Goal: Task Accomplishment & Management: Use online tool/utility

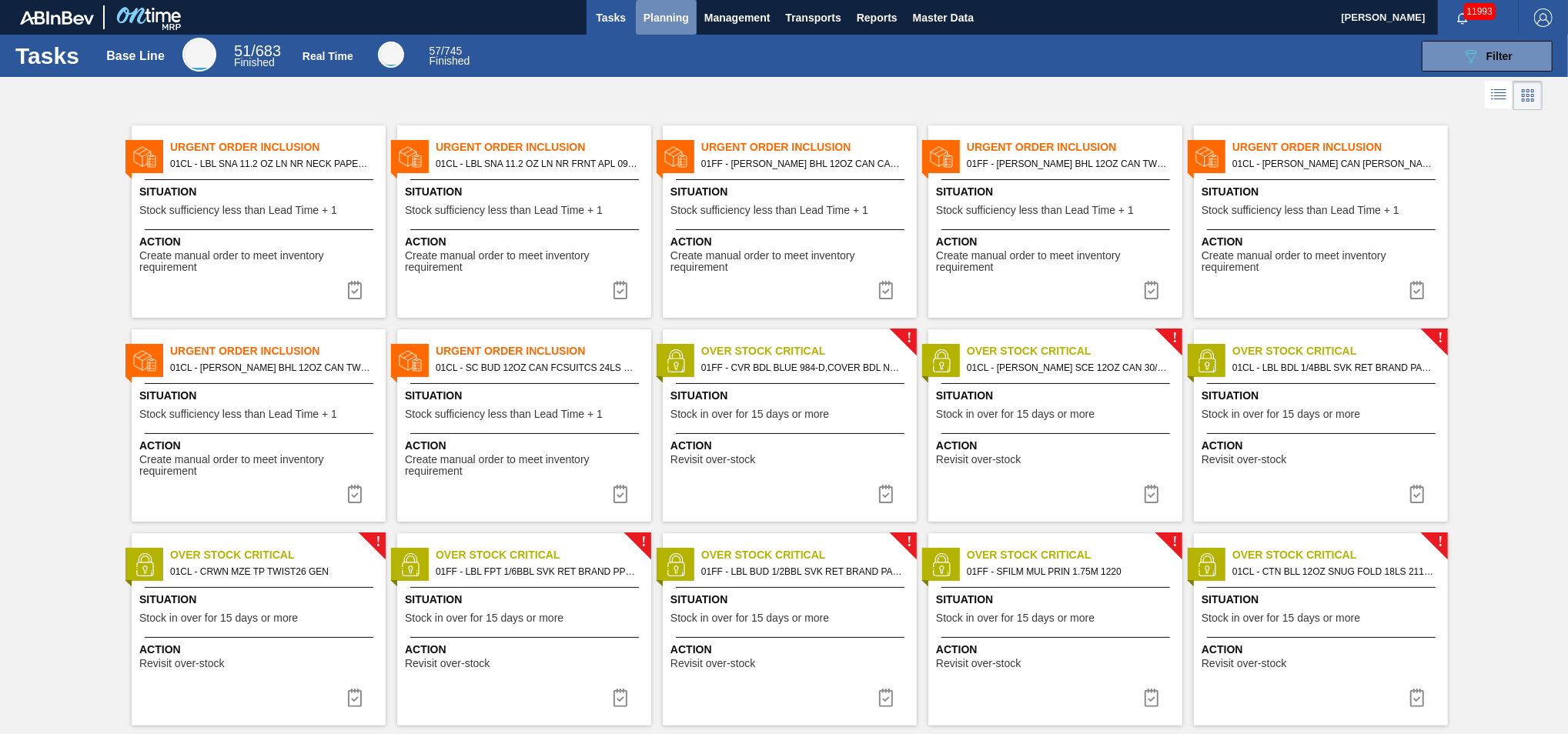
click at [668, 15] on span "Planning" at bounding box center [666, 18] width 45 height 19
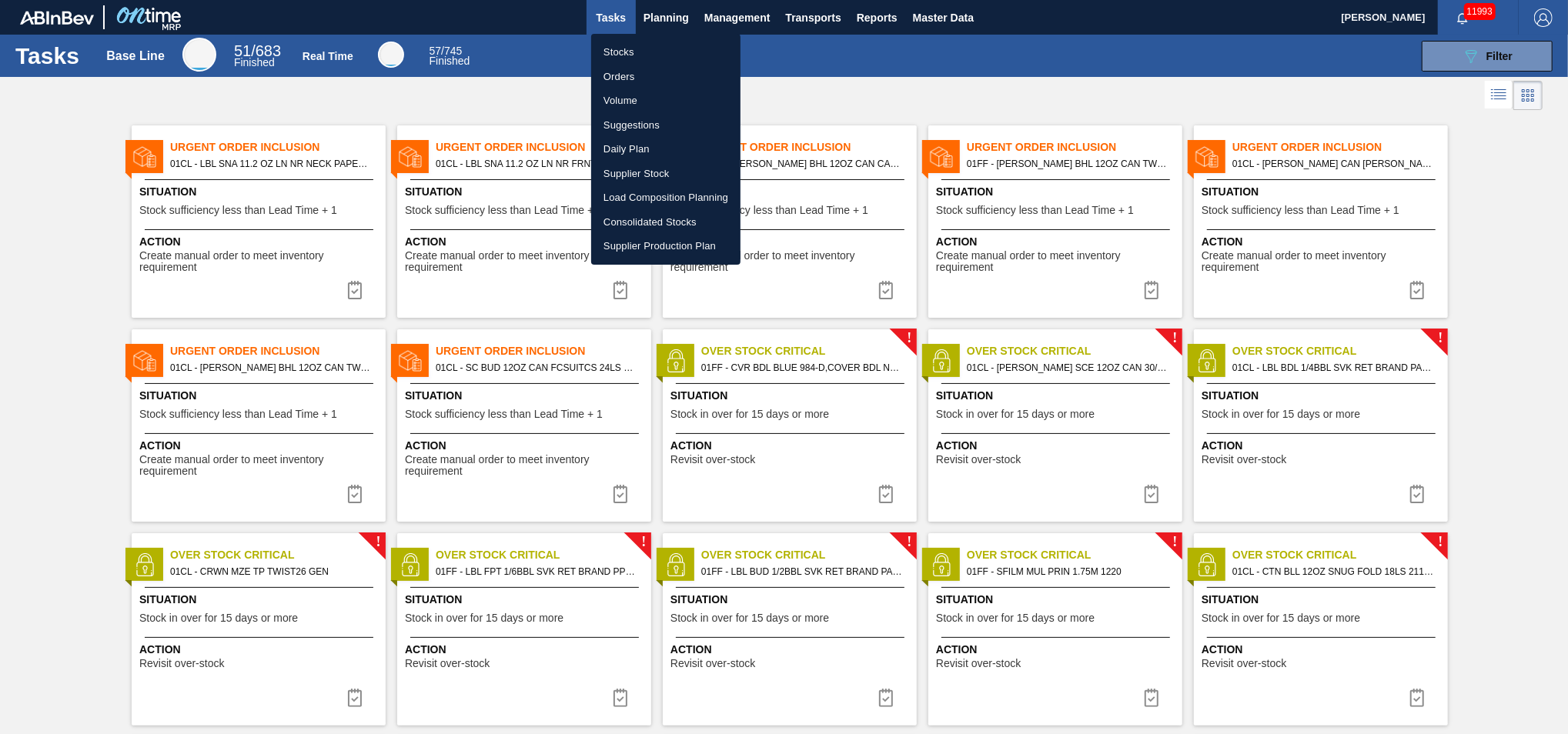
click at [1435, 55] on div at bounding box center [784, 367] width 1568 height 734
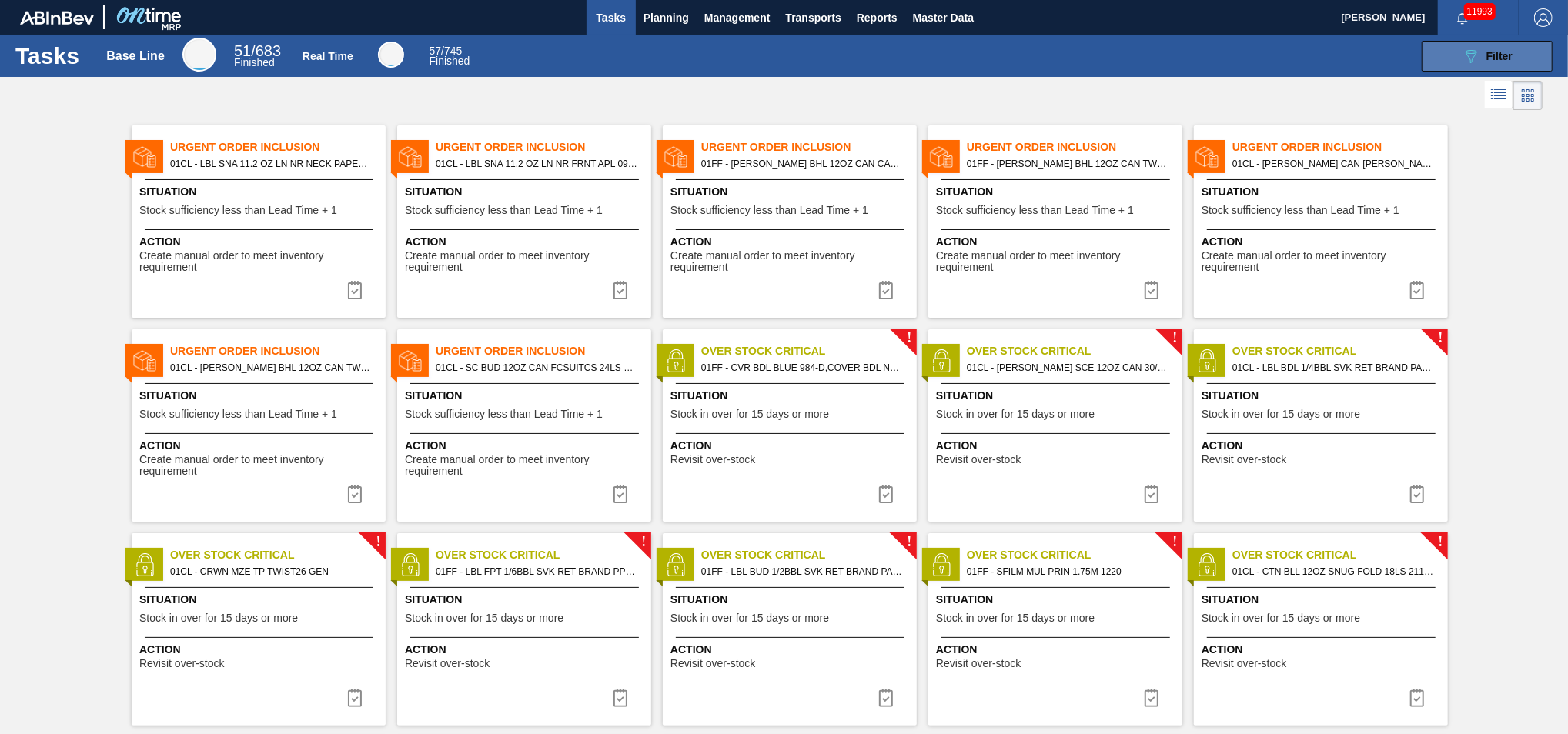
click at [1470, 66] on button "089F7B8B-B2A5-4AFE-B5C0-19BA573D28AC Filter" at bounding box center [1487, 56] width 131 height 31
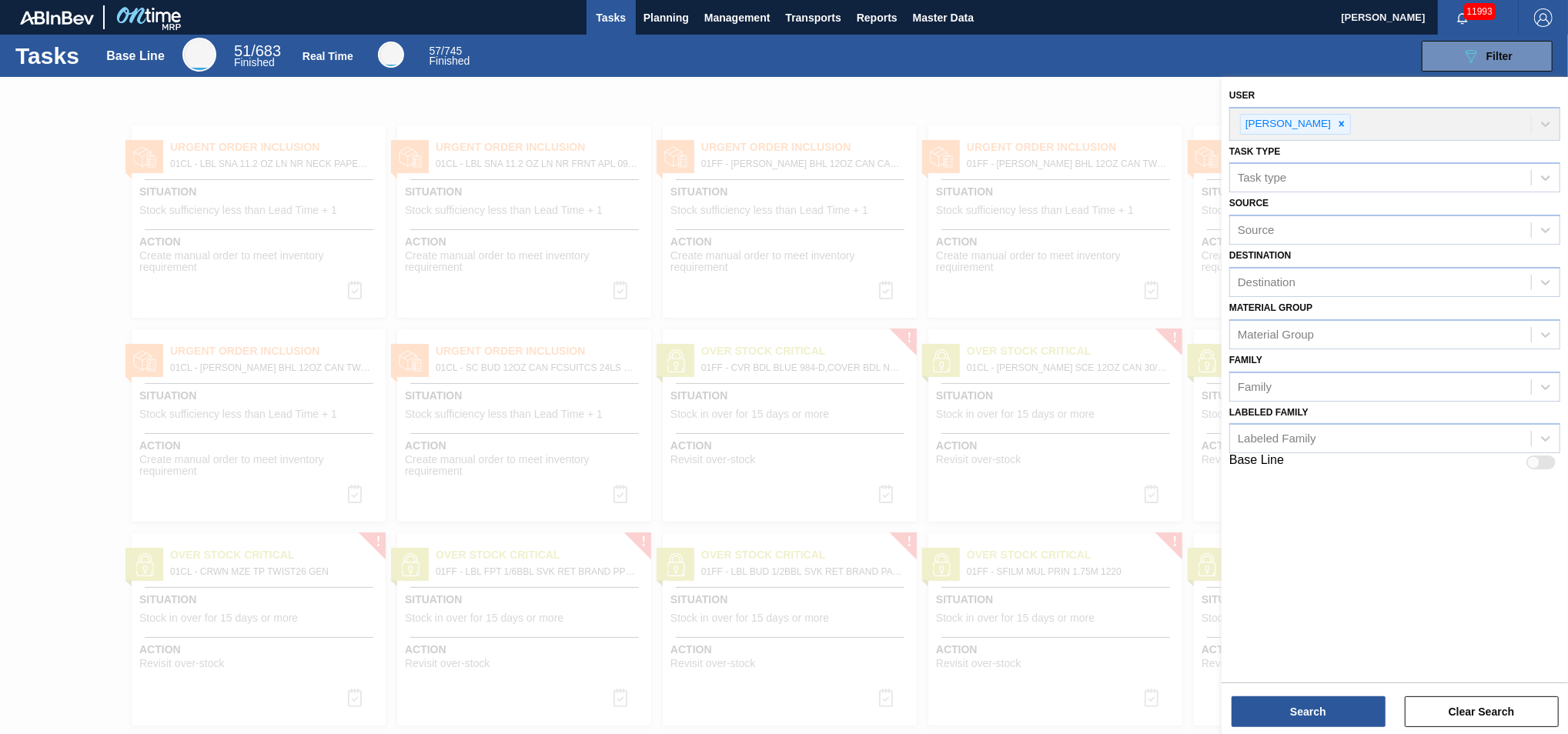
click at [671, 34] on div "Tasks Base Line 51 / 683 Finished Real Time 57 / 745 Finished 089F7B8B-B2A5-4AF…" at bounding box center [784, 56] width 1568 height 43
click at [672, 22] on span "Planning" at bounding box center [666, 18] width 45 height 19
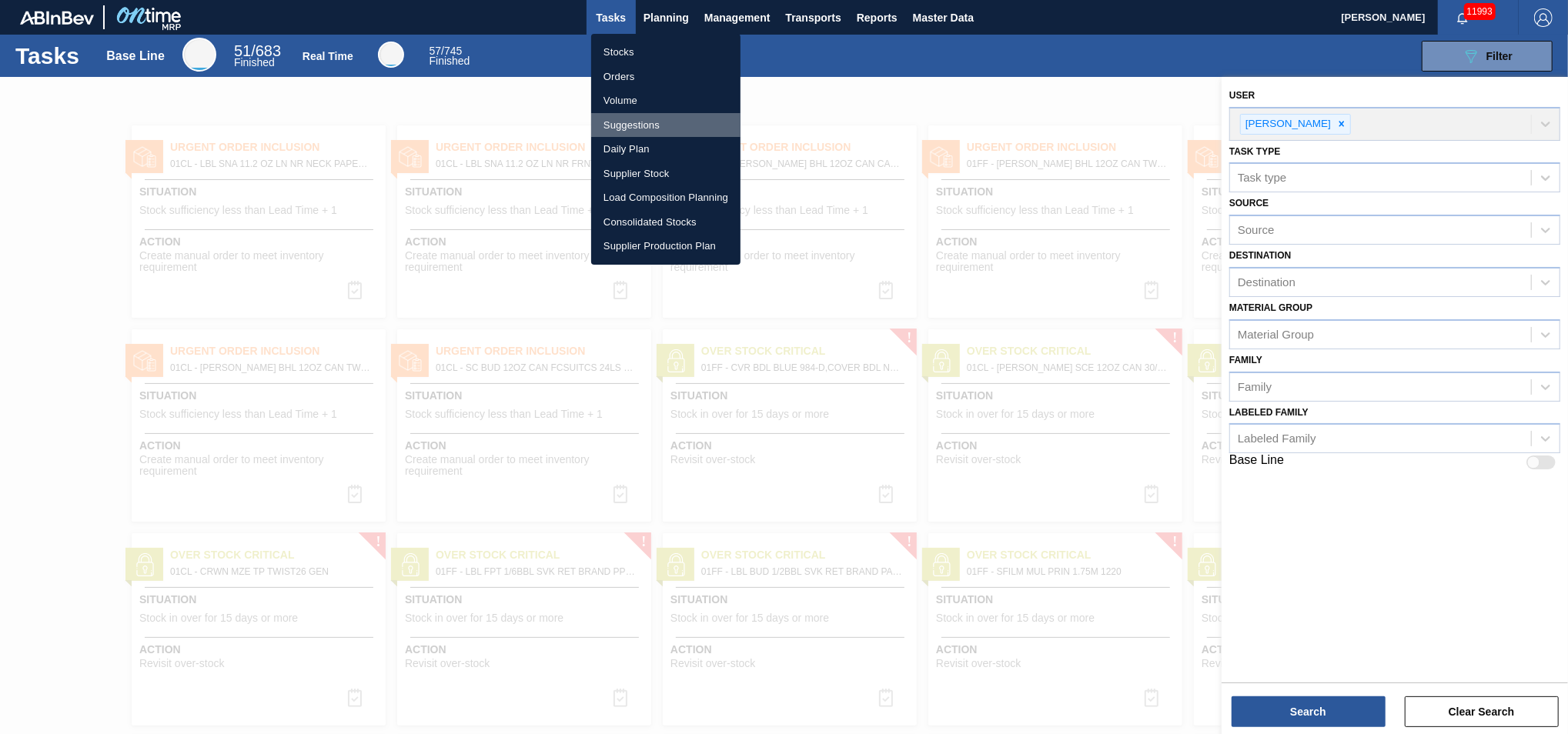
click at [631, 116] on li "Suggestions" at bounding box center [666, 125] width 149 height 25
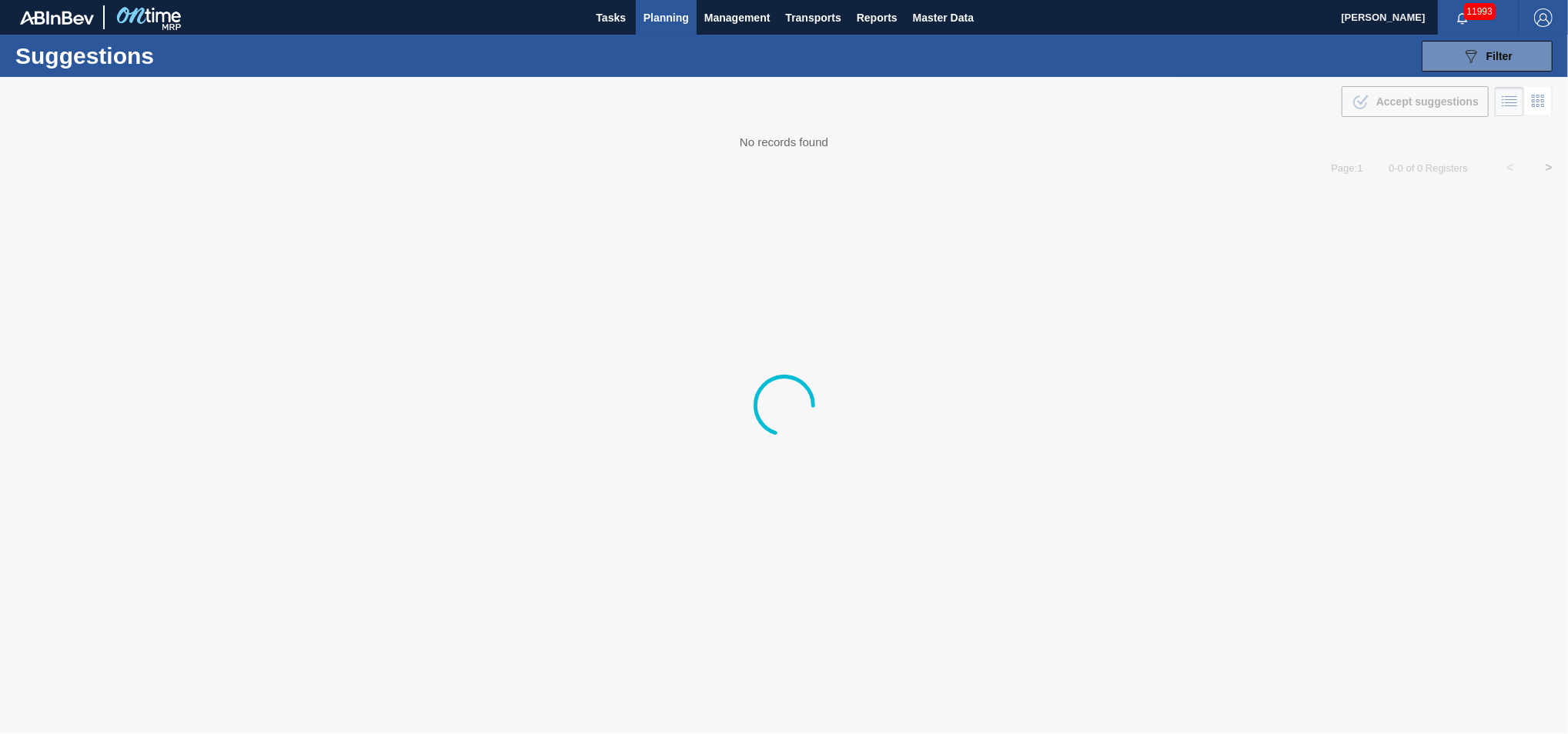
type from "[DATE]"
type to "[DATE]"
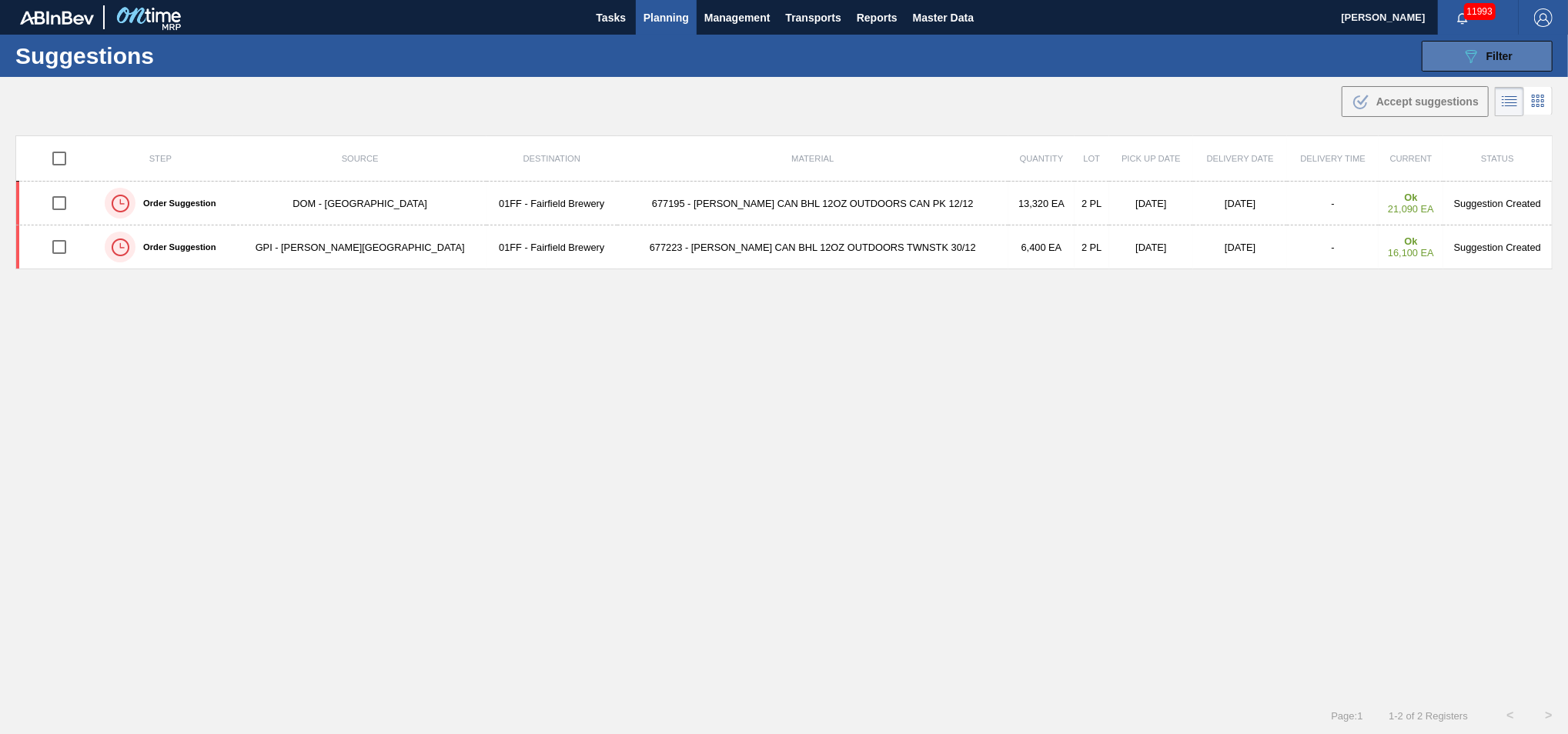
click at [1465, 60] on icon "089F7B8B-B2A5-4AFE-B5C0-19BA573D28AC" at bounding box center [1471, 56] width 19 height 19
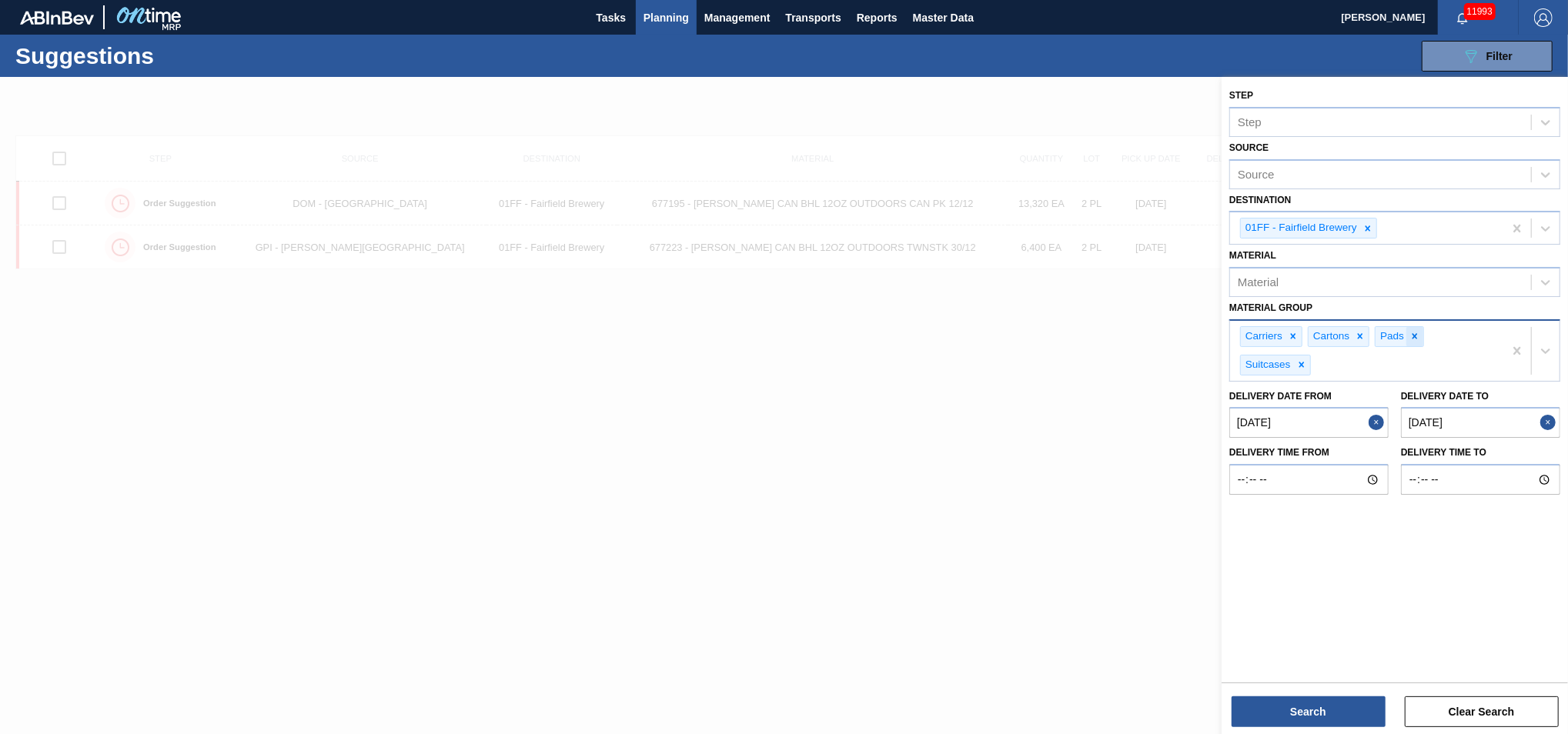
click at [1414, 334] on icon at bounding box center [1415, 337] width 6 height 6
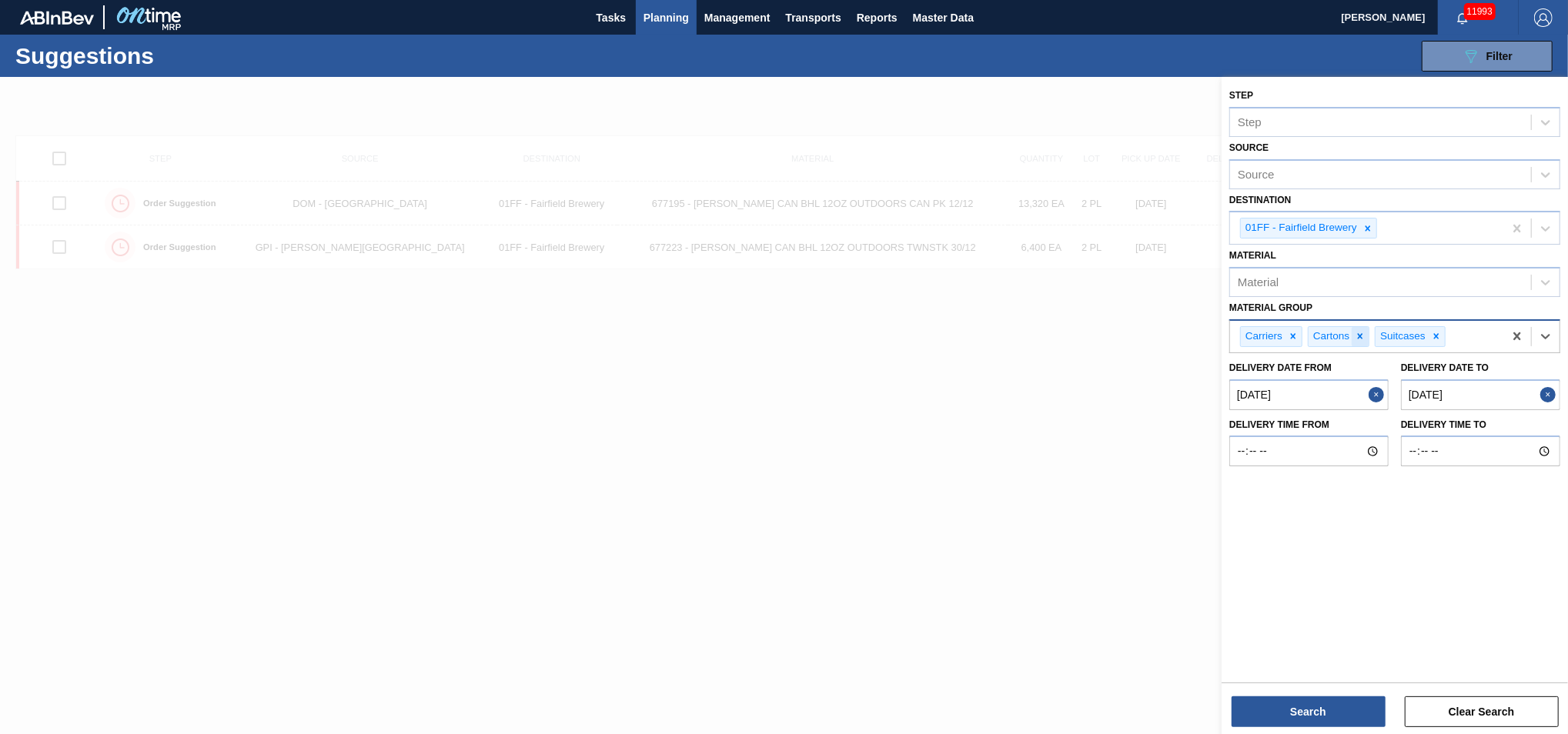
click at [1365, 336] on div at bounding box center [1360, 336] width 17 height 19
drag, startPoint x: 1372, startPoint y: 330, endPoint x: 1358, endPoint y: 332, distance: 14.1
click at [1369, 334] on icon at bounding box center [1369, 337] width 6 height 6
click at [1300, 332] on div at bounding box center [1293, 336] width 17 height 19
click at [1288, 180] on div "Source" at bounding box center [1380, 174] width 301 height 22
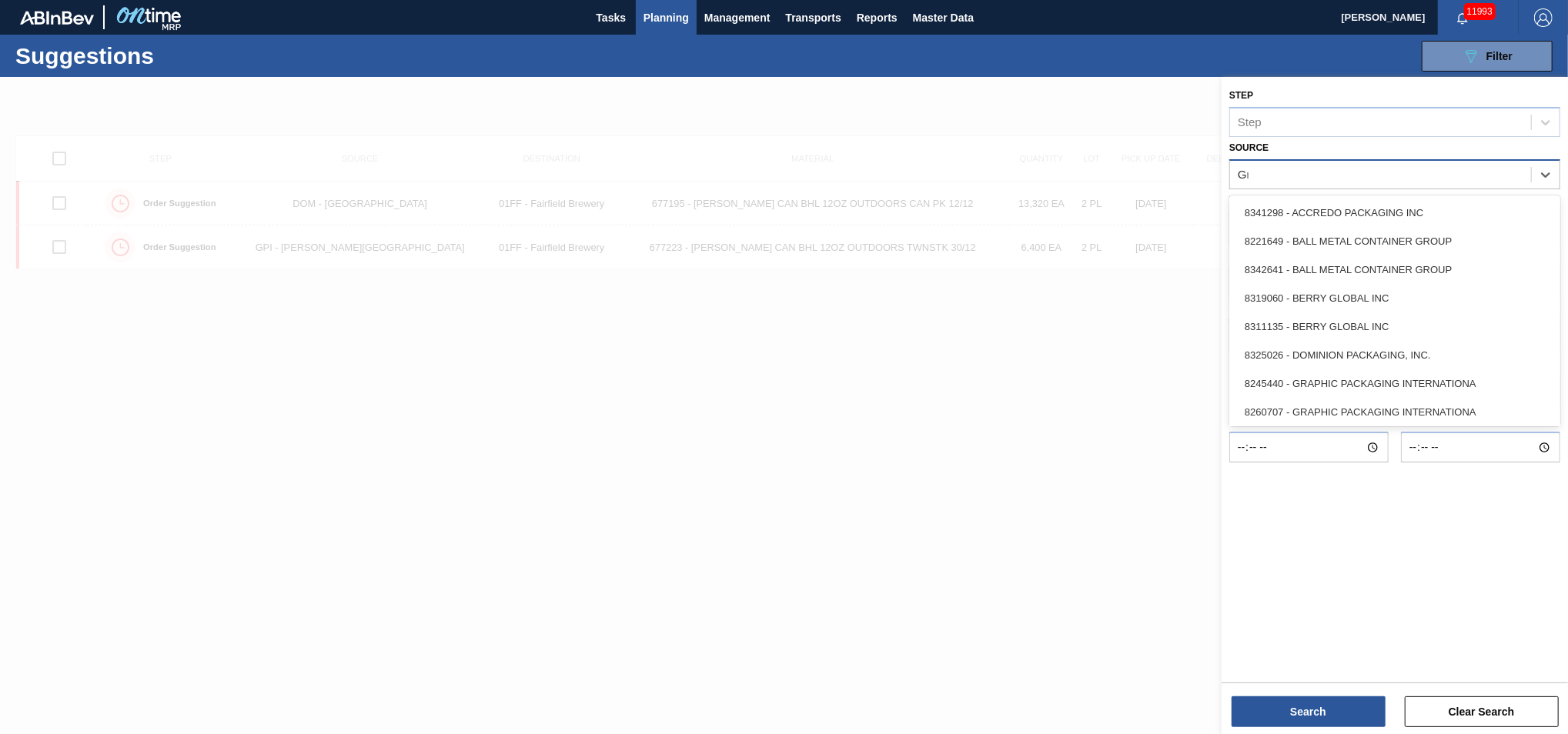
type input "Gra"
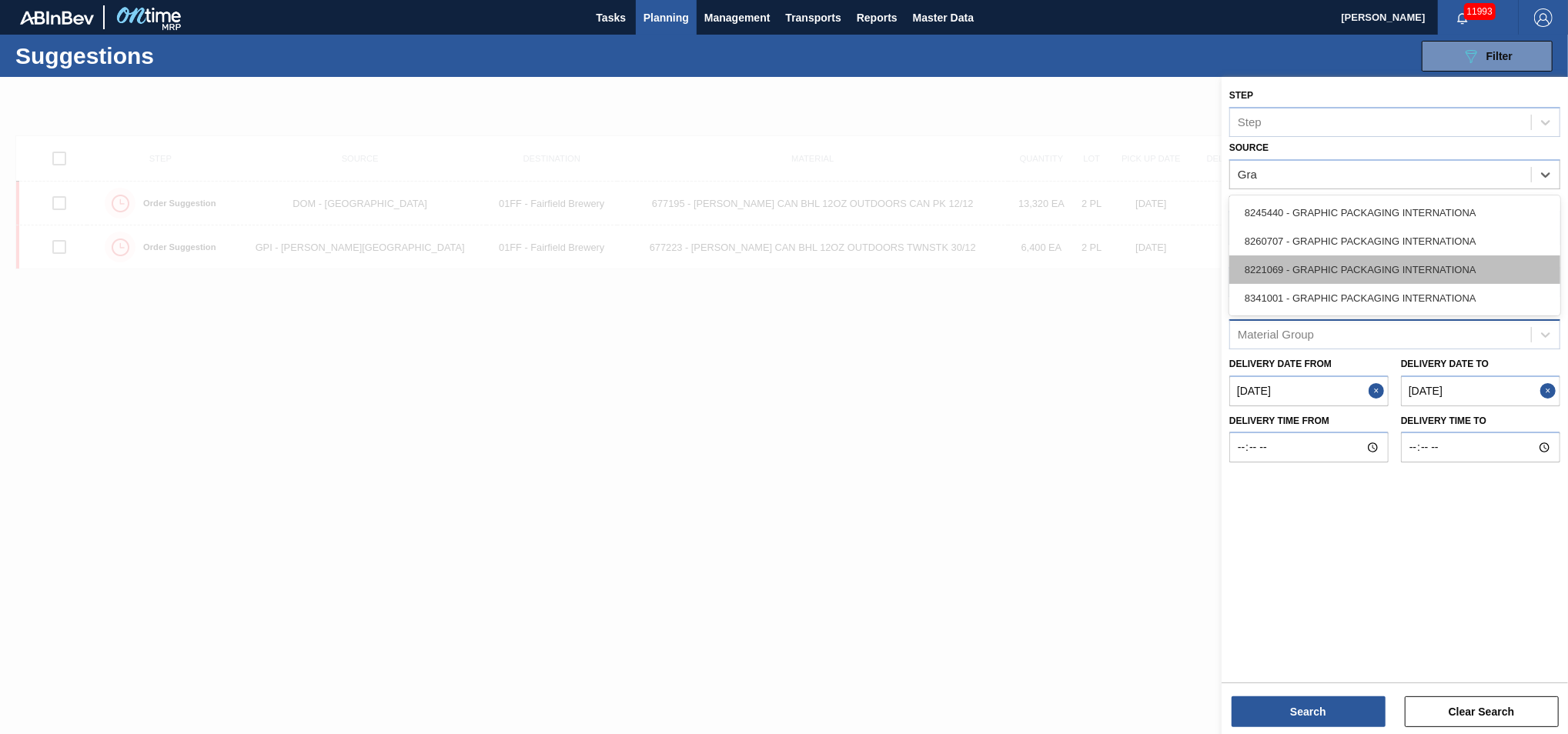
click at [1338, 277] on div "8221069 - GRAPHIC PACKAGING INTERNATIONA" at bounding box center [1395, 269] width 331 height 29
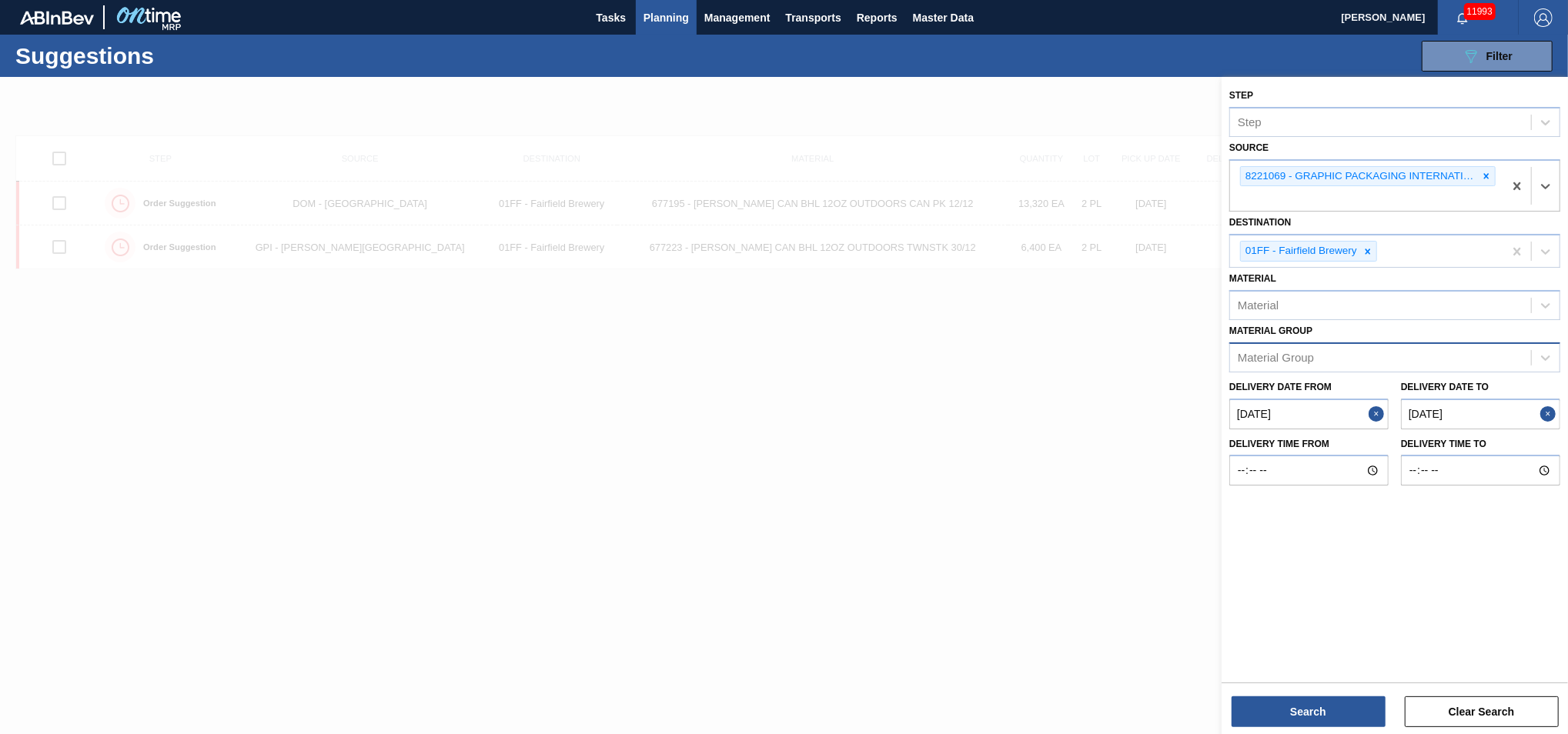
click at [1315, 413] on from "[DATE]" at bounding box center [1309, 414] width 159 height 31
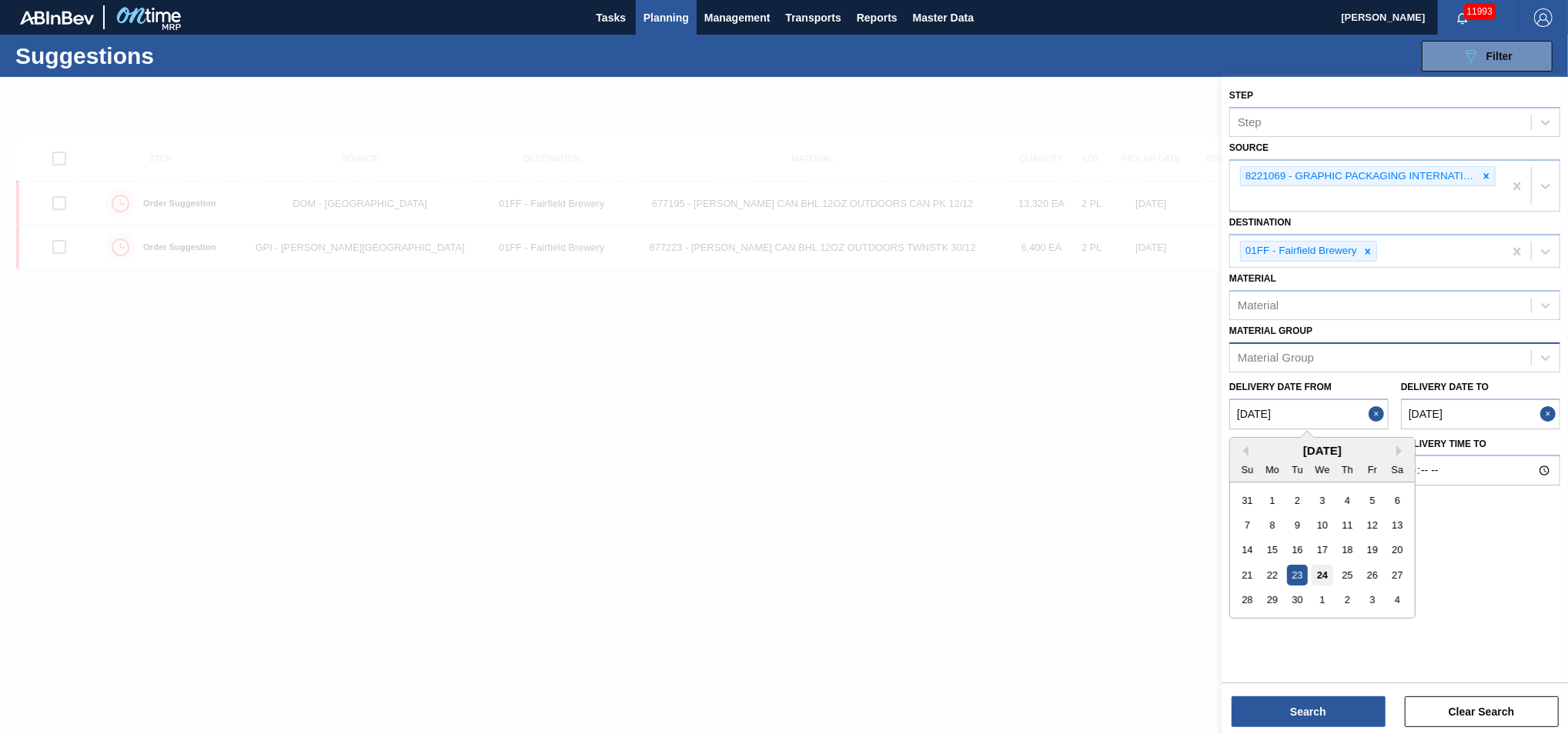
click at [1325, 570] on div "24" at bounding box center [1322, 575] width 20 height 20
type from "[DATE]"
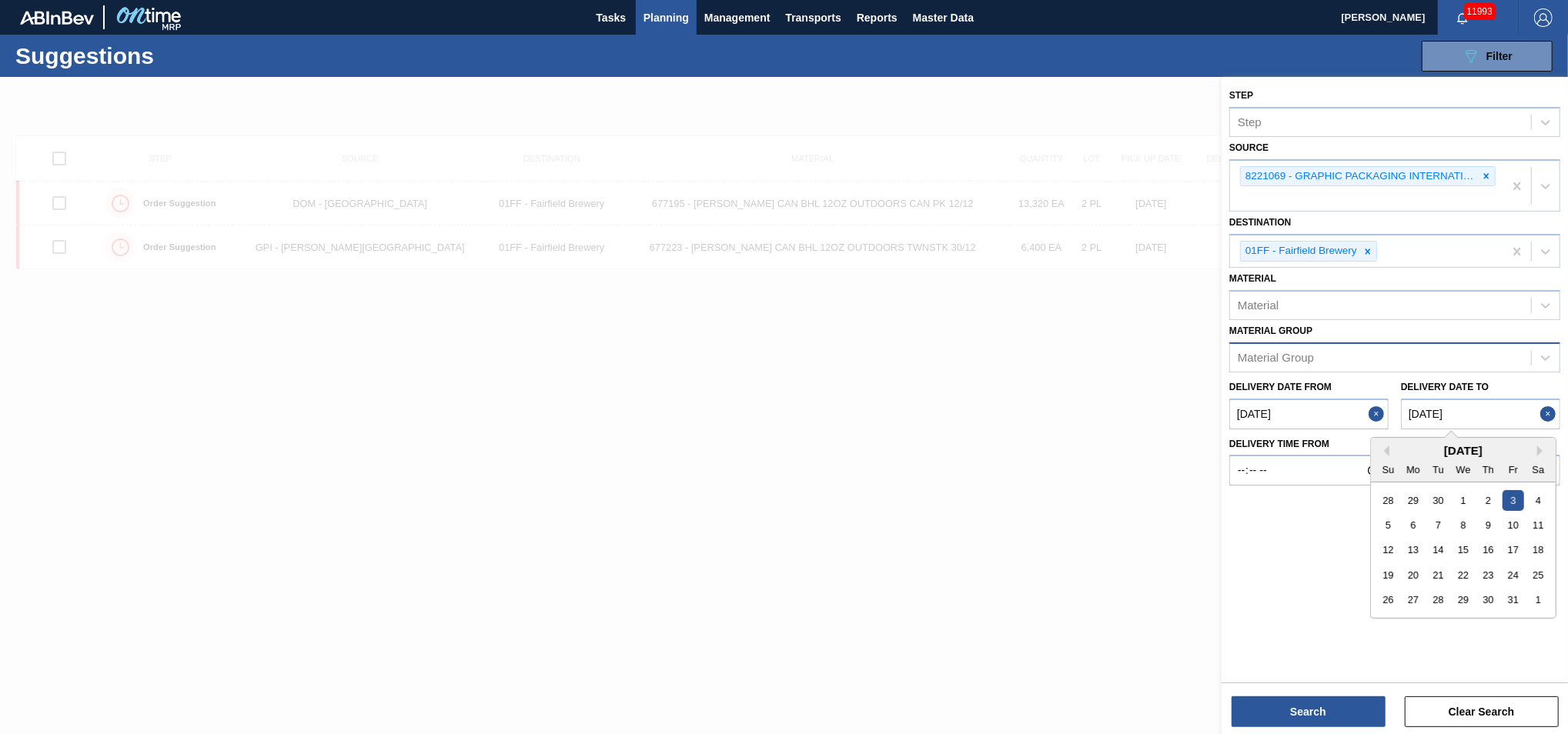
click at [1485, 404] on to "[DATE]" at bounding box center [1480, 414] width 159 height 31
click at [1513, 546] on div "17" at bounding box center [1512, 550] width 20 height 20
type to "10/17/2025"
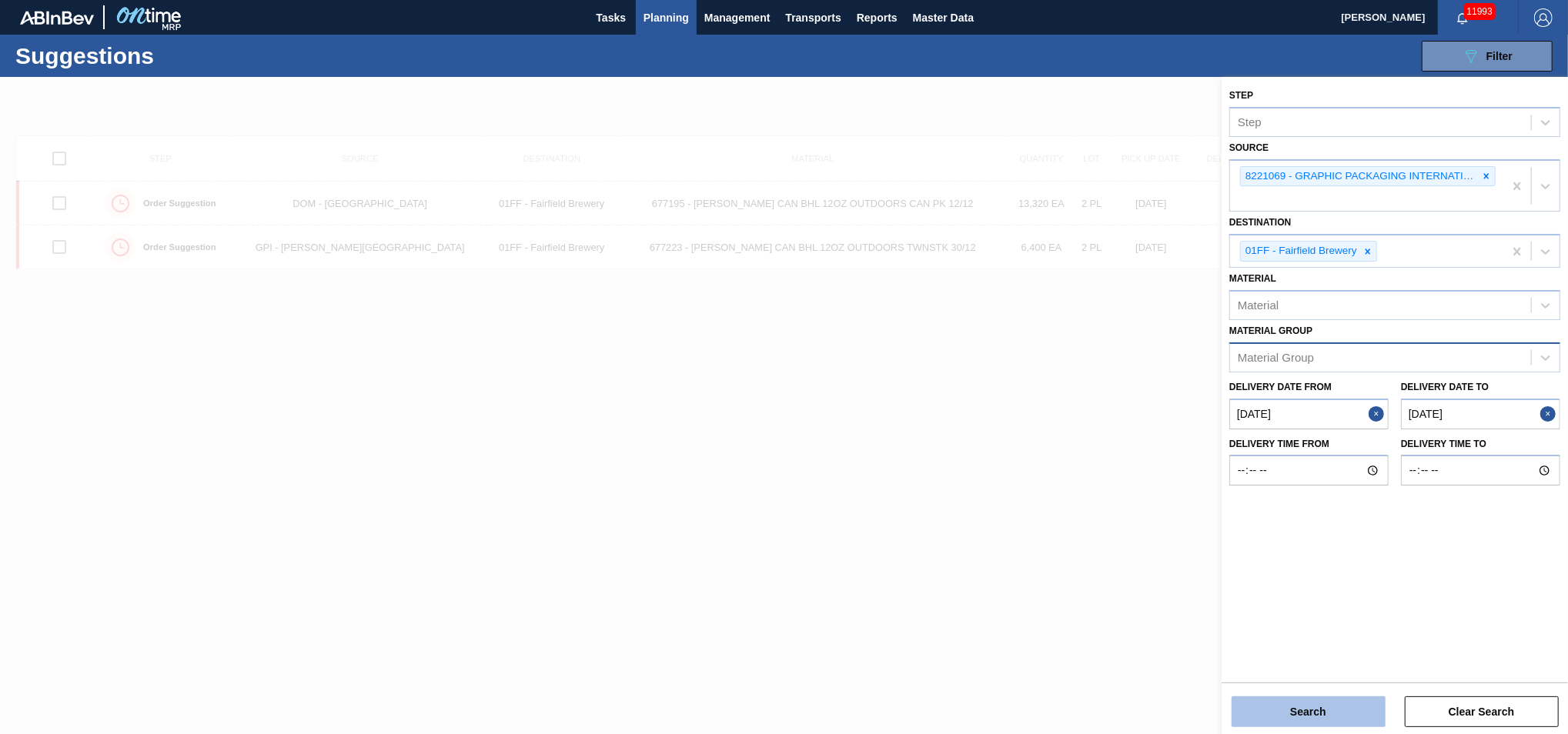
click at [1310, 715] on button "Search" at bounding box center [1309, 712] width 154 height 31
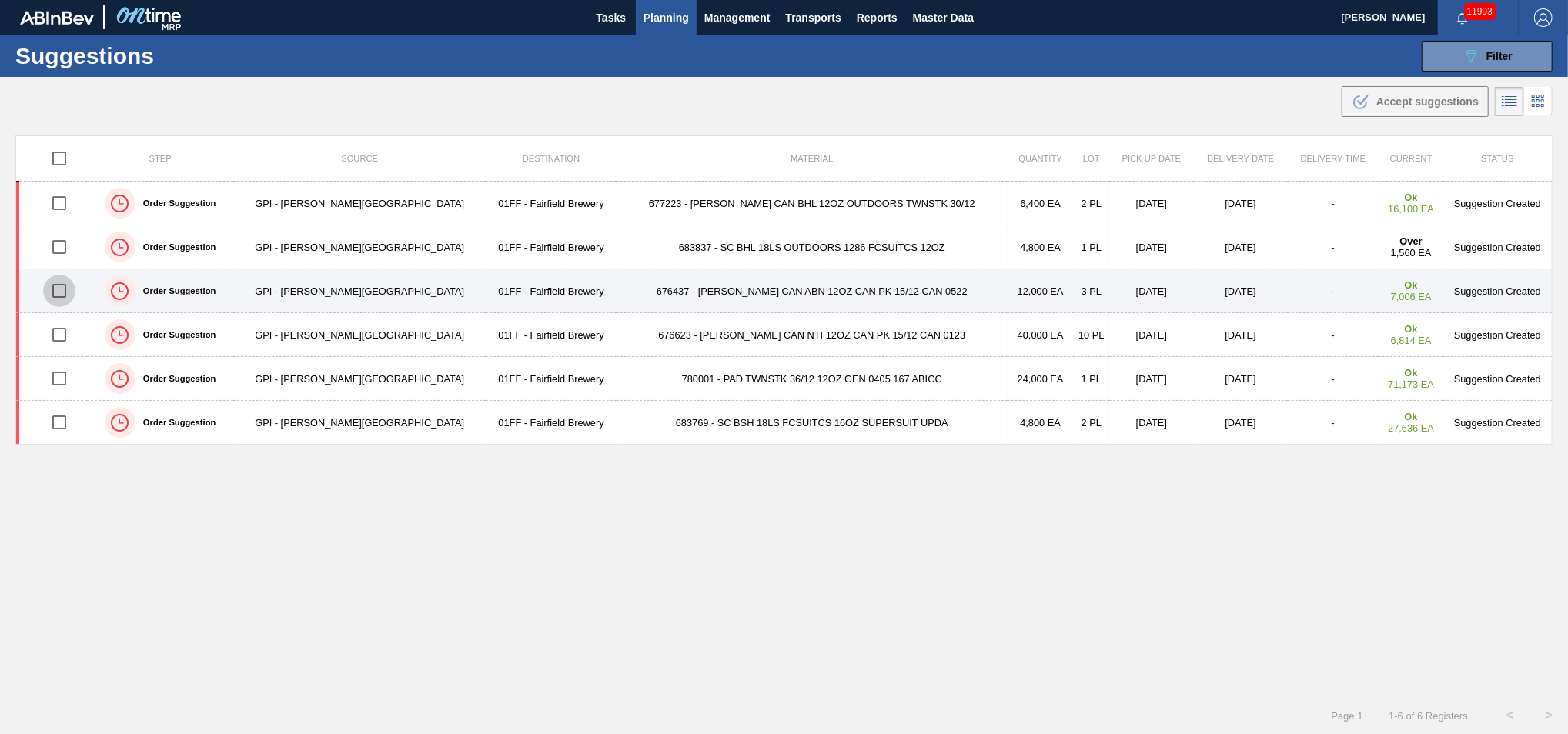
click at [66, 298] on input "checkbox" at bounding box center [59, 291] width 32 height 32
checkbox input "true"
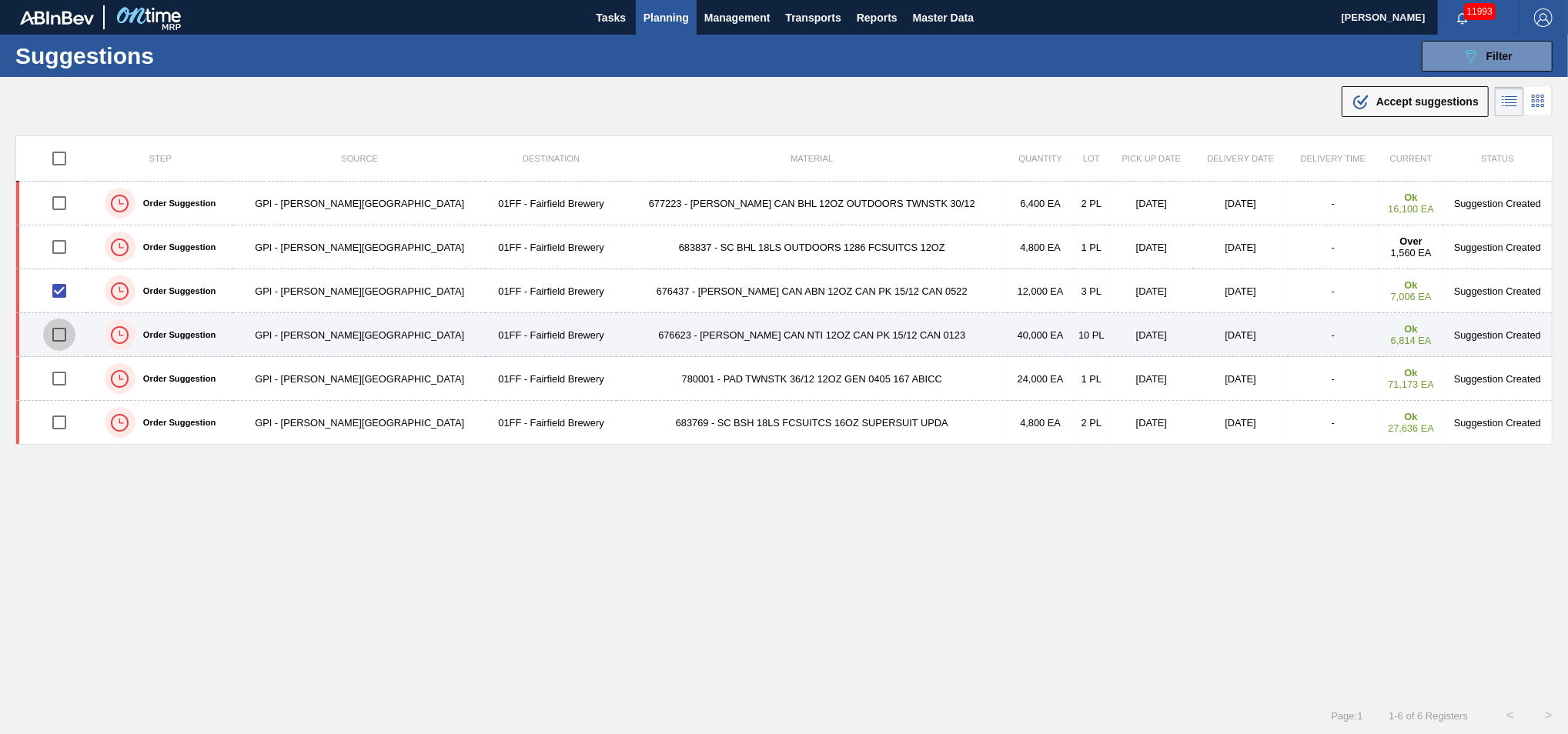
click at [64, 340] on input "checkbox" at bounding box center [59, 334] width 32 height 32
checkbox input "true"
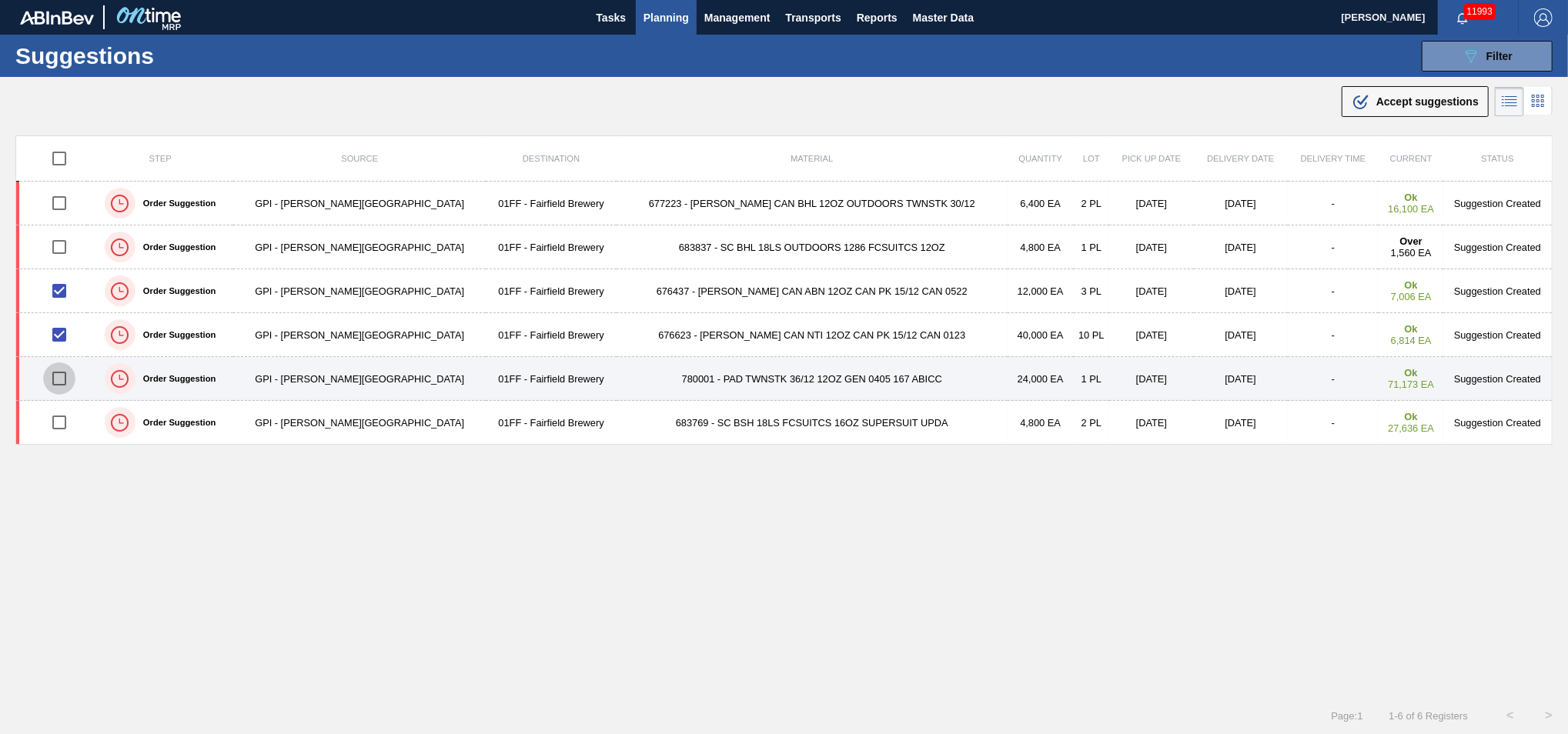
click at [60, 389] on input "checkbox" at bounding box center [59, 379] width 32 height 32
checkbox input "true"
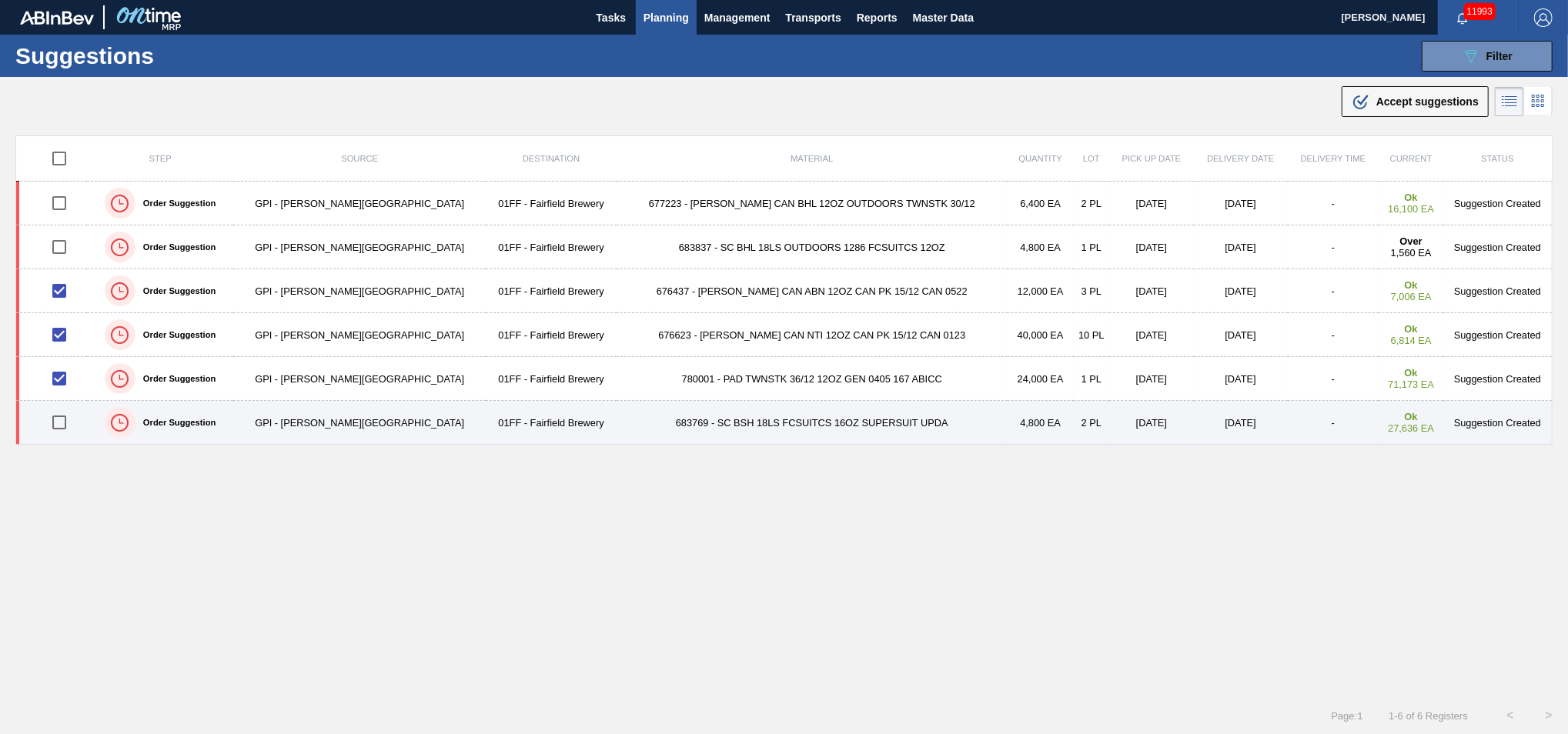
click at [59, 409] on input "checkbox" at bounding box center [59, 422] width 32 height 32
checkbox input "true"
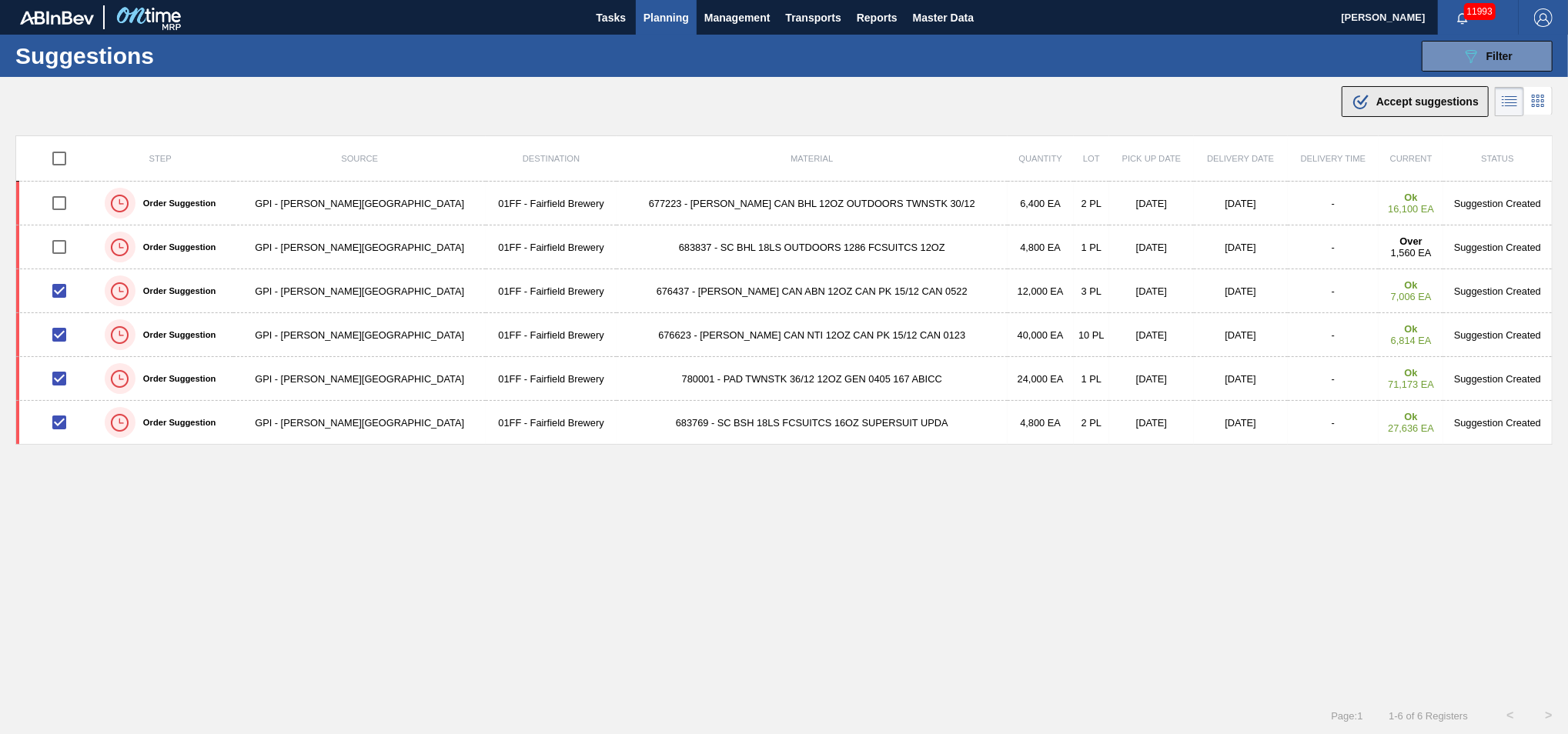
click at [1370, 97] on div ".b{fill:var(--color-action-default)} Accept suggestions" at bounding box center [1414, 102] width 127 height 19
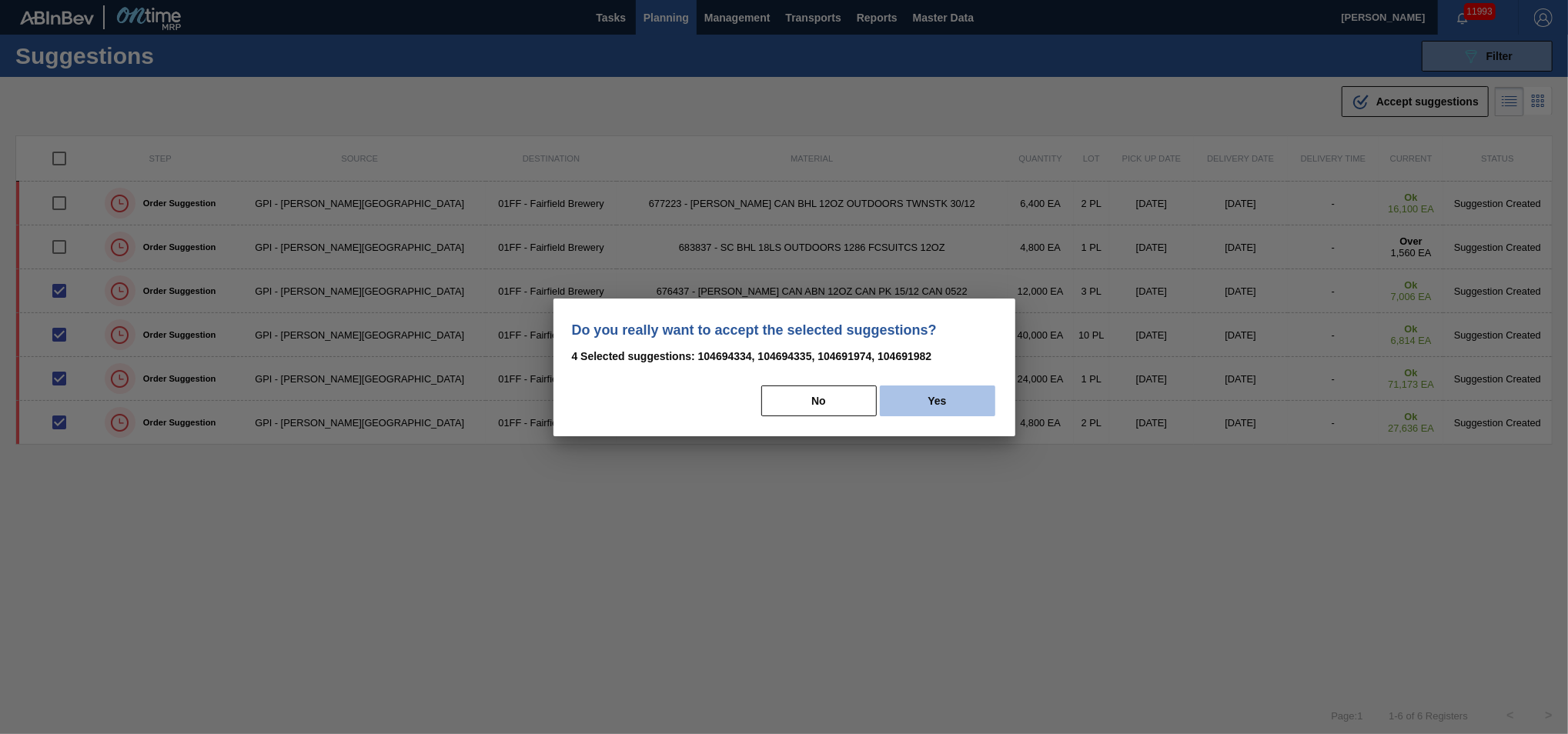
click at [968, 396] on button "Yes" at bounding box center [937, 401] width 116 height 31
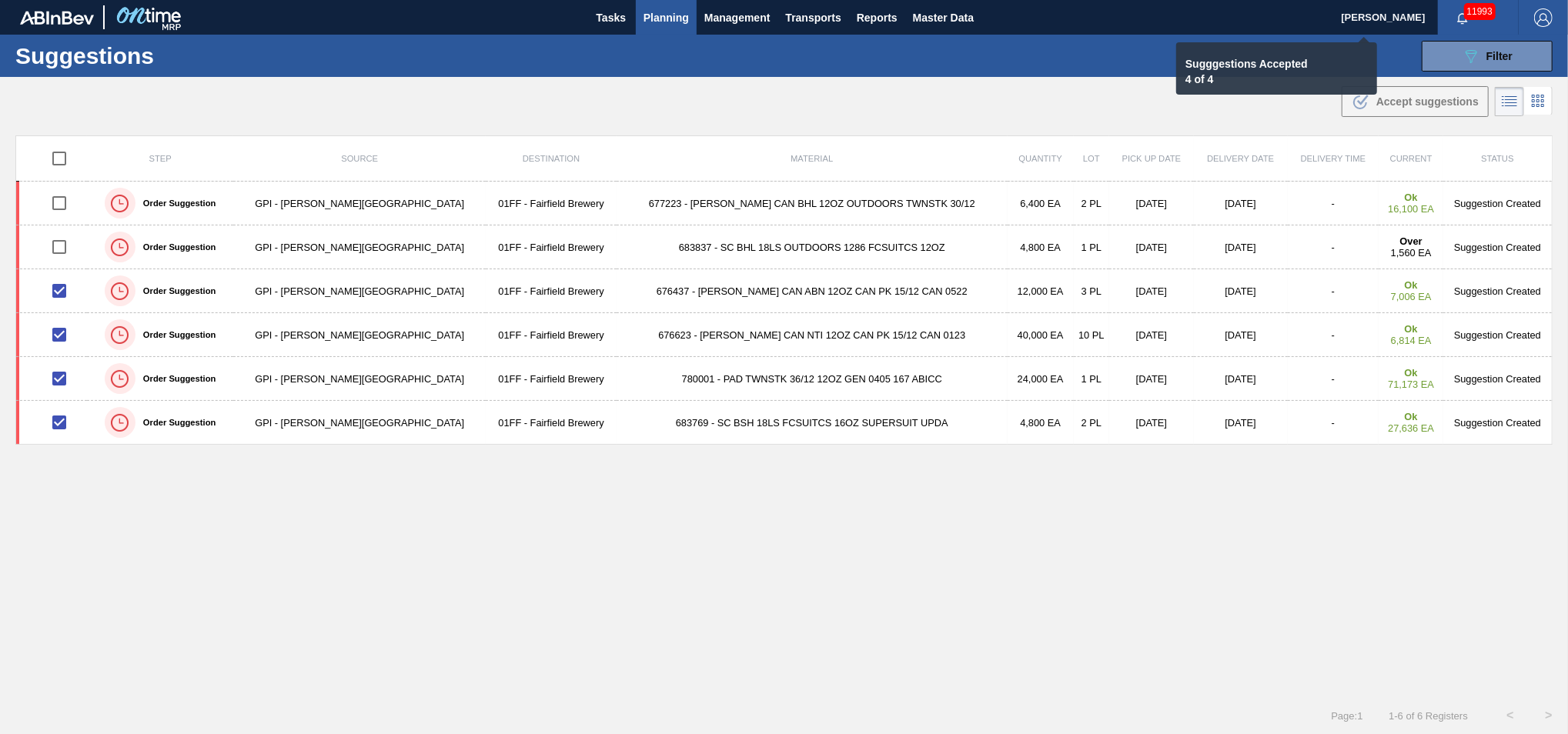
checkbox input "false"
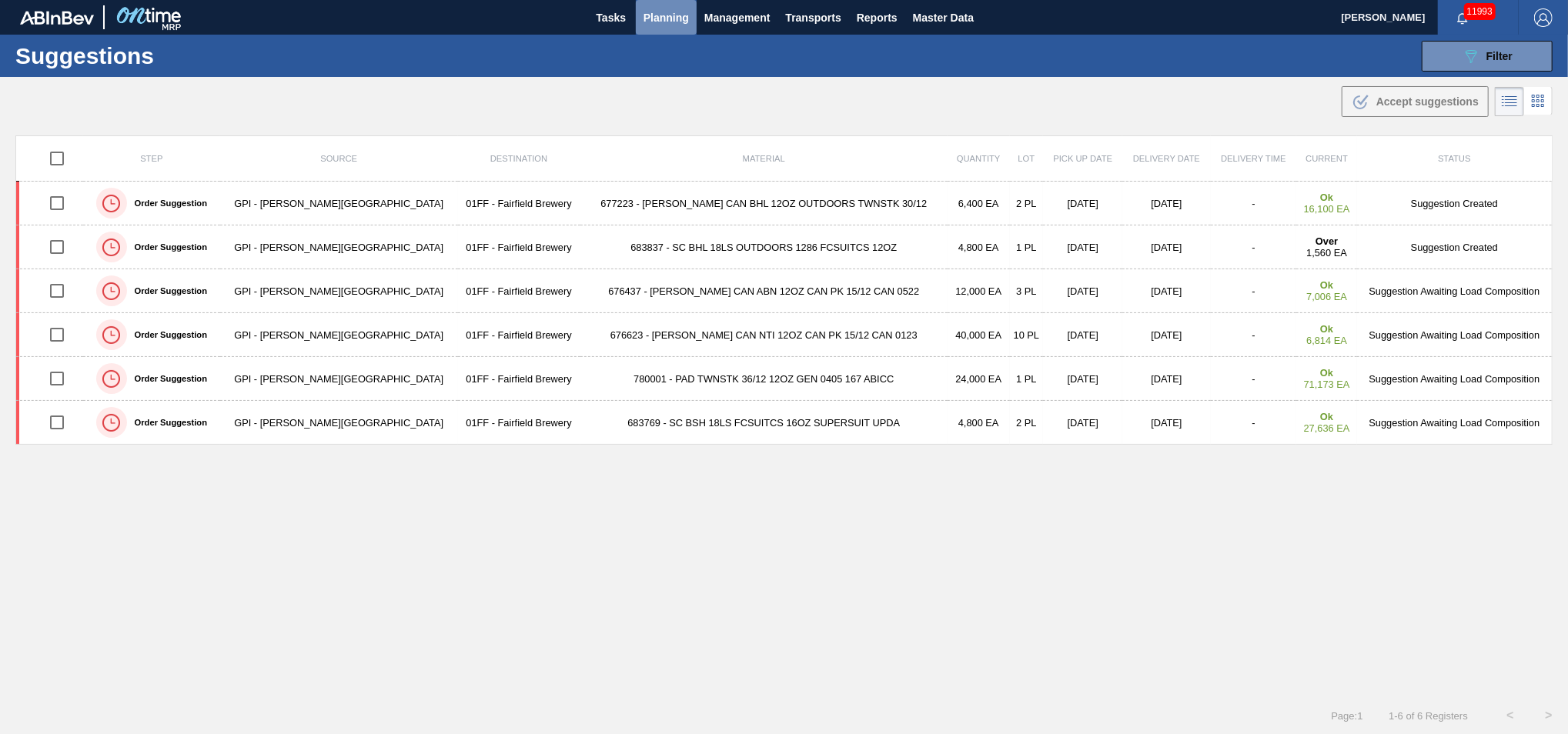
click at [680, 23] on span "Planning" at bounding box center [666, 18] width 45 height 19
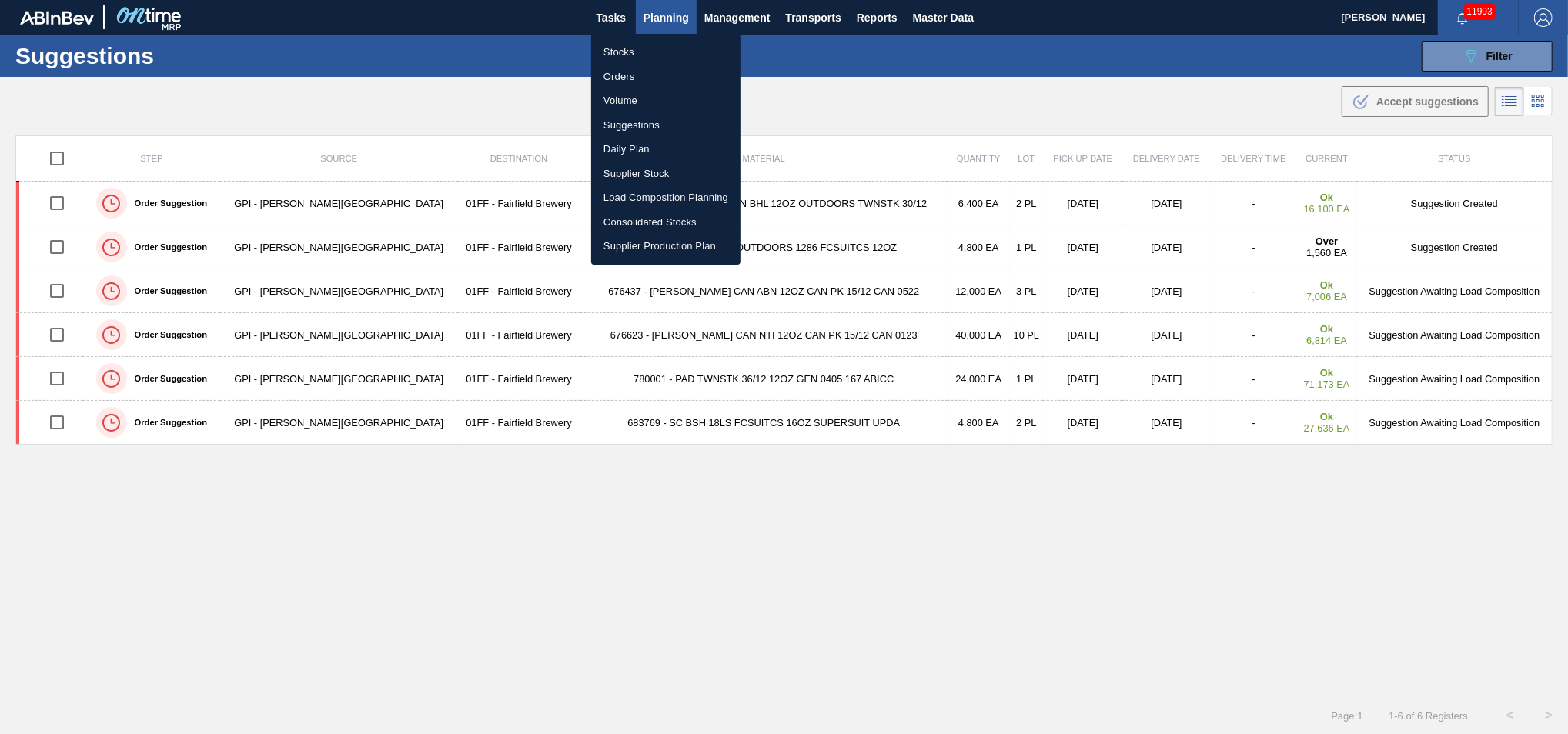
click at [632, 52] on li "Stocks" at bounding box center [666, 52] width 149 height 25
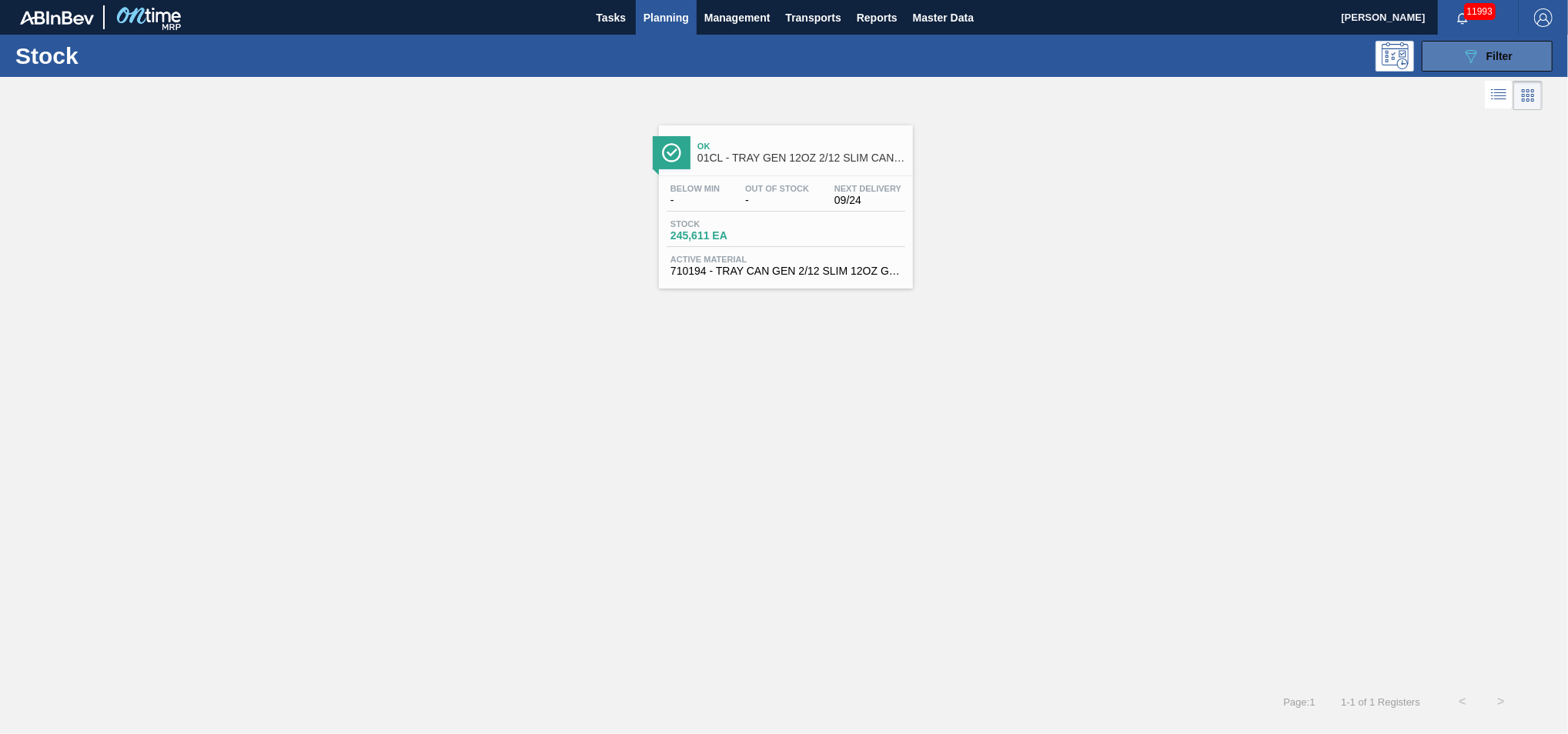
click at [1475, 63] on icon "089F7B8B-B2A5-4AFE-B5C0-19BA573D28AC" at bounding box center [1471, 56] width 19 height 19
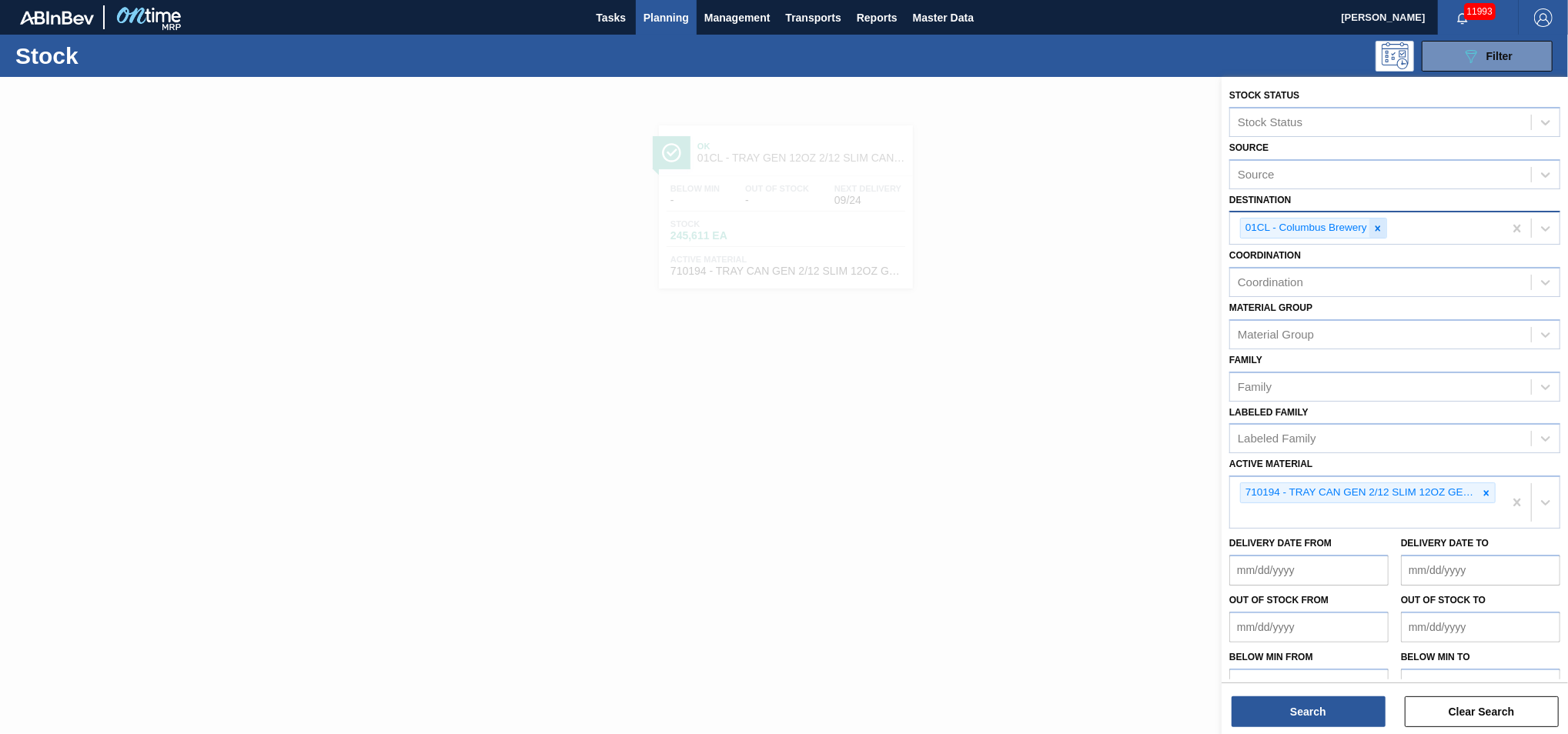
click at [1379, 226] on icon at bounding box center [1378, 229] width 6 height 6
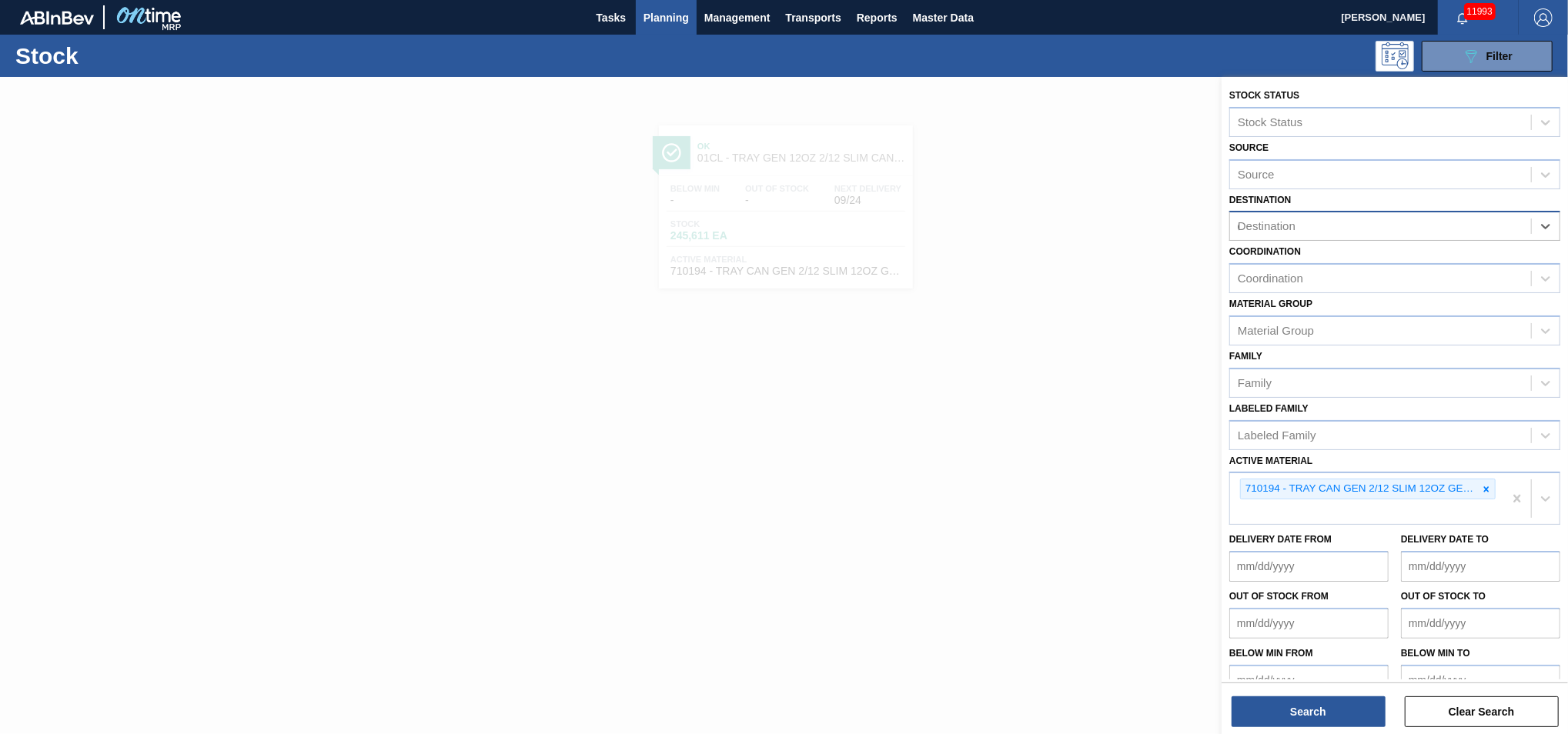
type input "01"
click at [1351, 286] on div "01FF - Fairfield Brewery" at bounding box center [1395, 292] width 331 height 29
click at [1481, 488] on icon at bounding box center [1487, 493] width 11 height 11
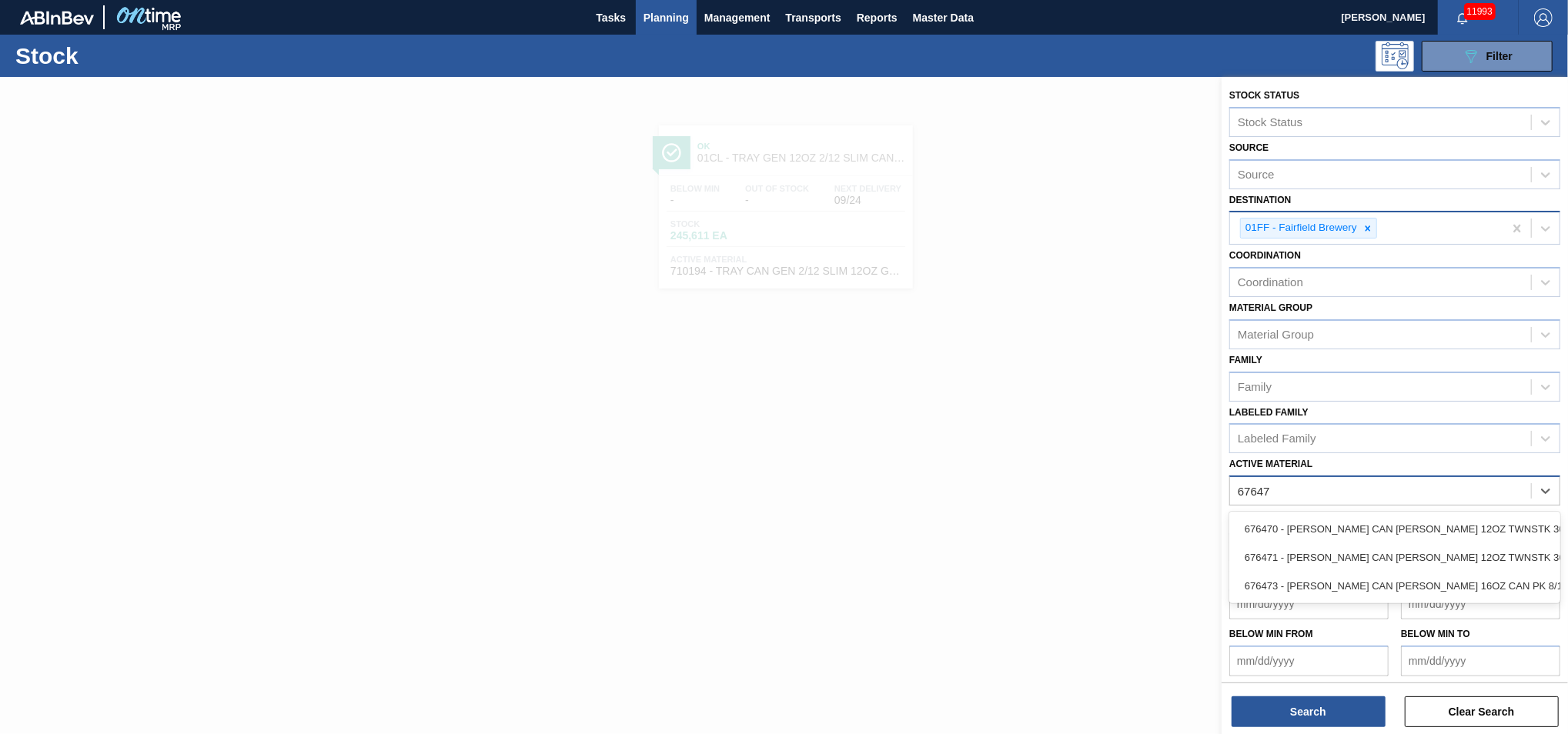
type Material "676470"
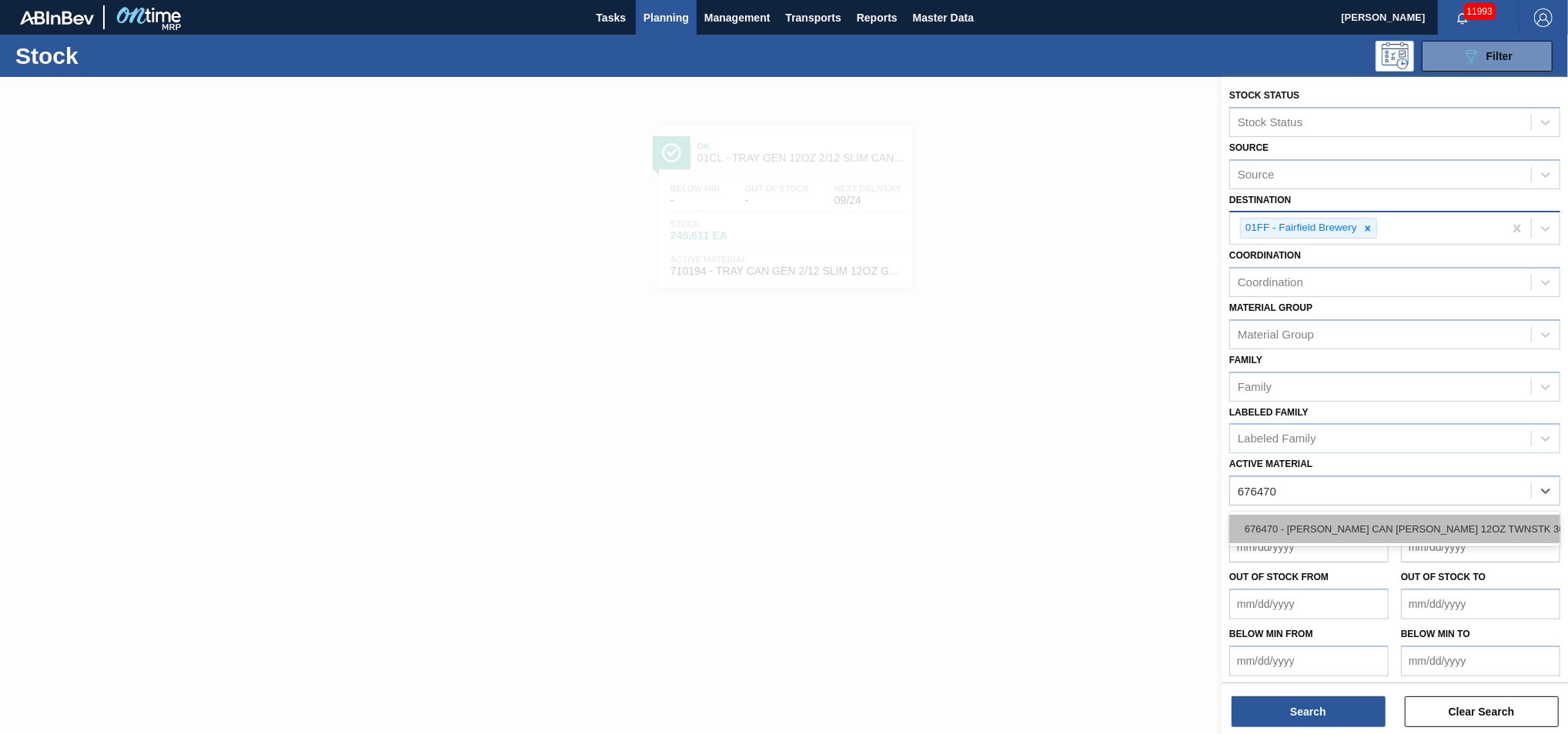
click at [1375, 528] on div "676470 - CARR CAN BUD 12OZ TWNSTK 30/12 CAN 0922" at bounding box center [1395, 529] width 331 height 29
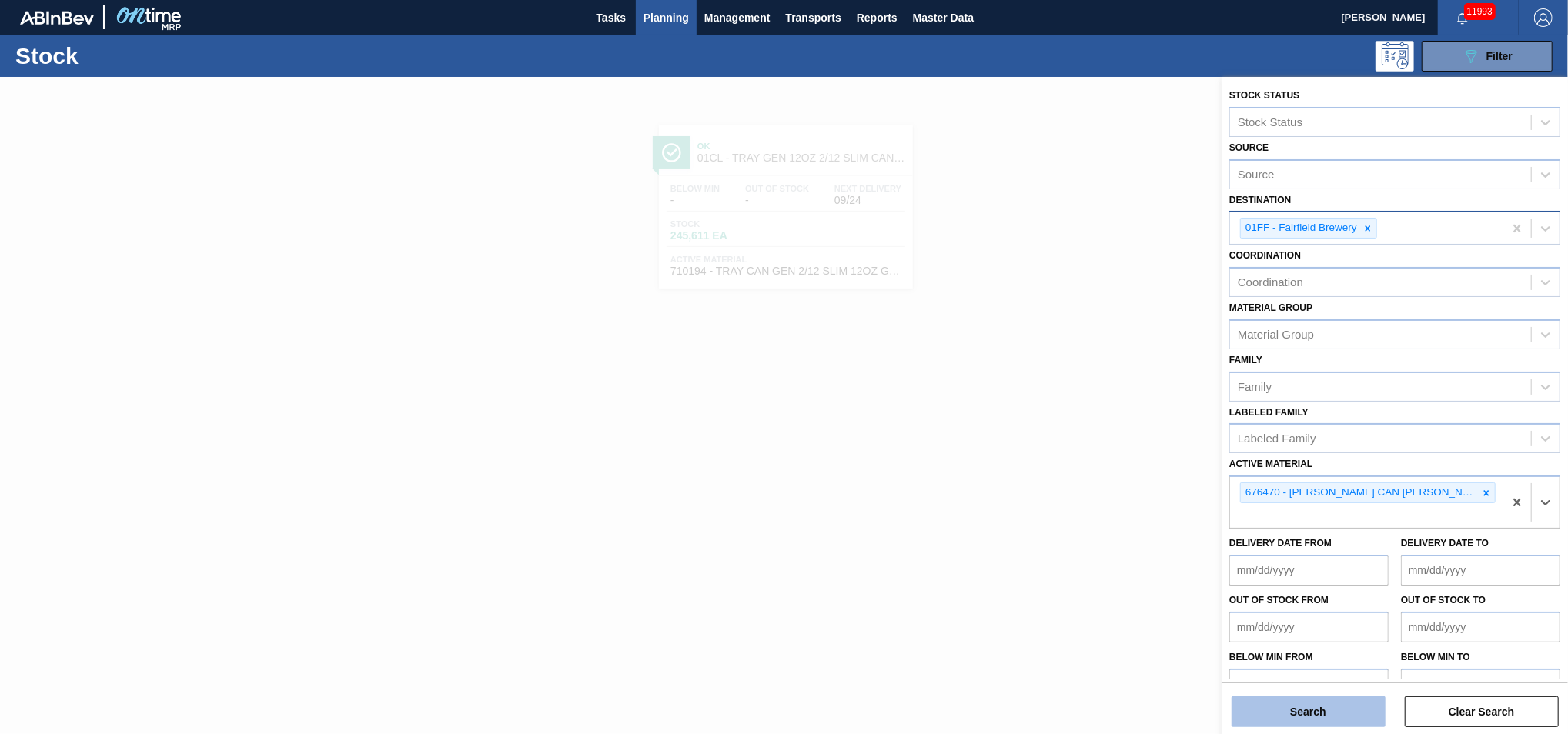
click at [1288, 712] on button "Search" at bounding box center [1309, 712] width 154 height 31
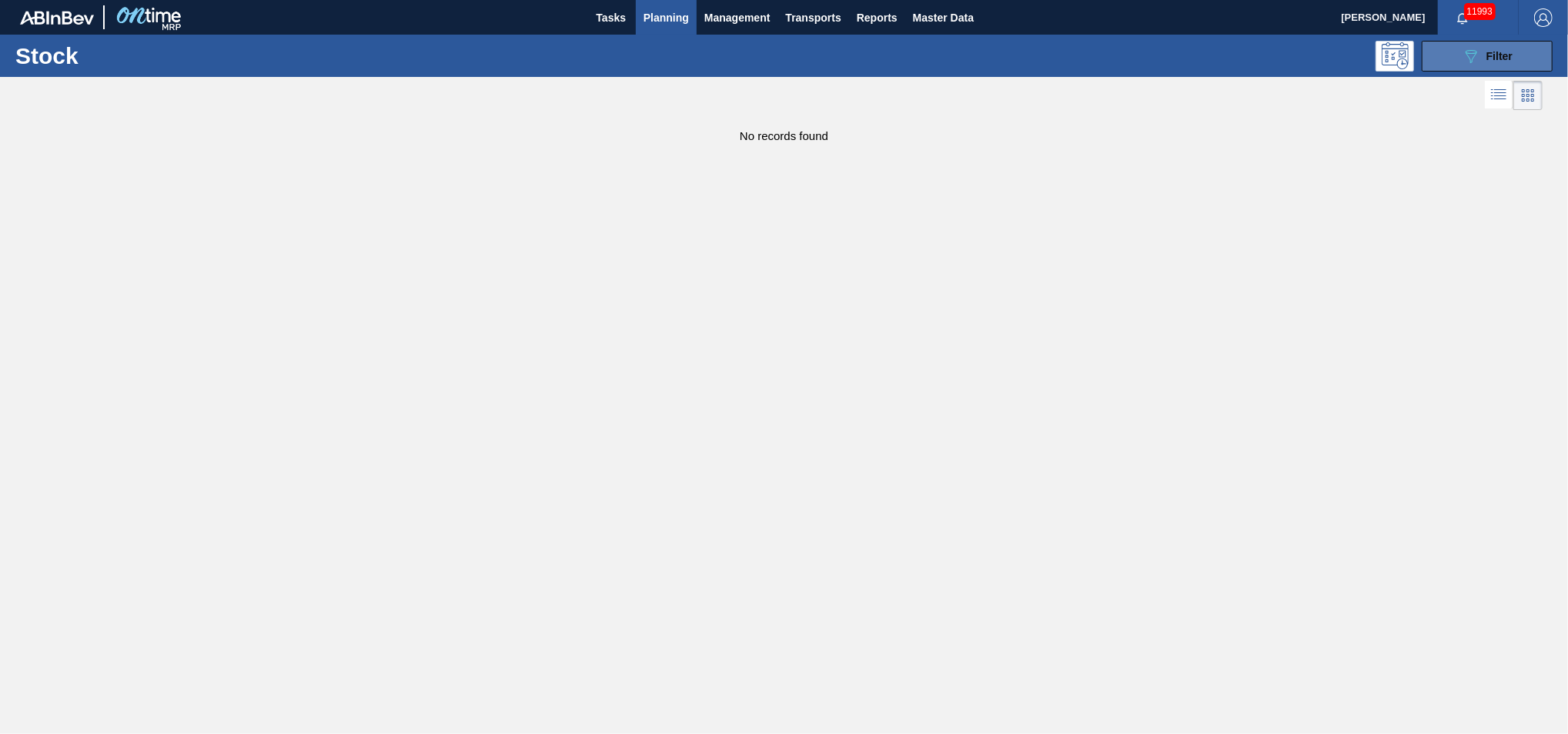
click at [1512, 64] on div "089F7B8B-B2A5-4AFE-B5C0-19BA573D28AC Filter" at bounding box center [1487, 56] width 51 height 19
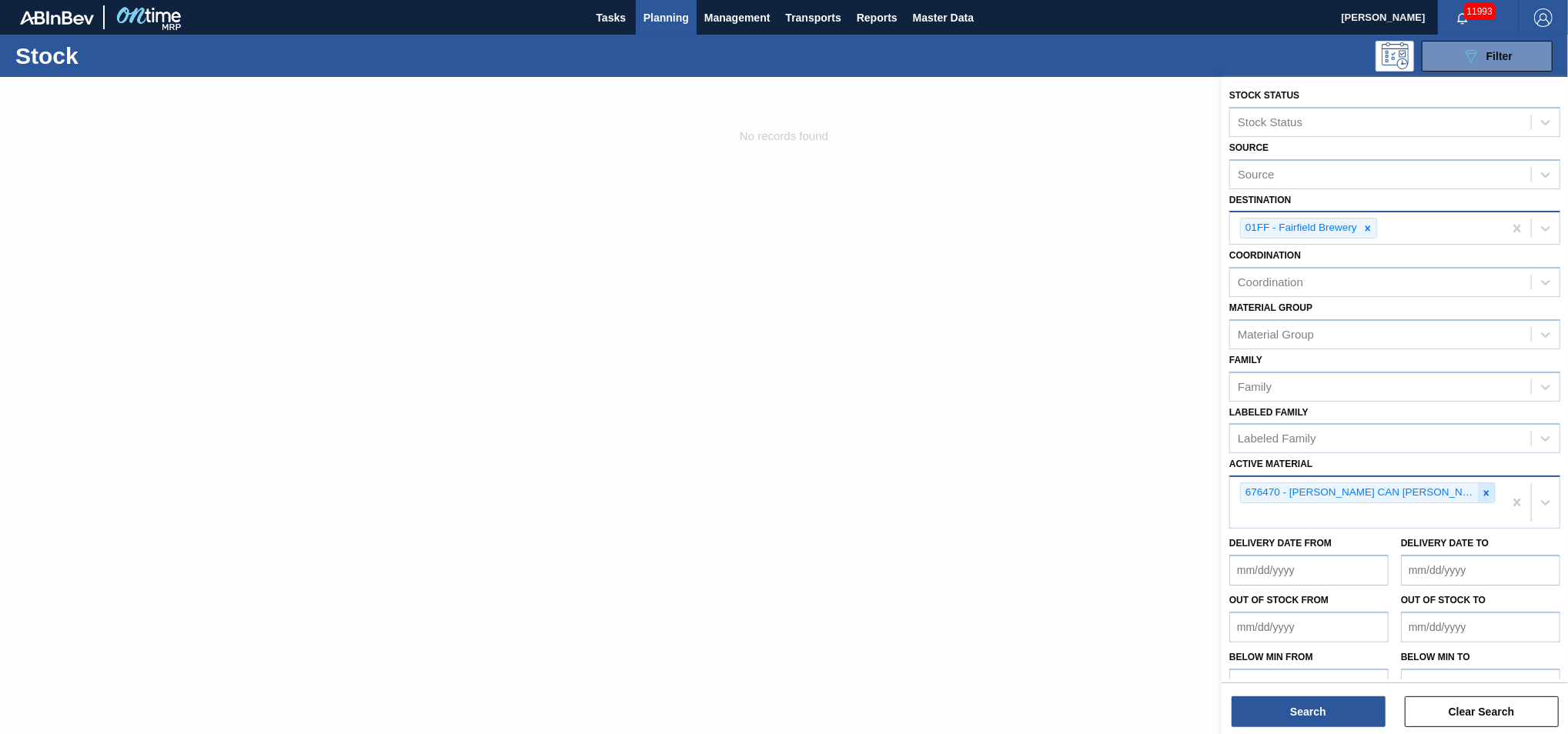
click at [1485, 491] on icon at bounding box center [1487, 493] width 6 height 6
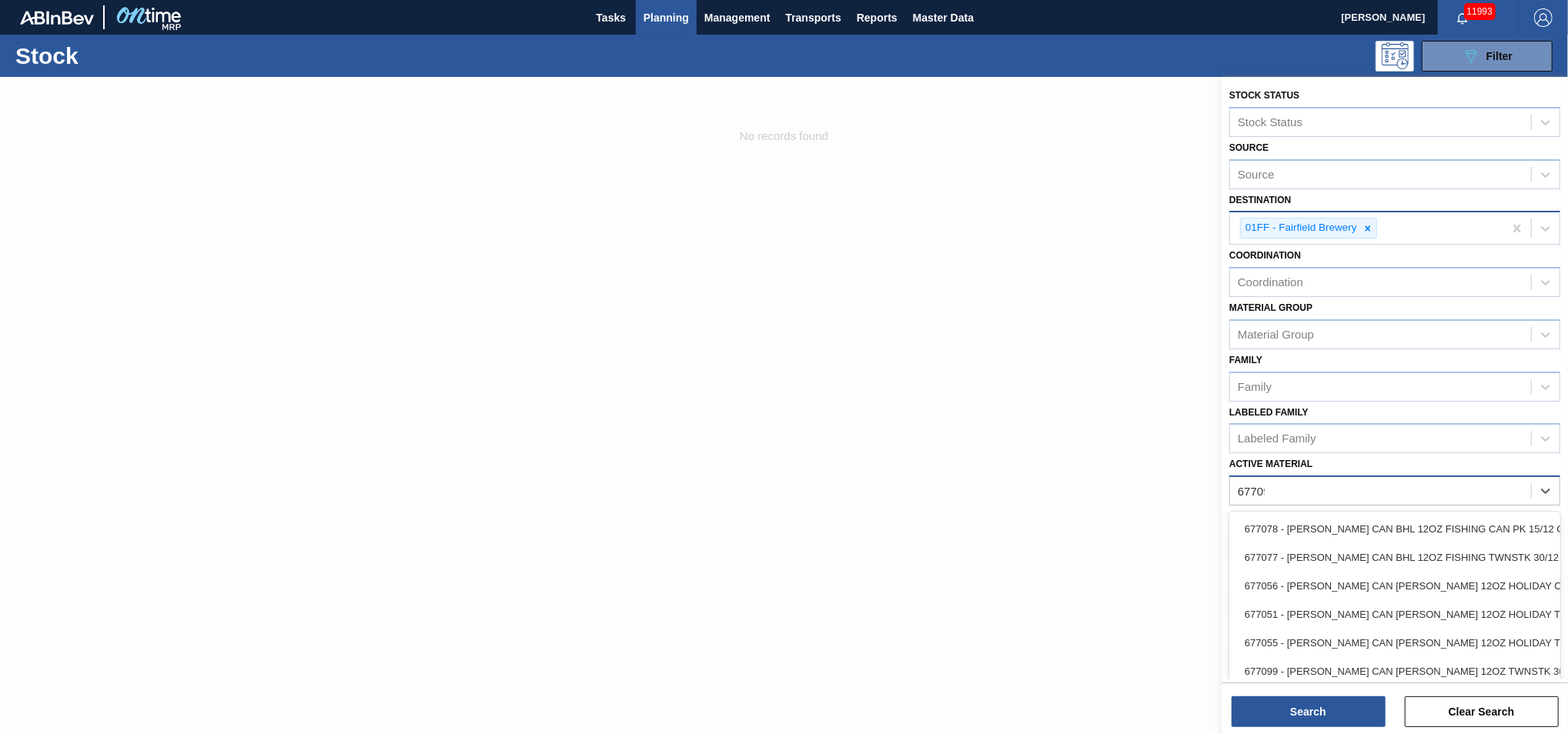
type Material "677099"
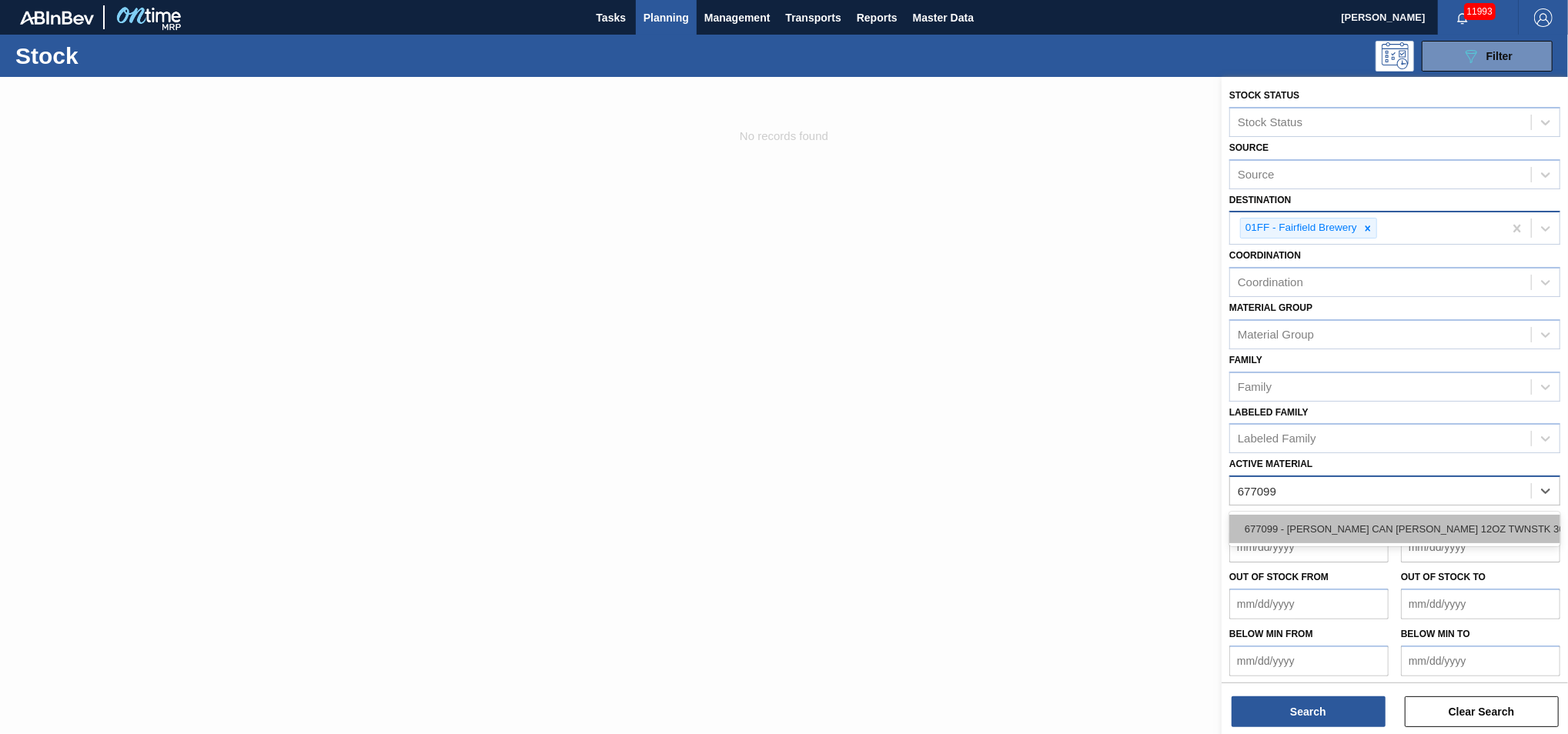
click at [1430, 517] on div "677099 - CARR CAN BUD 12OZ TWNSTK 30/12 CAN 0724" at bounding box center [1395, 529] width 331 height 29
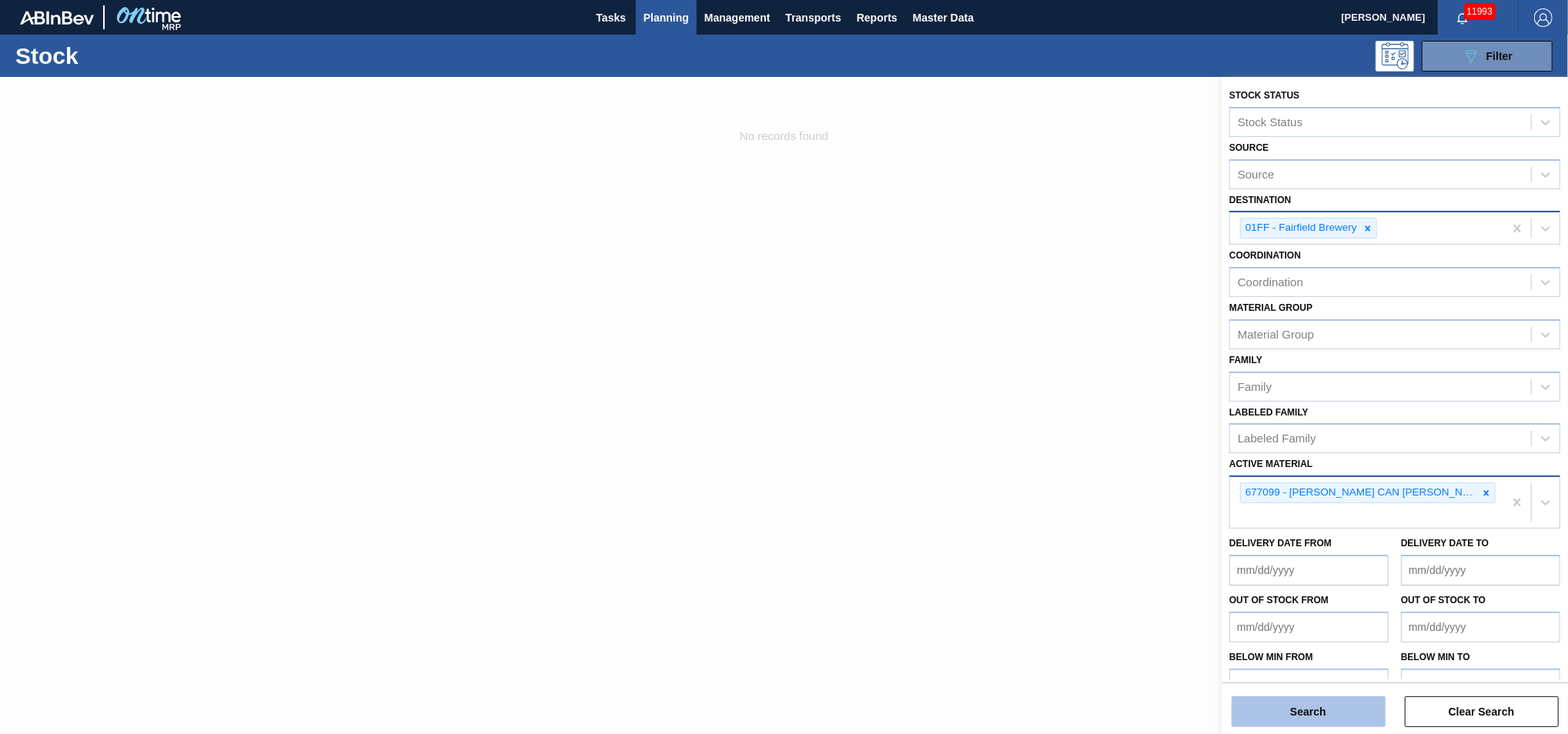
click at [1278, 713] on button "Search" at bounding box center [1309, 712] width 154 height 31
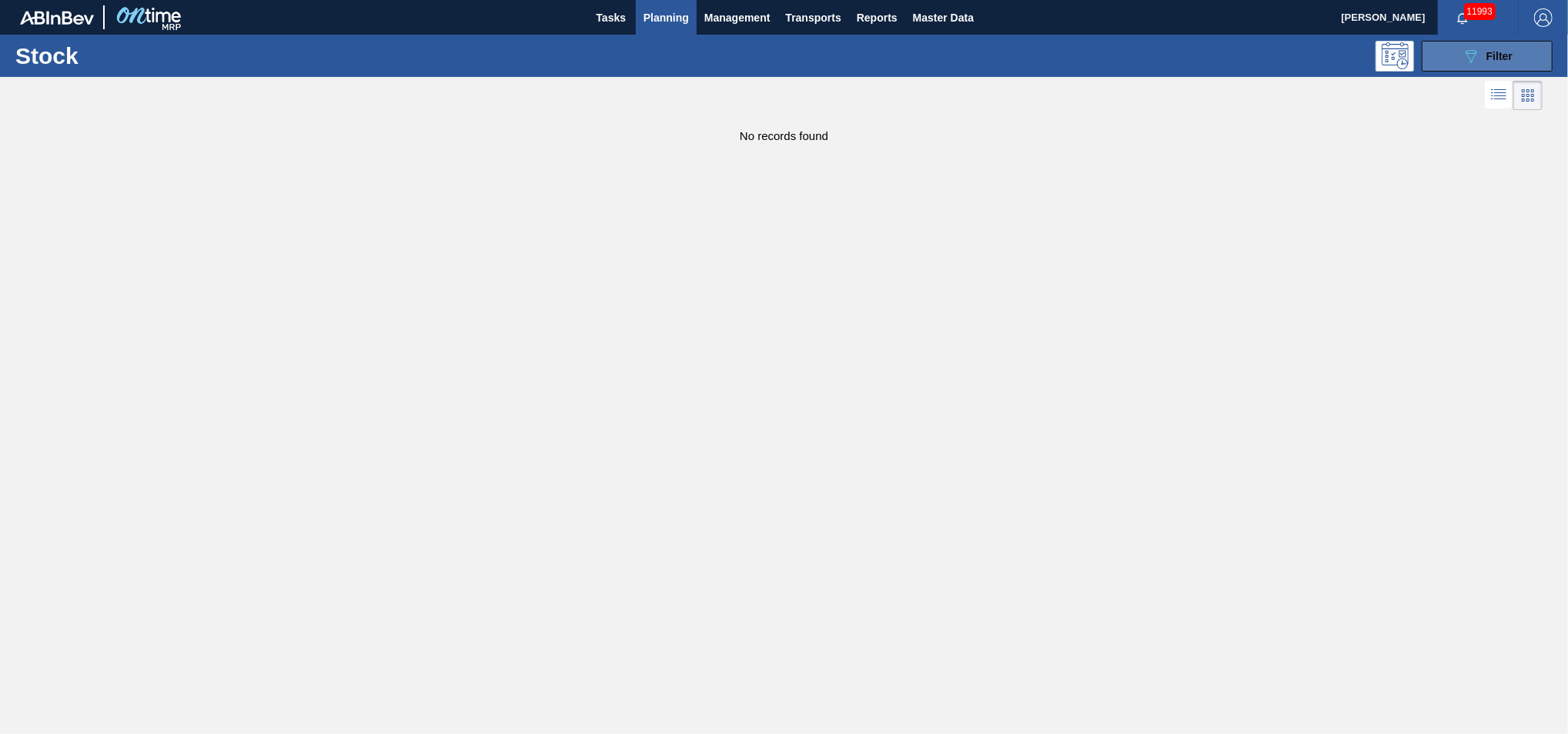
click at [1460, 52] on button "089F7B8B-B2A5-4AFE-B5C0-19BA573D28AC Filter" at bounding box center [1487, 56] width 131 height 31
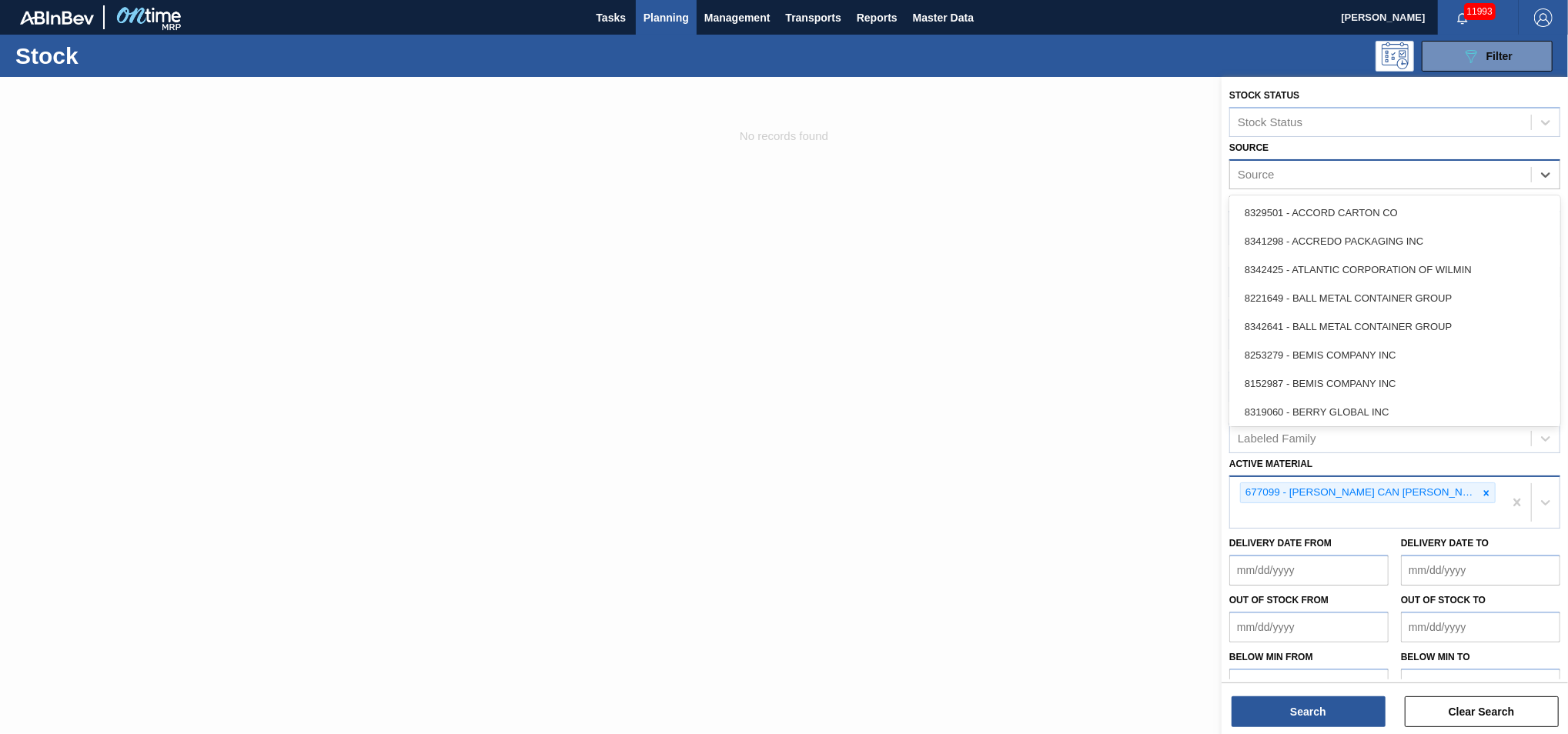
click at [1332, 179] on div "Source" at bounding box center [1380, 174] width 301 height 22
type input "Gra"
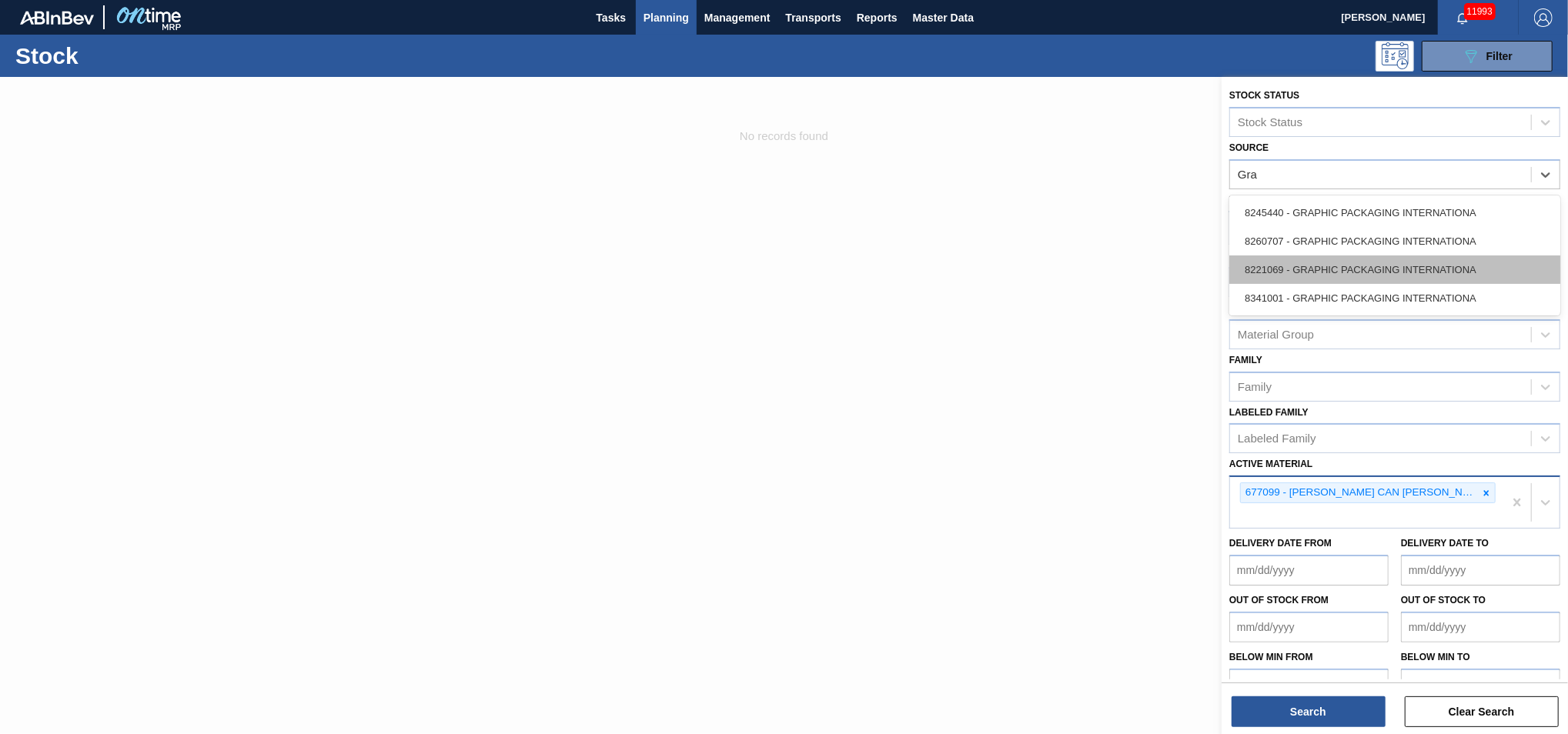
click at [1325, 263] on div "8221069 - GRAPHIC PACKAGING INTERNATIONA" at bounding box center [1395, 269] width 331 height 29
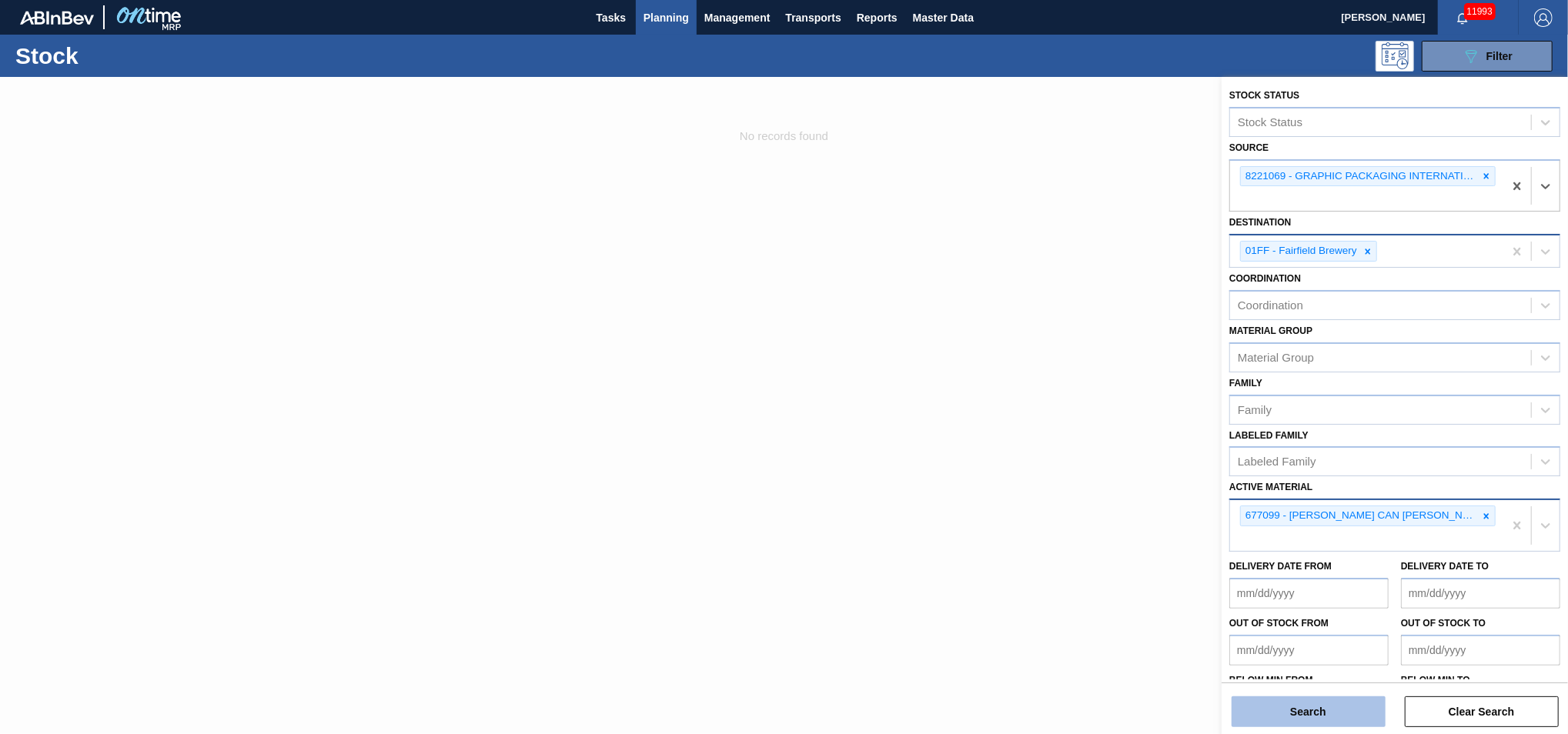
click at [1301, 711] on button "Search" at bounding box center [1309, 712] width 154 height 31
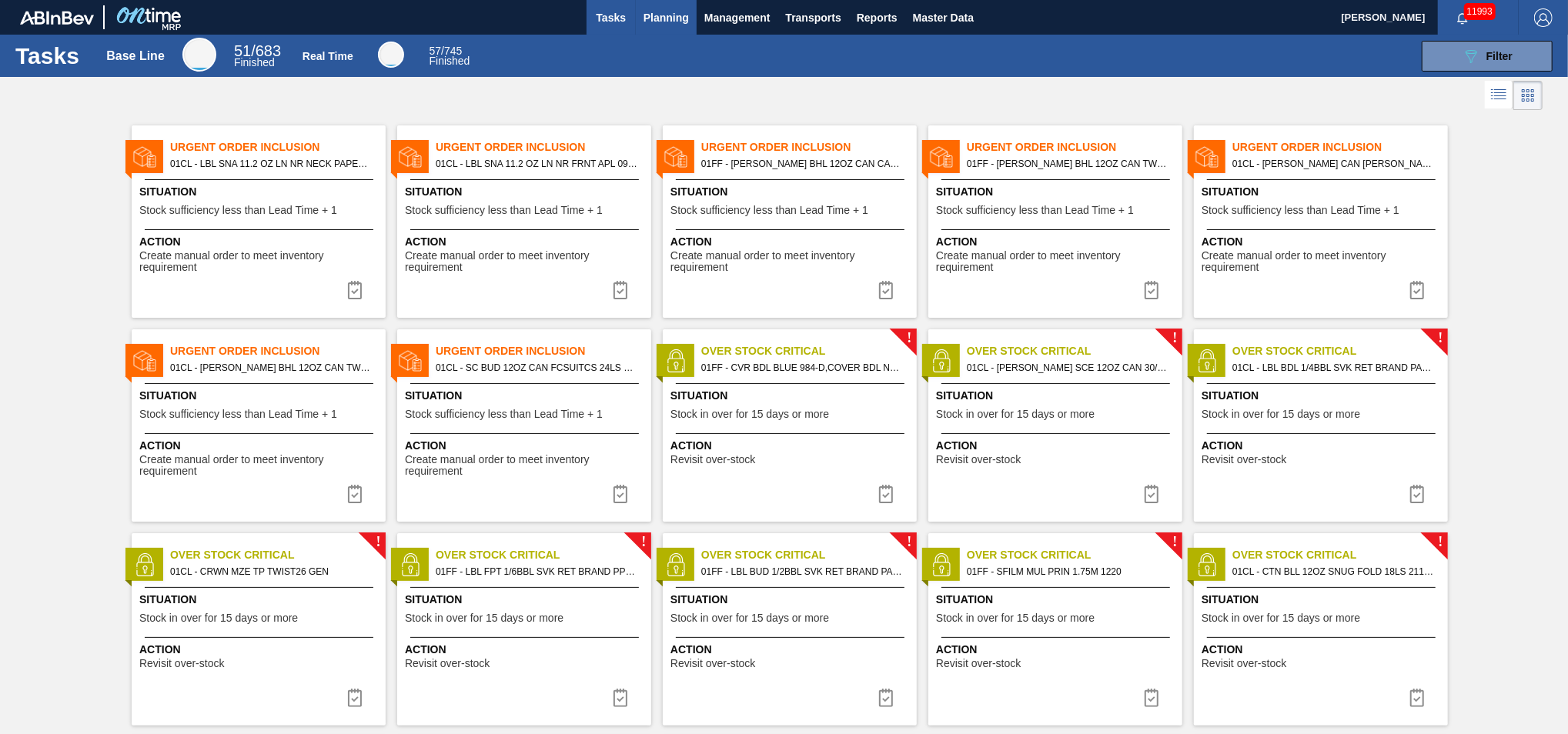
click at [661, 20] on span "Planning" at bounding box center [666, 18] width 45 height 19
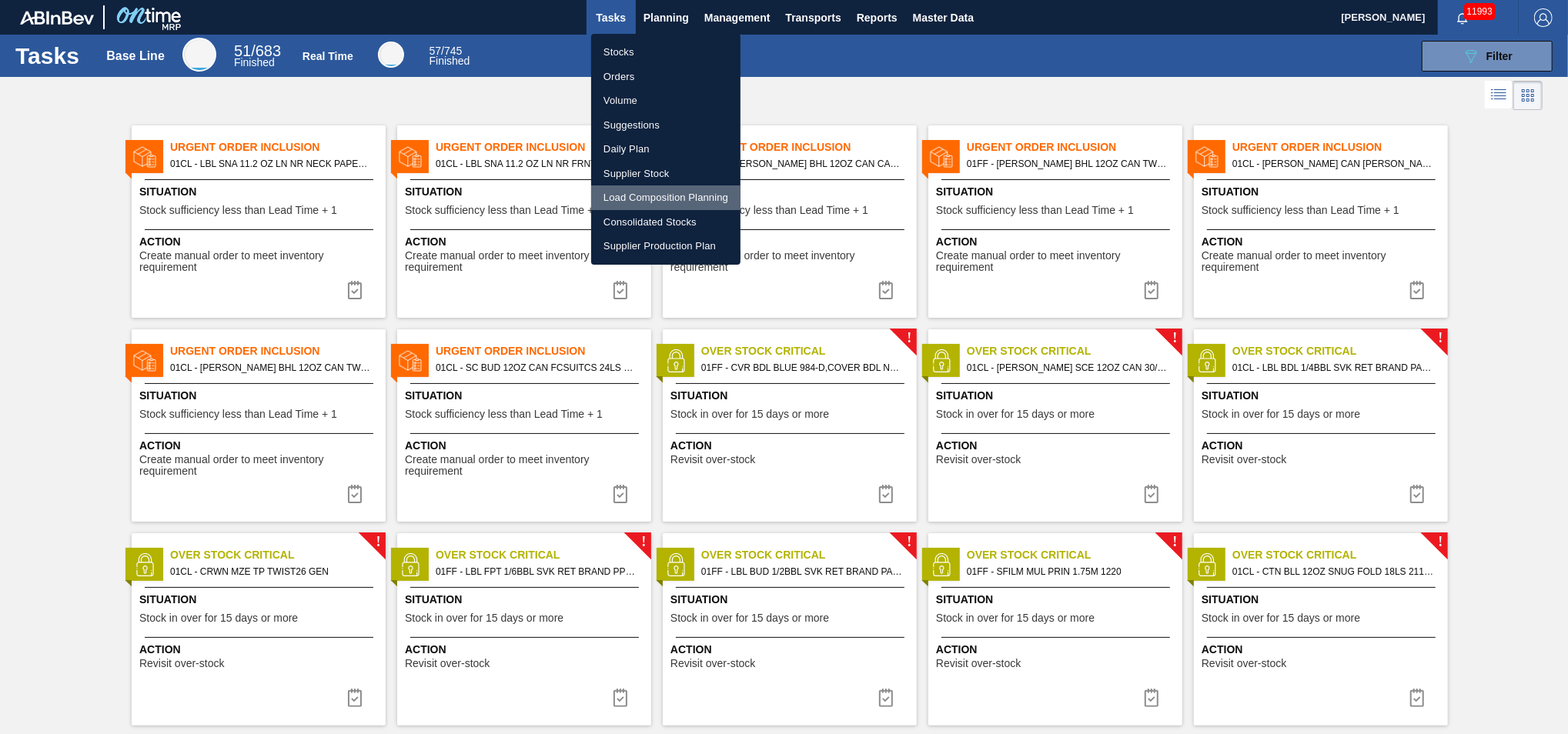
click at [637, 204] on li "Load Composition Planning" at bounding box center [666, 197] width 149 height 25
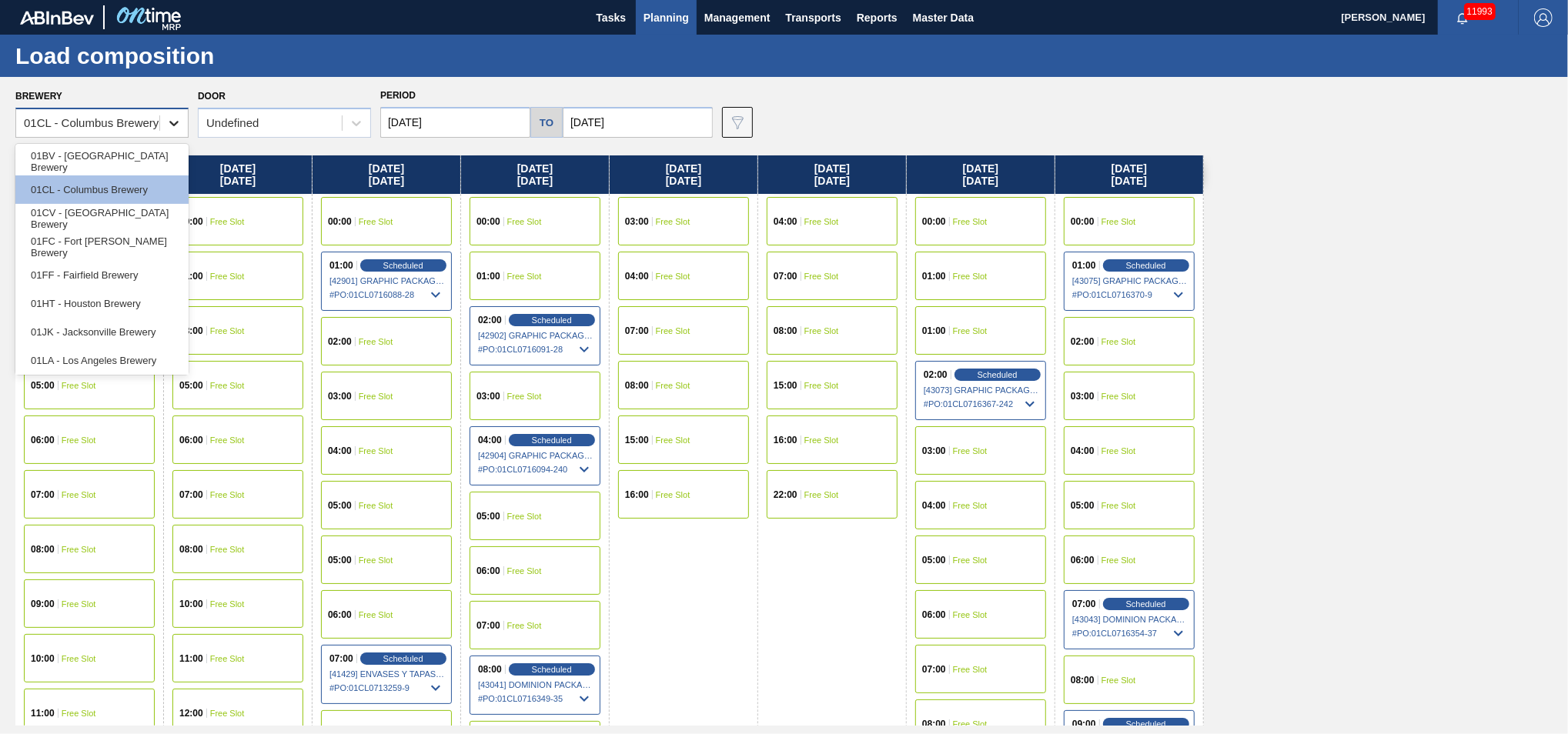
click at [164, 132] on div at bounding box center [174, 123] width 28 height 28
click at [68, 273] on div "01FF - Fairfield Brewery" at bounding box center [102, 275] width 173 height 29
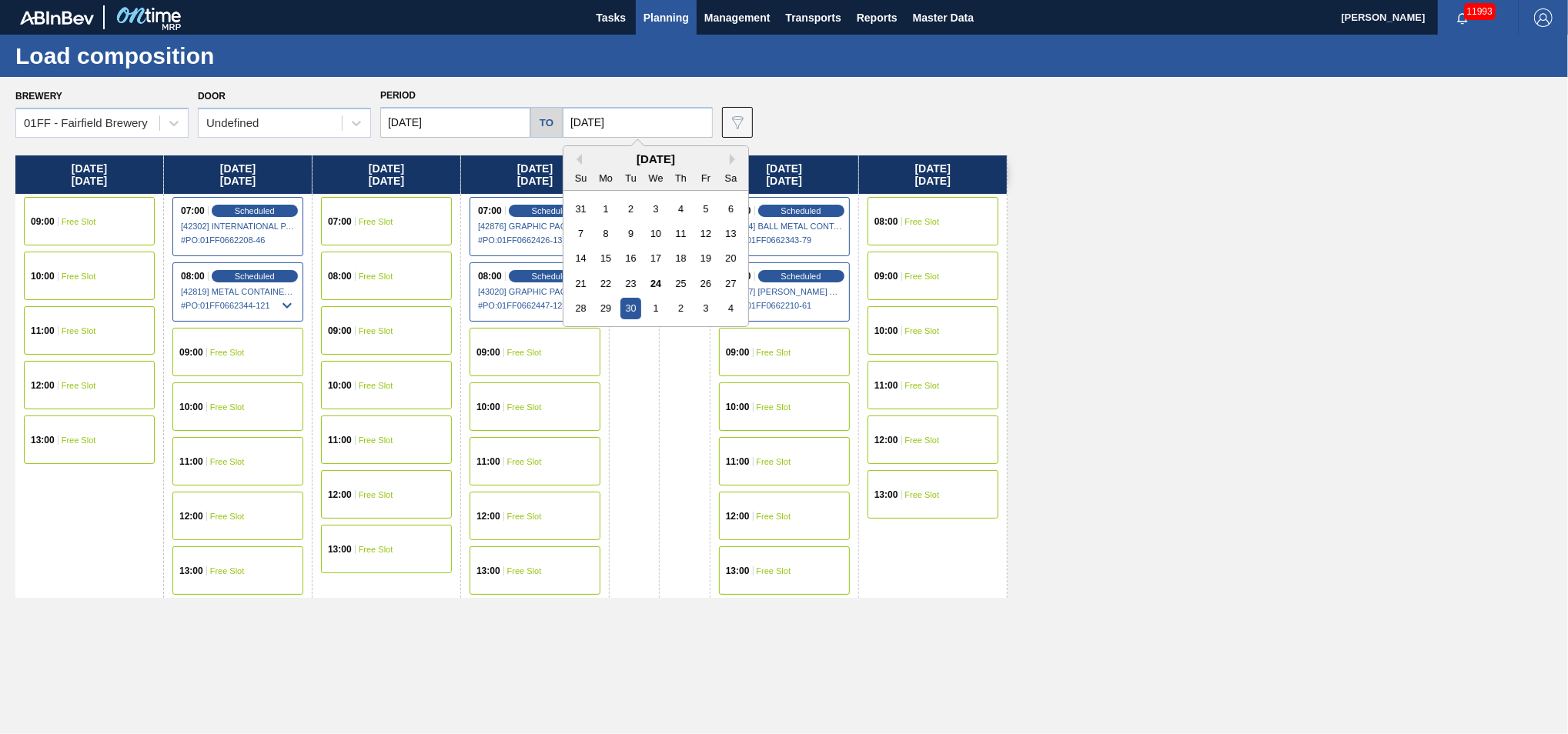
click at [662, 120] on input "[DATE]" at bounding box center [638, 122] width 150 height 31
click at [709, 309] on div "3" at bounding box center [705, 308] width 20 height 20
type input "[DATE]"
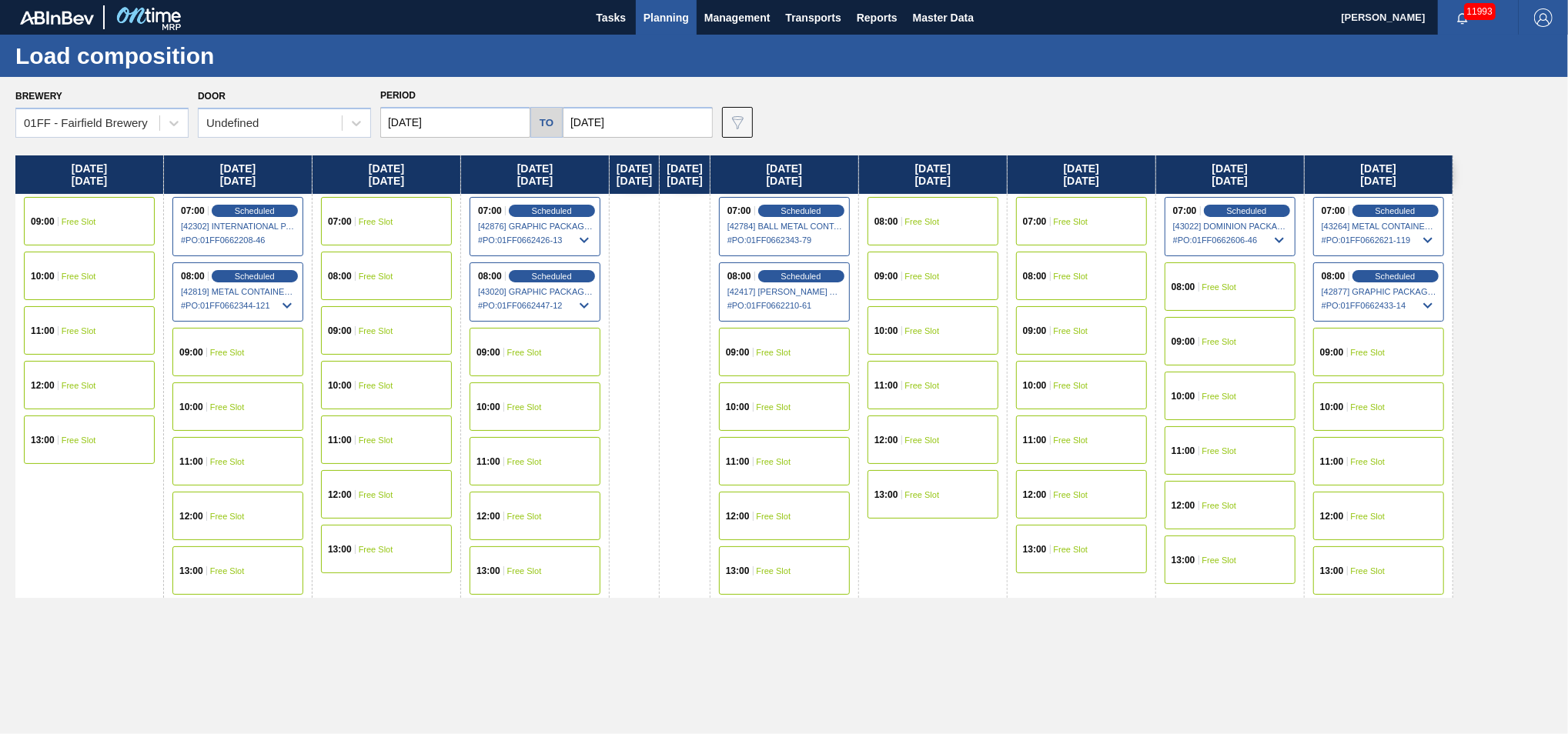
click at [1176, 294] on div "08:00 Free Slot" at bounding box center [1229, 287] width 131 height 48
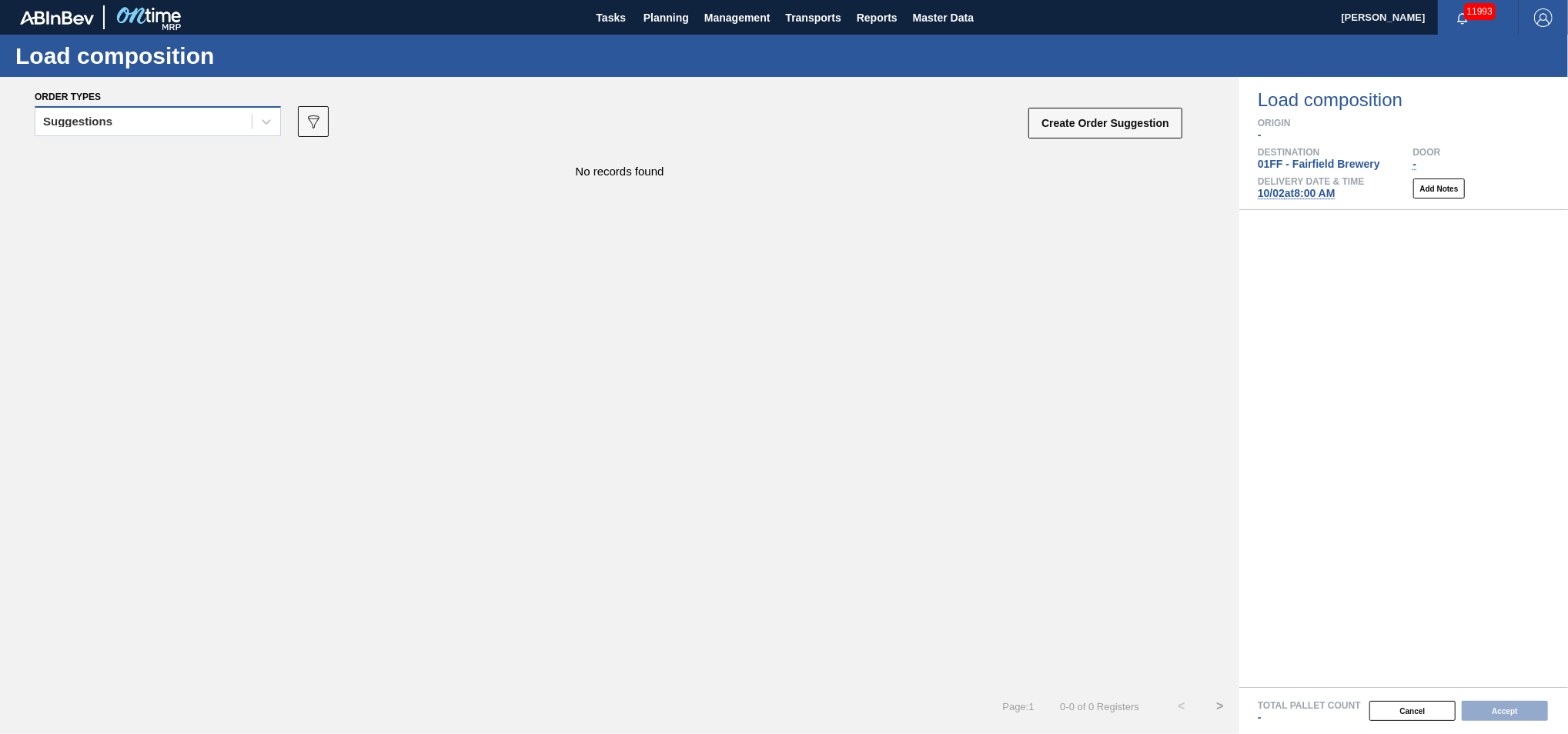
click at [163, 125] on div "Suggestions" at bounding box center [143, 122] width 217 height 22
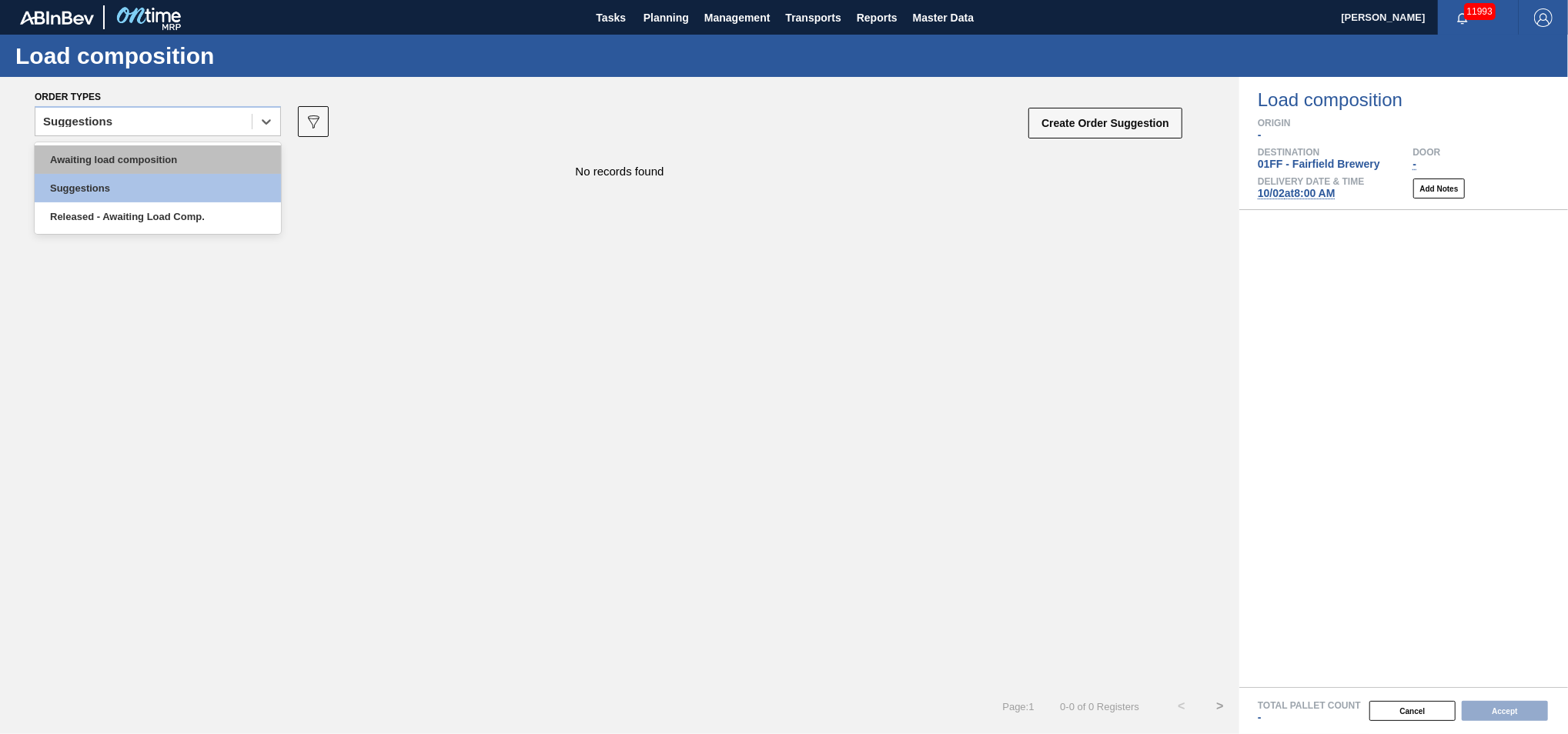
click at [138, 155] on div "Awaiting load composition" at bounding box center [157, 159] width 246 height 29
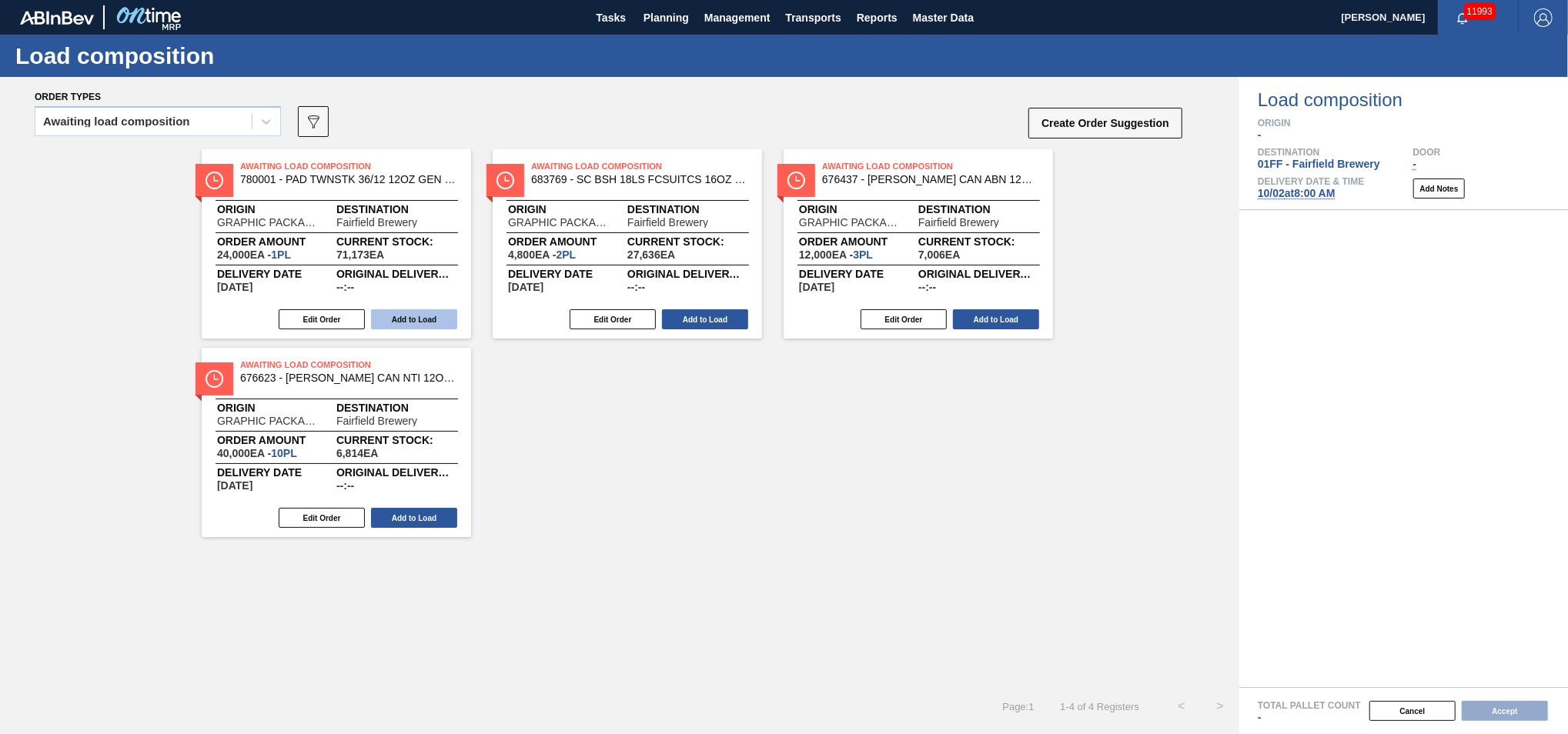
click at [431, 314] on button "Add to Load" at bounding box center [414, 319] width 86 height 20
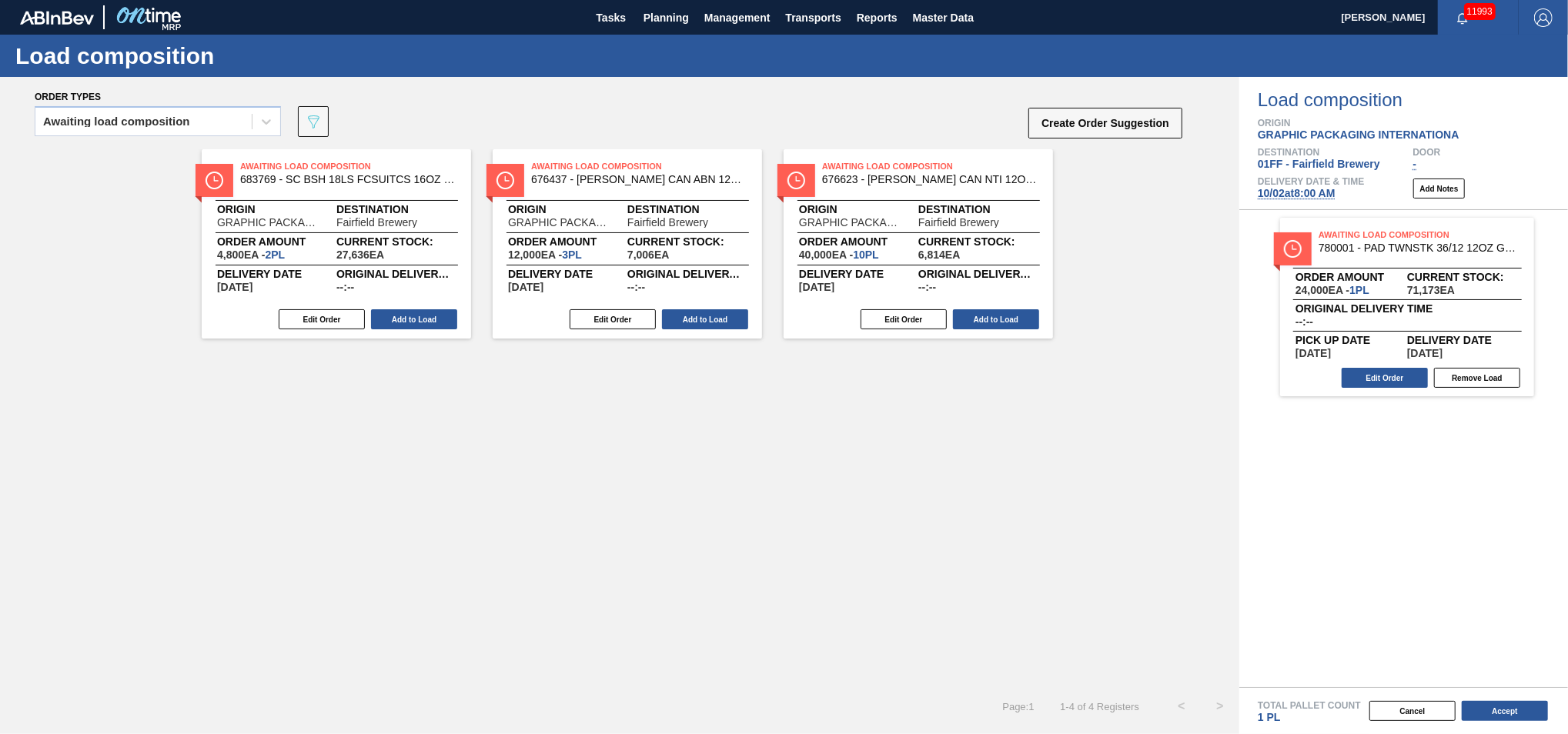
click at [431, 314] on button "Add to Load" at bounding box center [414, 319] width 86 height 20
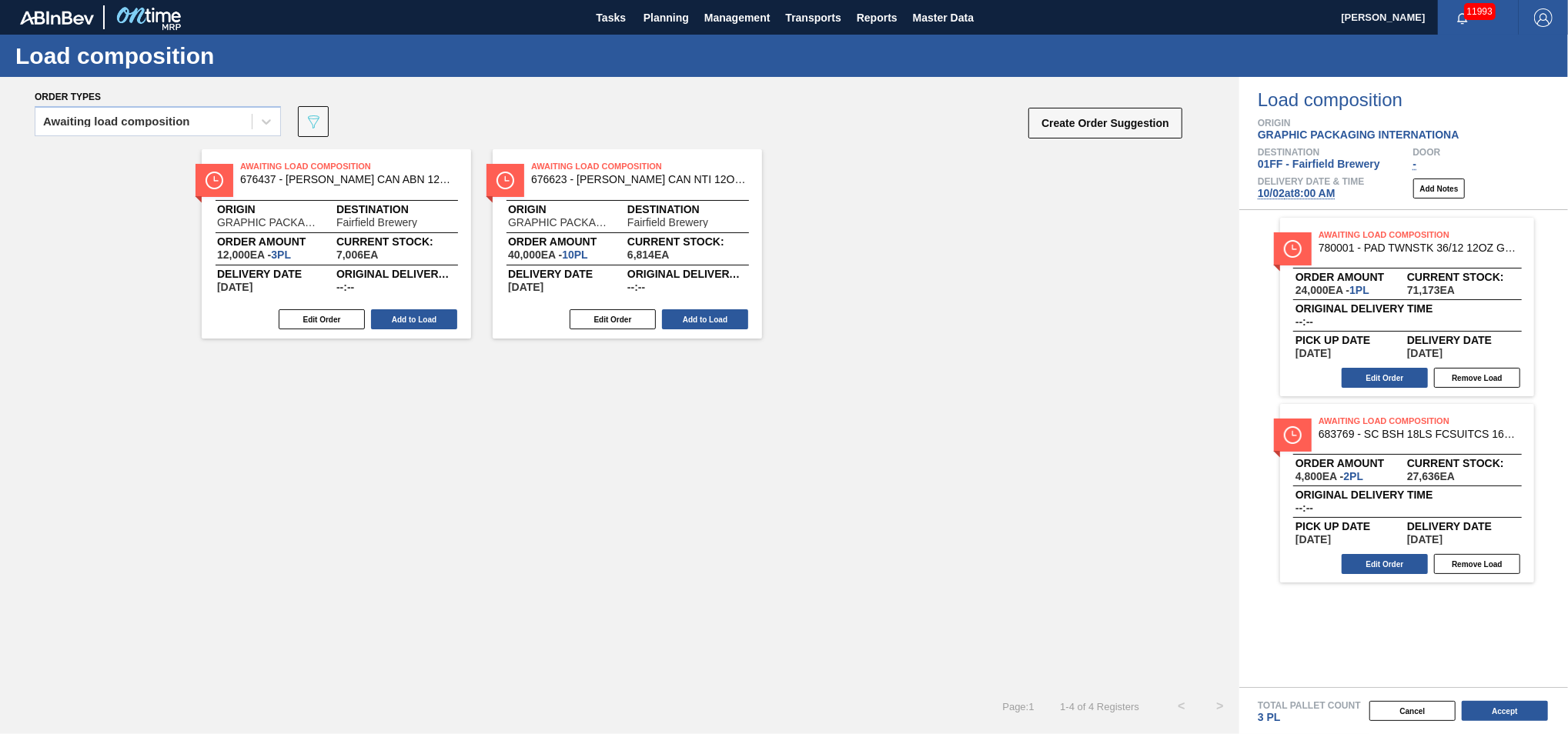
click at [431, 314] on button "Add to Load" at bounding box center [414, 319] width 86 height 20
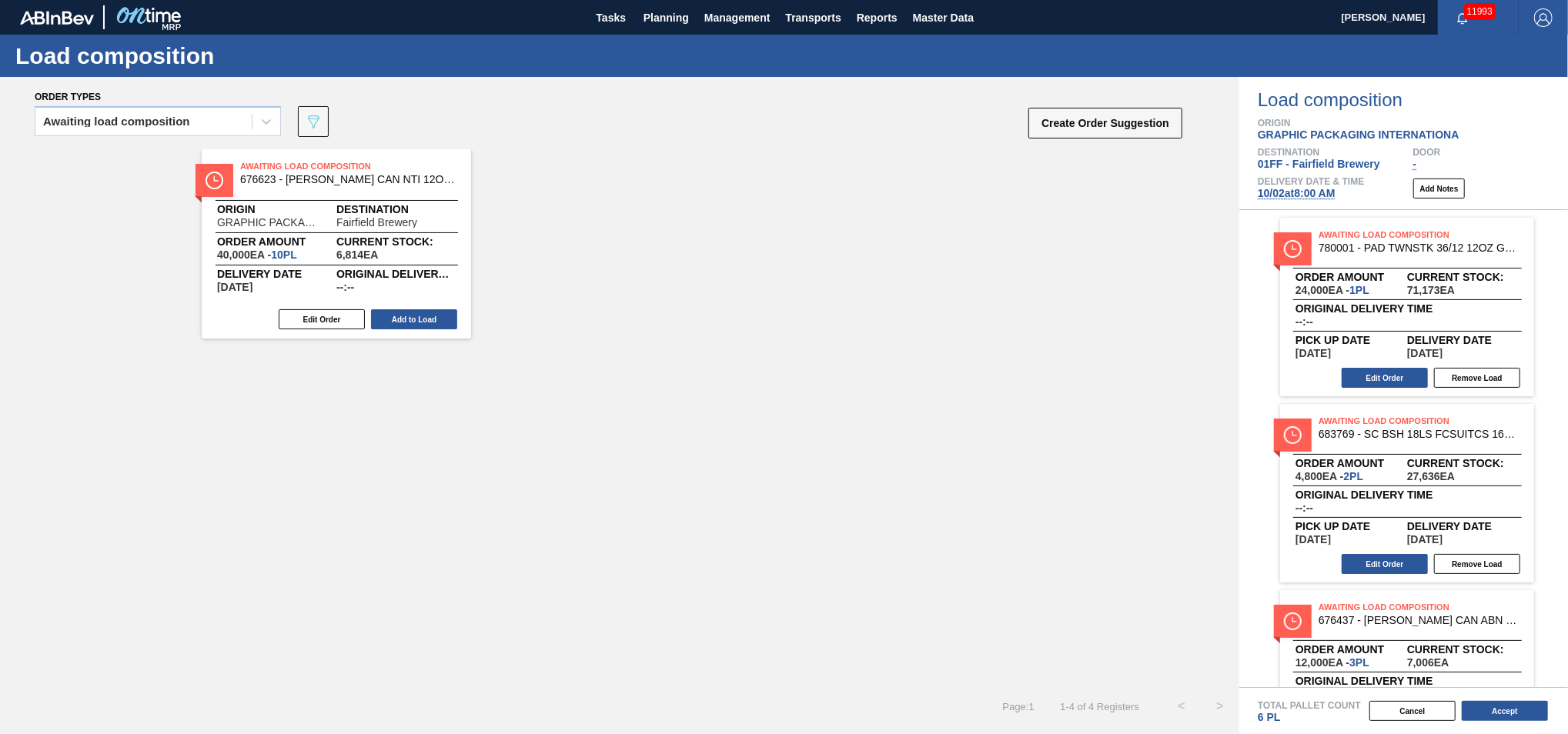
click at [431, 314] on button "Add to Load" at bounding box center [414, 319] width 86 height 20
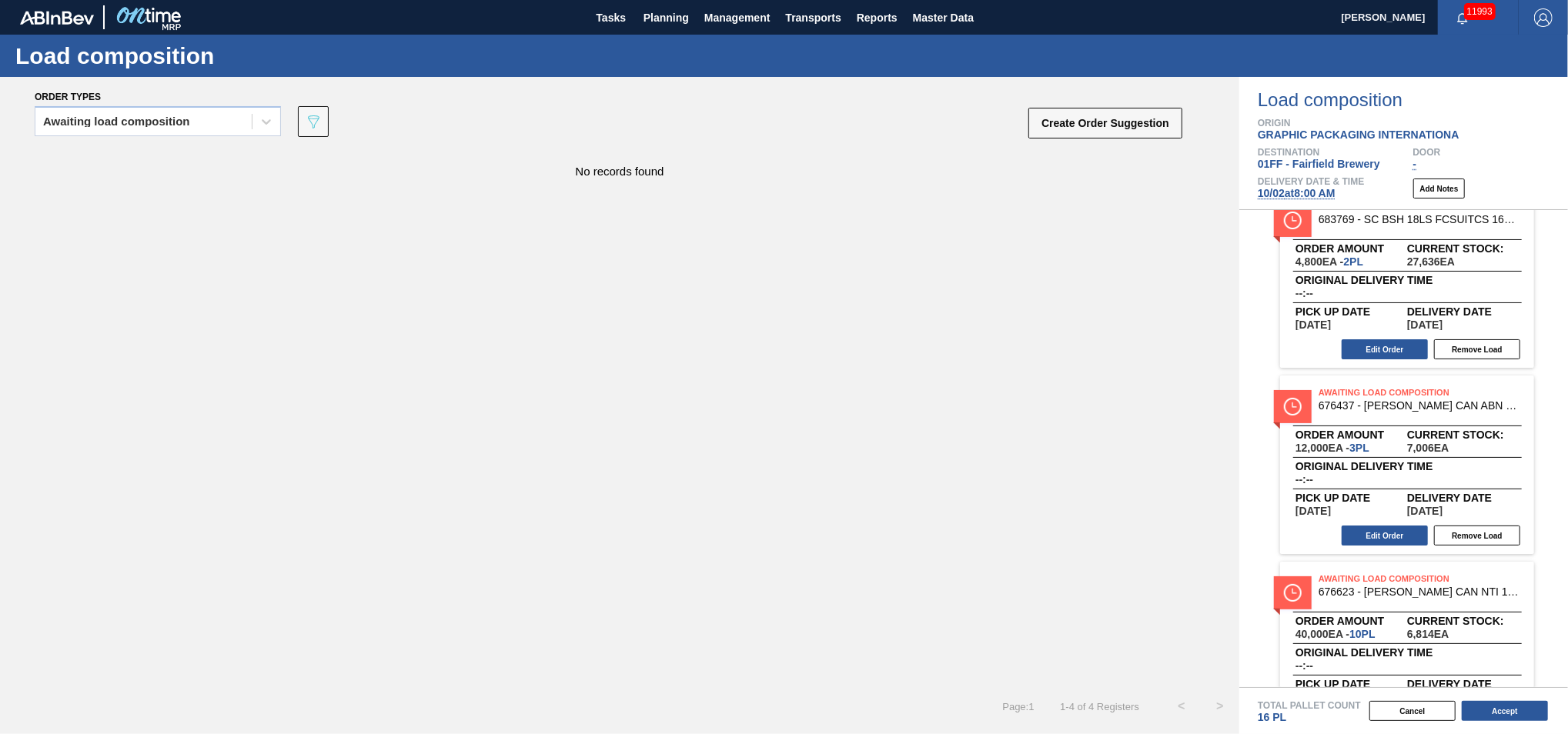
scroll to position [275, 0]
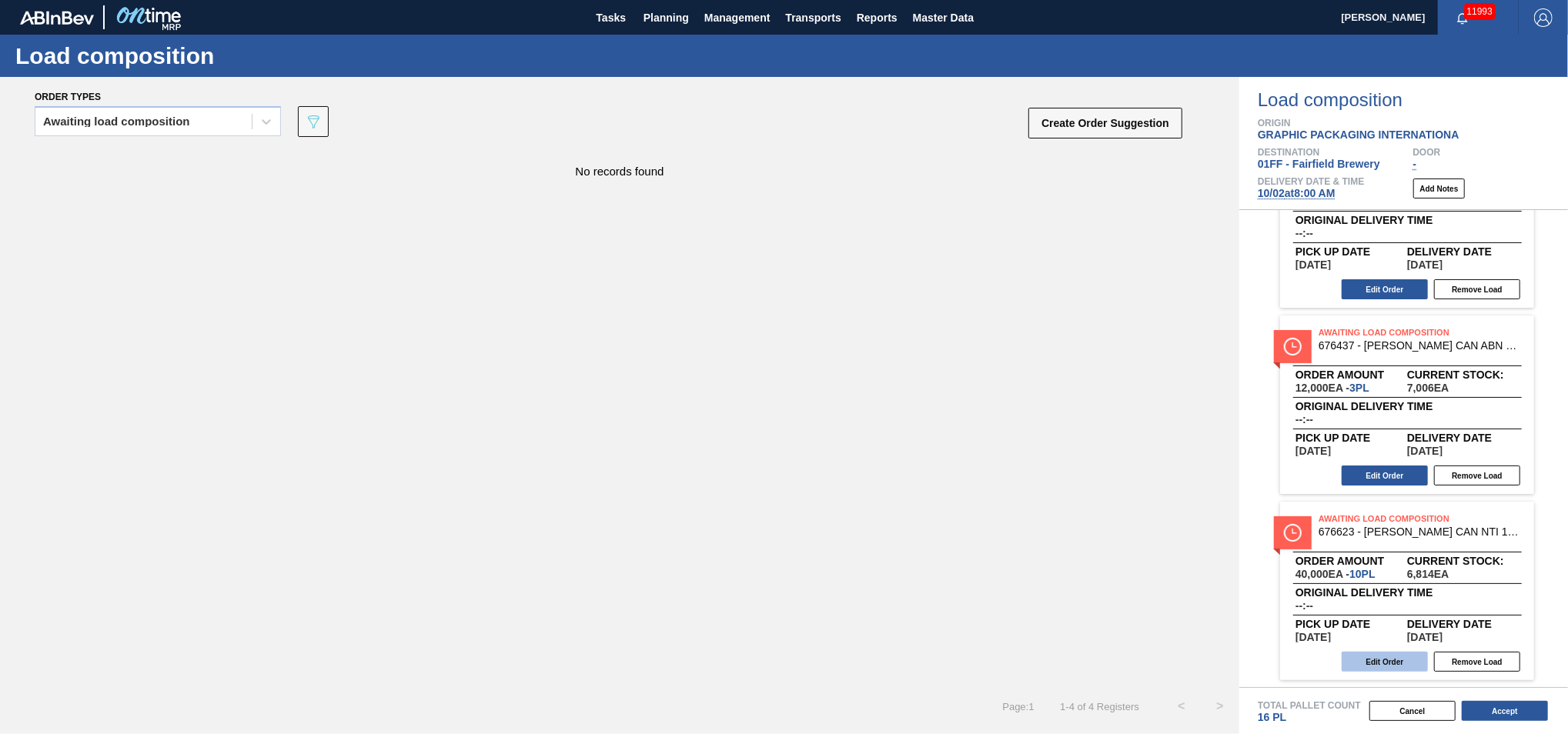
click at [1176, 551] on button "Edit Order" at bounding box center [1384, 662] width 86 height 20
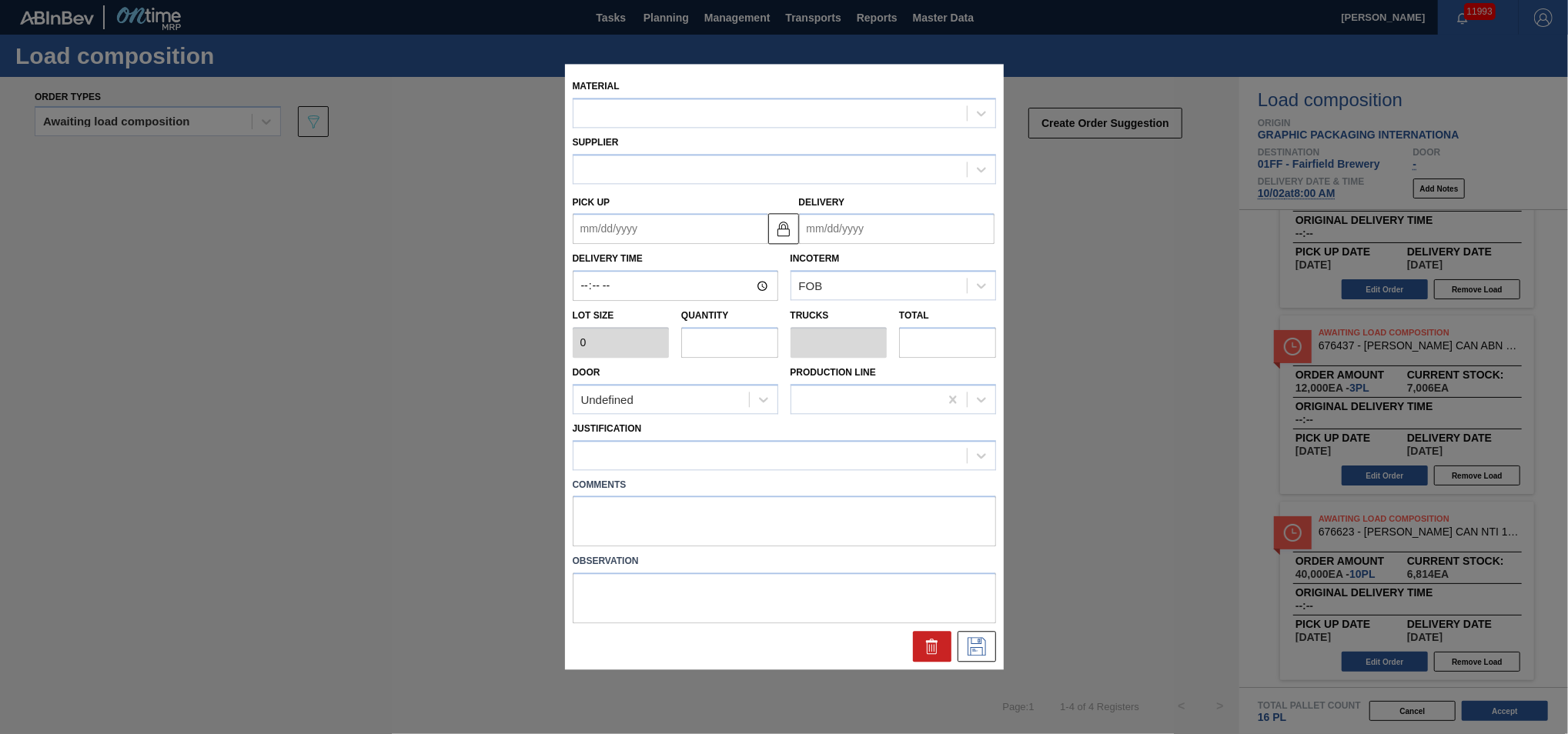
type input "4,000"
type input "10"
type input "0.417"
type input "40,000"
type up "[DATE]"
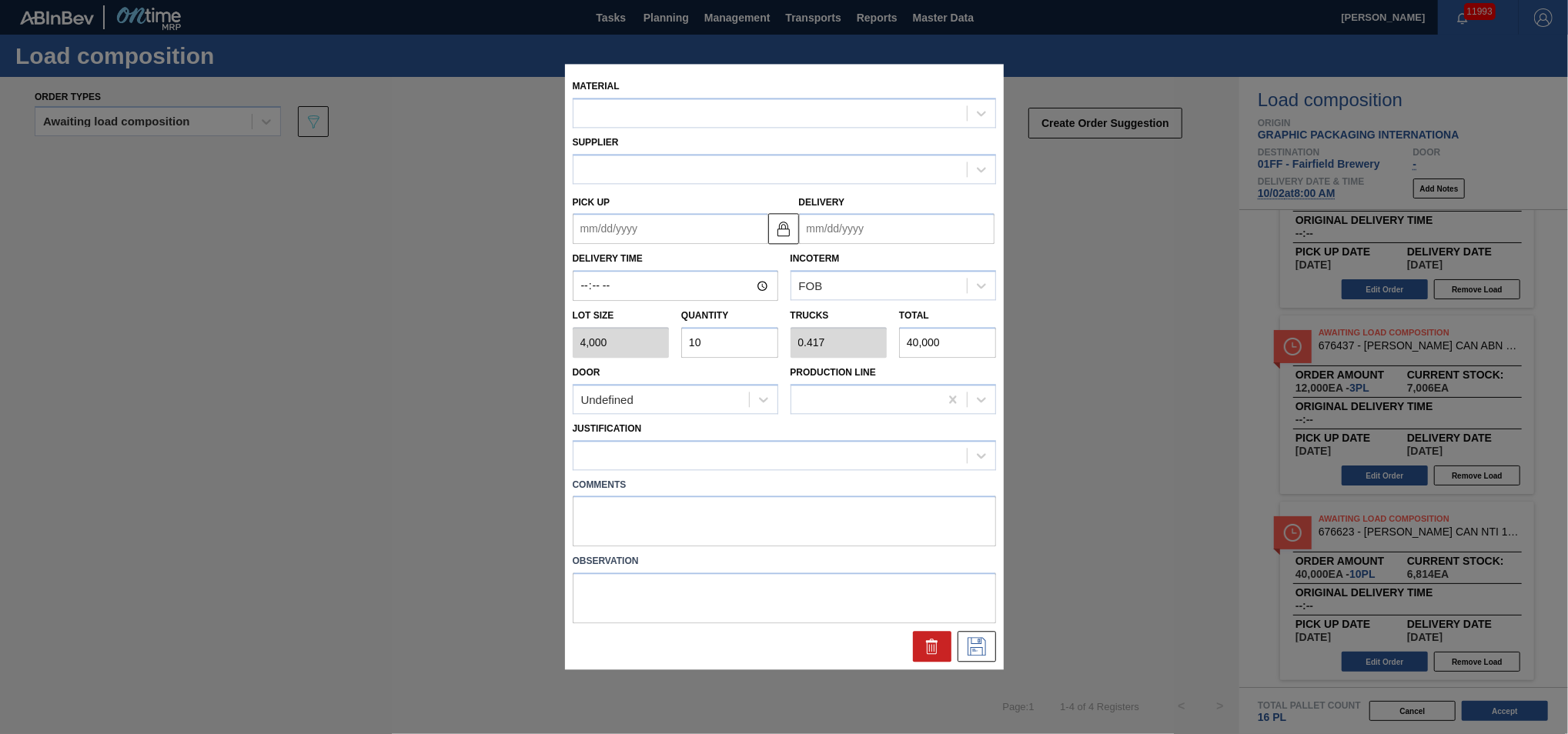
type input "[DATE]"
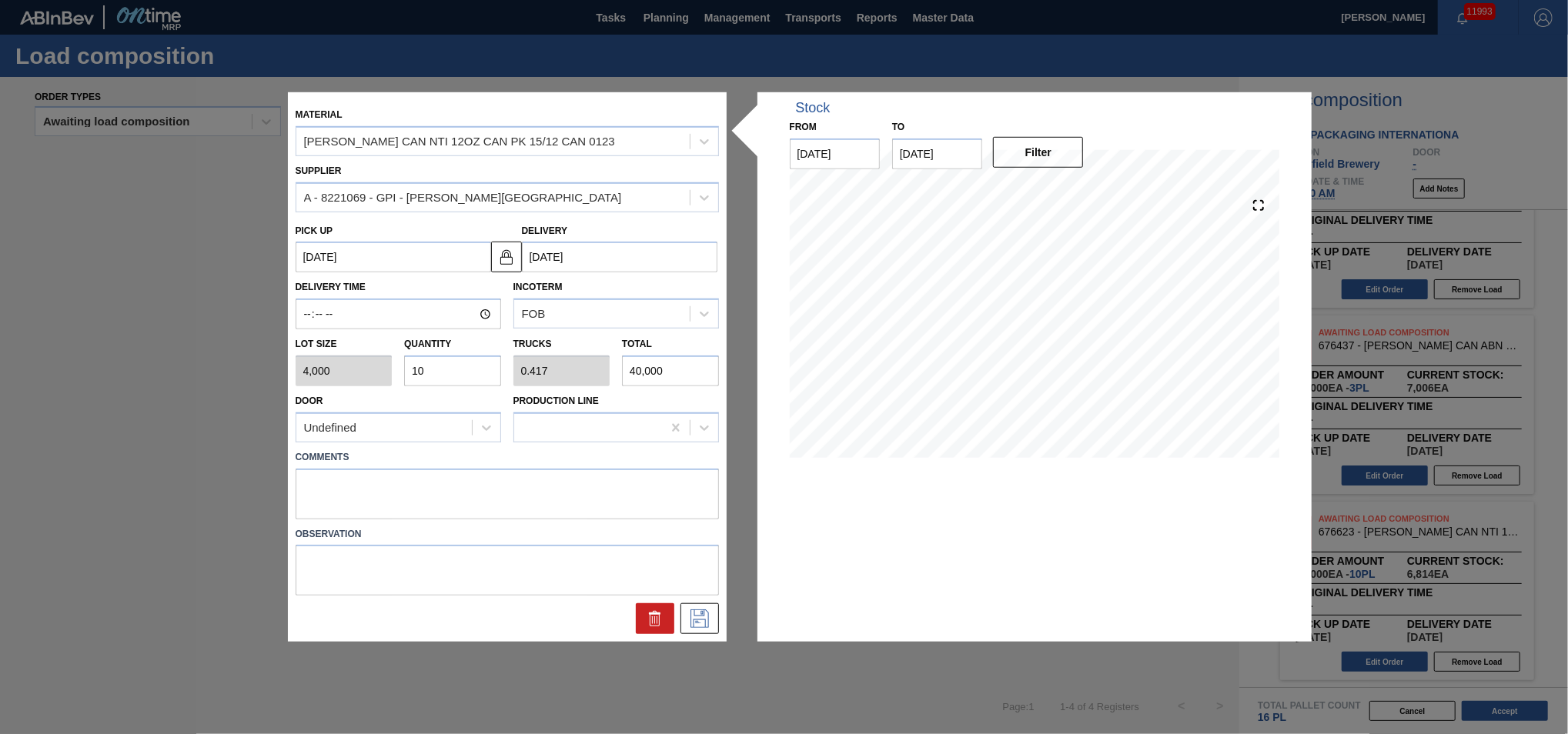
click at [442, 372] on input "10" at bounding box center [453, 370] width 97 height 31
type input "1"
type input "0.042"
type input "4,000"
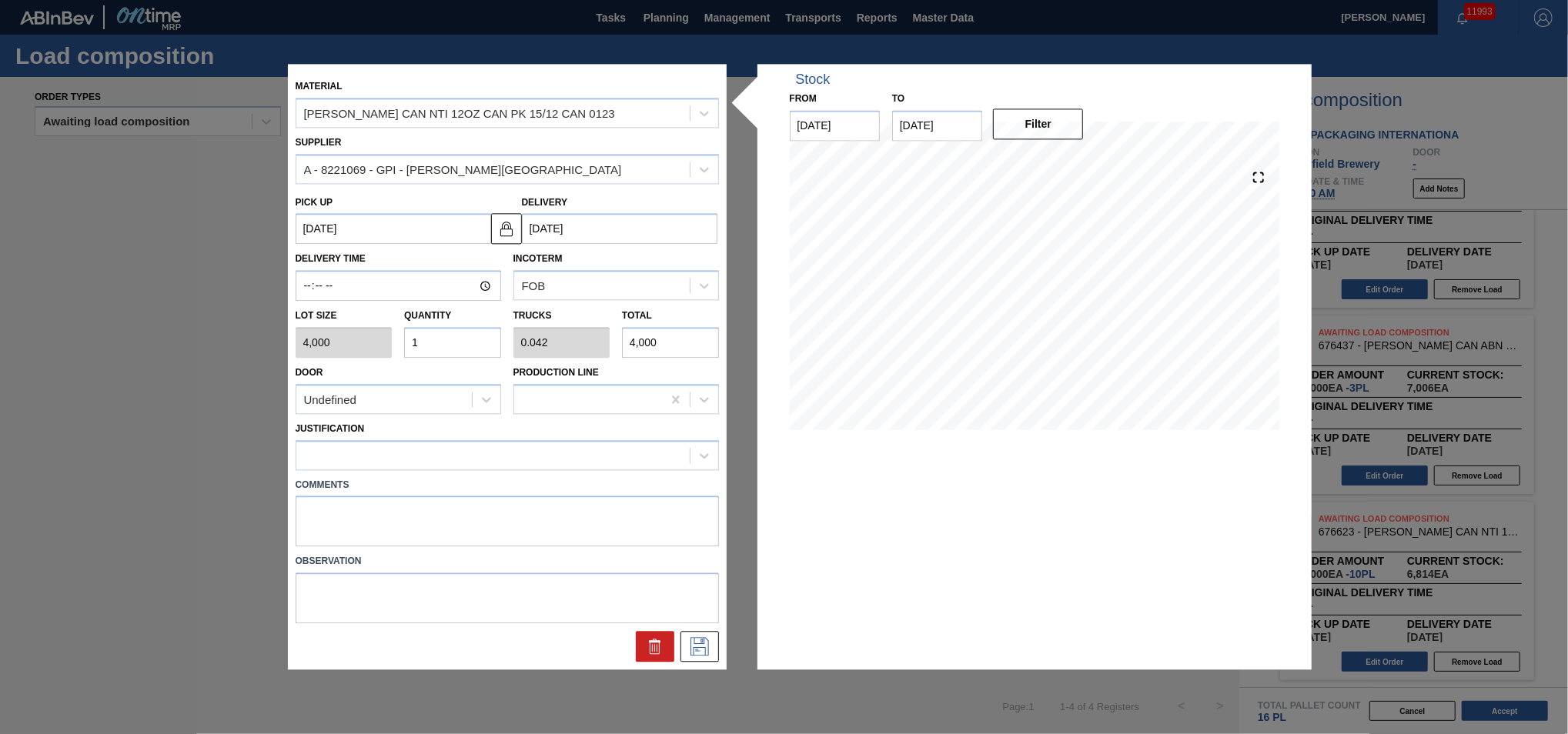
type input "0"
type input "8"
type input "0.333"
type input "32,000"
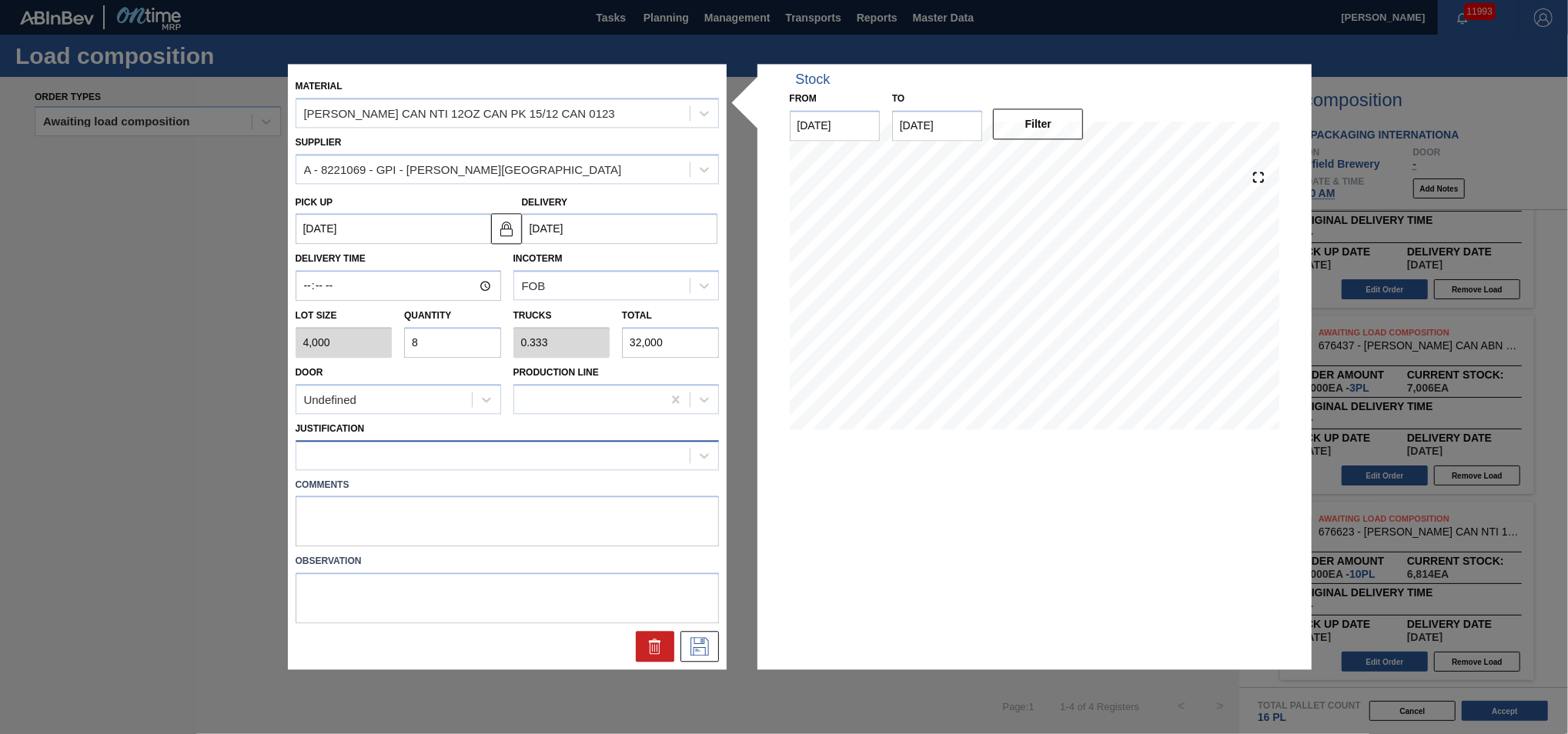
type input "8"
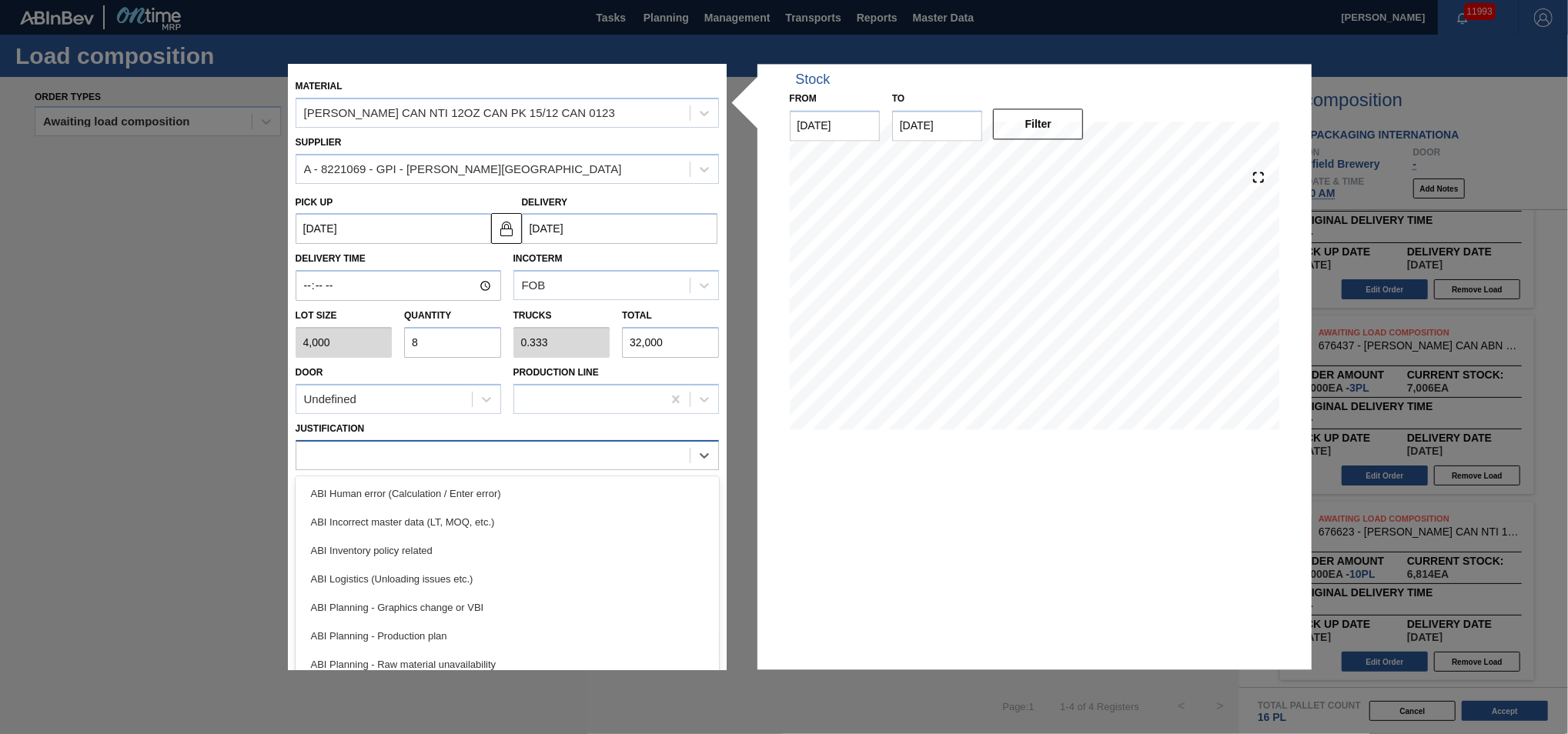
click at [528, 464] on div at bounding box center [492, 455] width 393 height 22
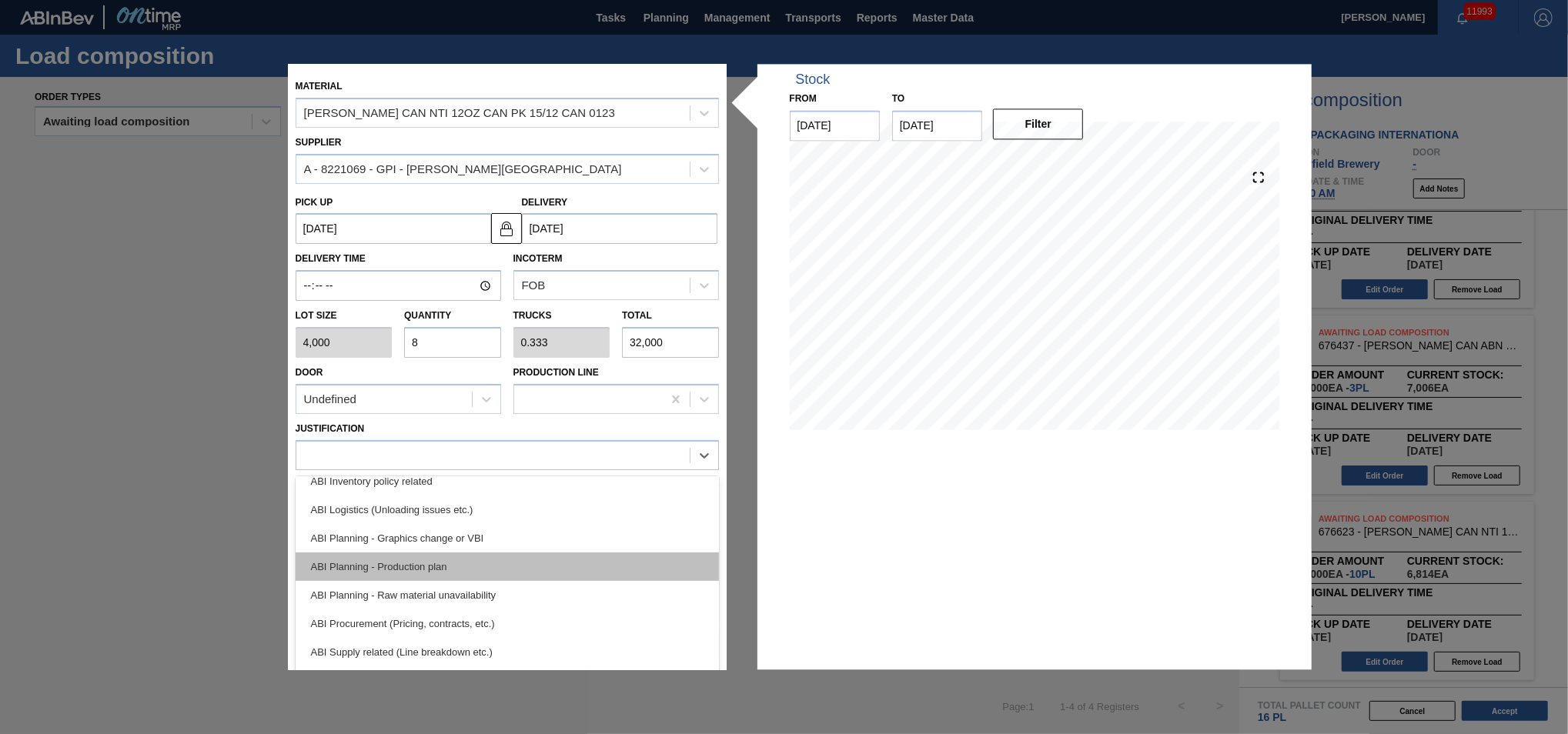
scroll to position [104, 0]
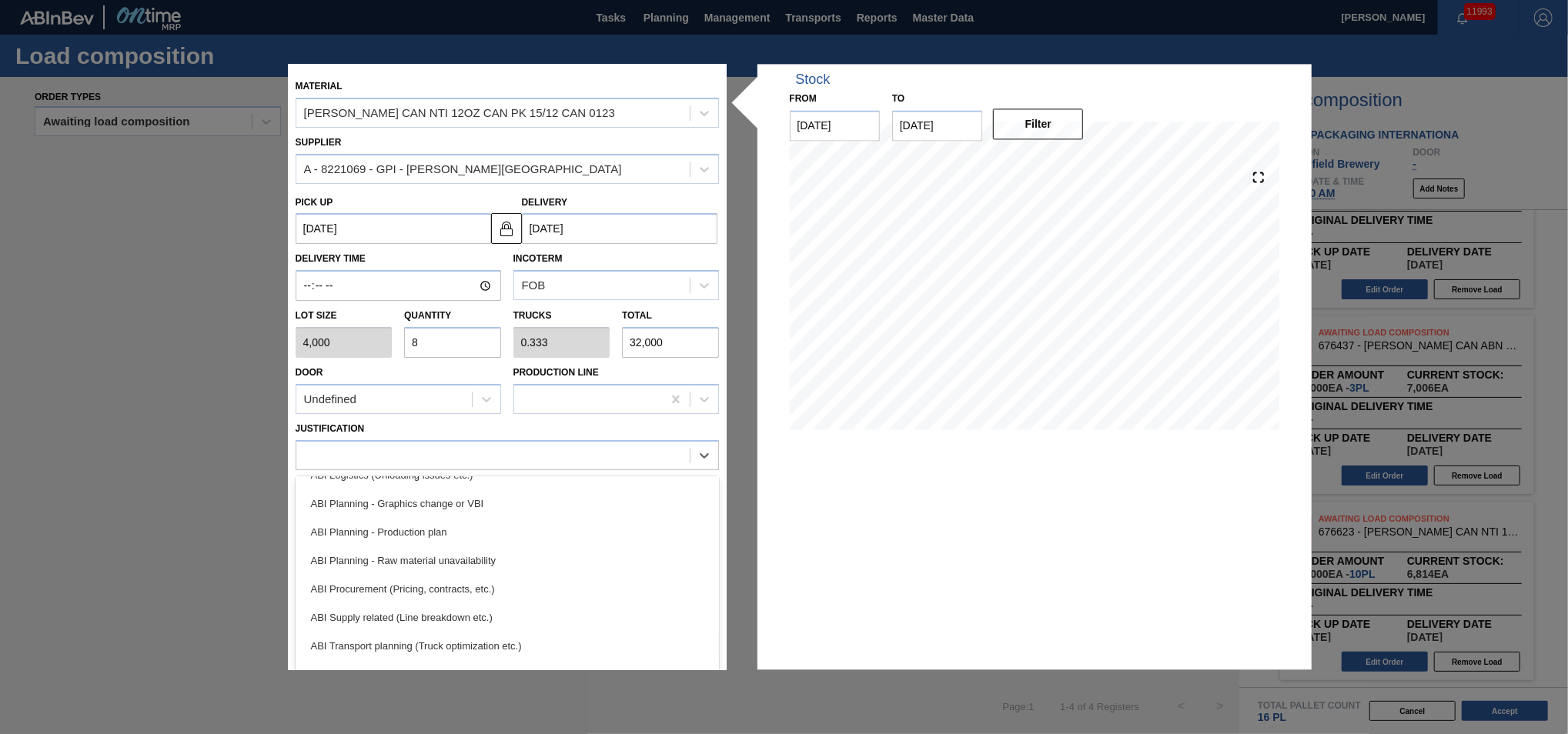
click at [457, 551] on div "ABI Transport planning (Truck optimization etc.)" at bounding box center [506, 646] width 423 height 29
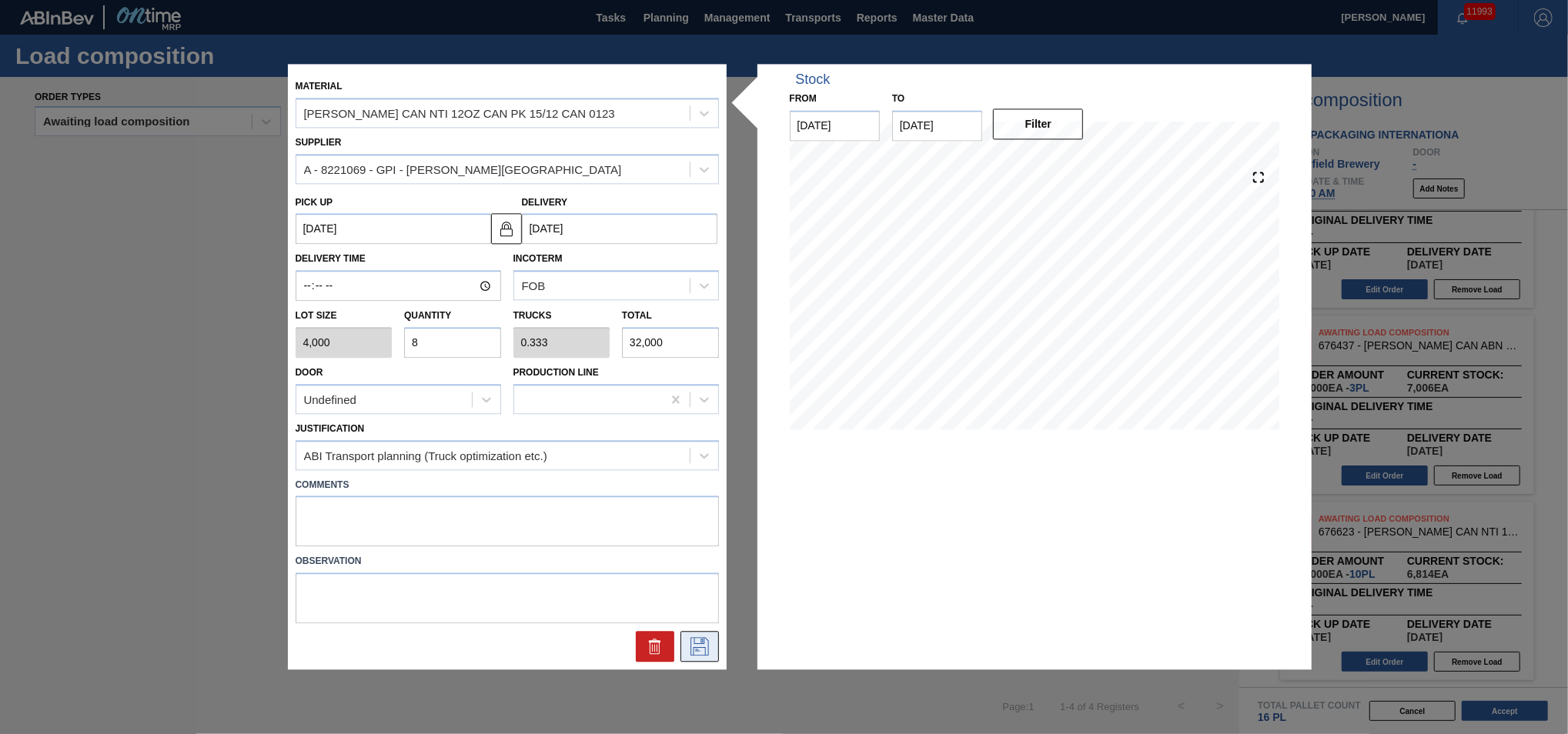
click at [696, 551] on icon at bounding box center [700, 647] width 25 height 19
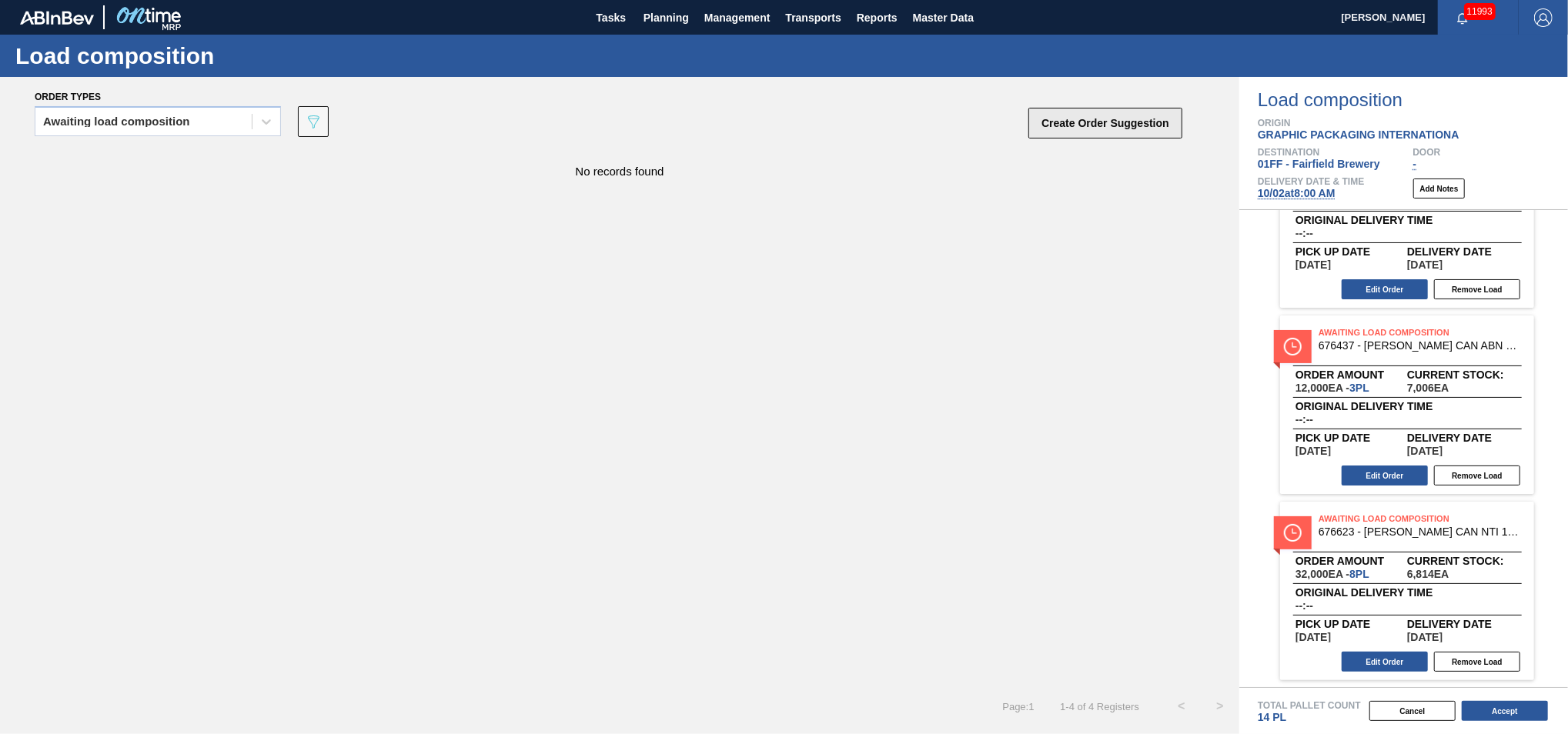
click at [1089, 126] on button "Create Order Suggestion" at bounding box center [1105, 122] width 154 height 31
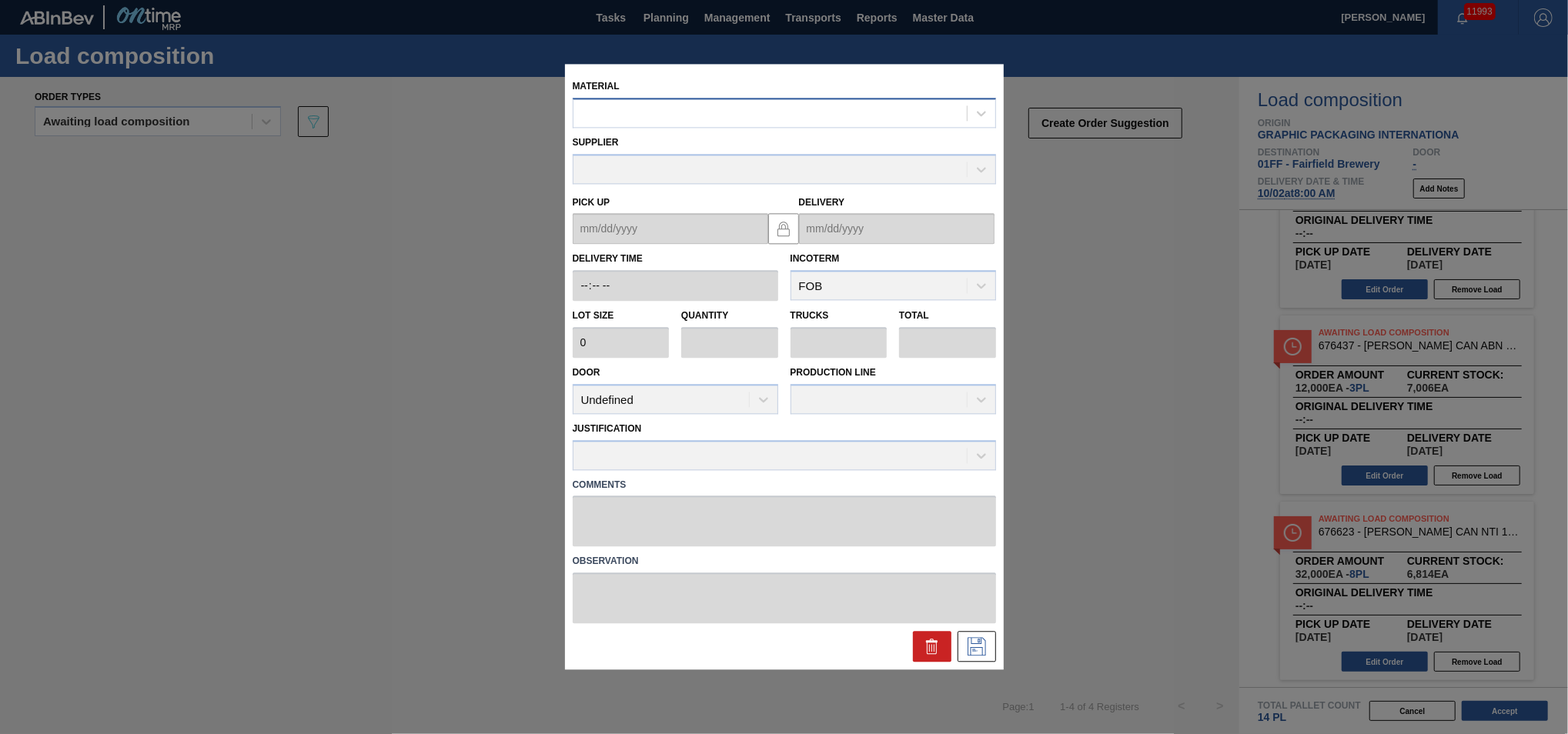
click at [662, 107] on div at bounding box center [770, 114] width 393 height 22
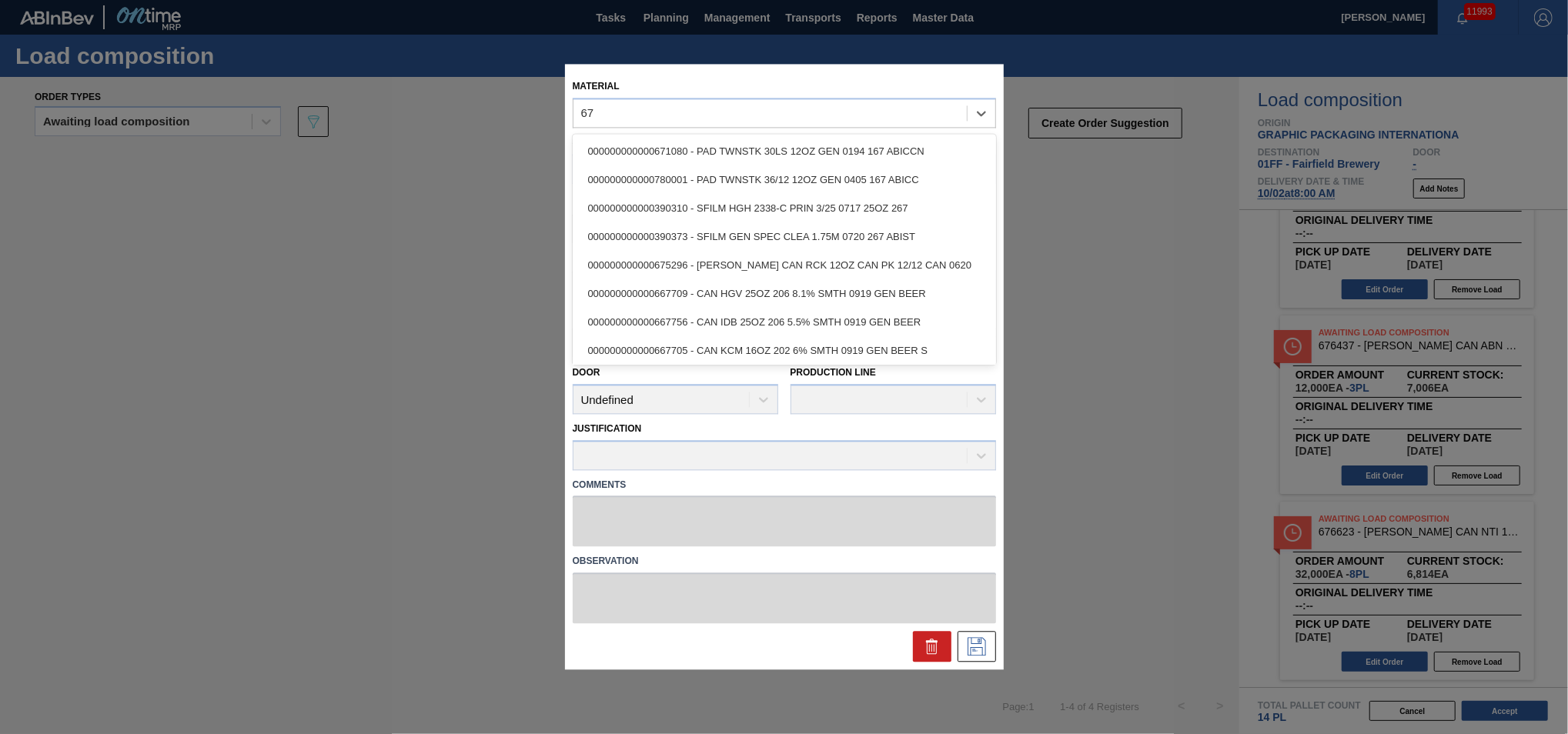
type input "6"
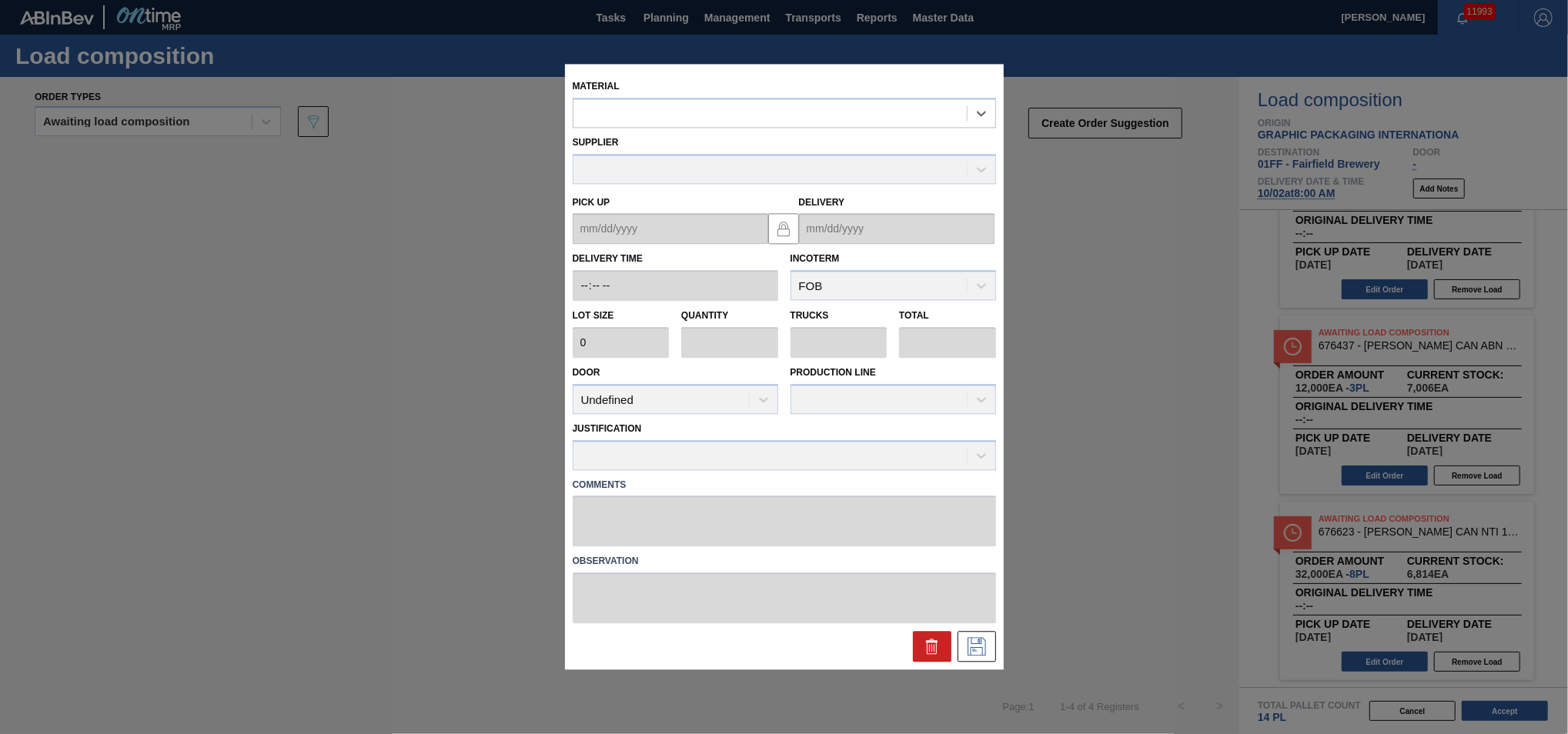
drag, startPoint x: 1047, startPoint y: 549, endPoint x: 1053, endPoint y: 537, distance: 13.4
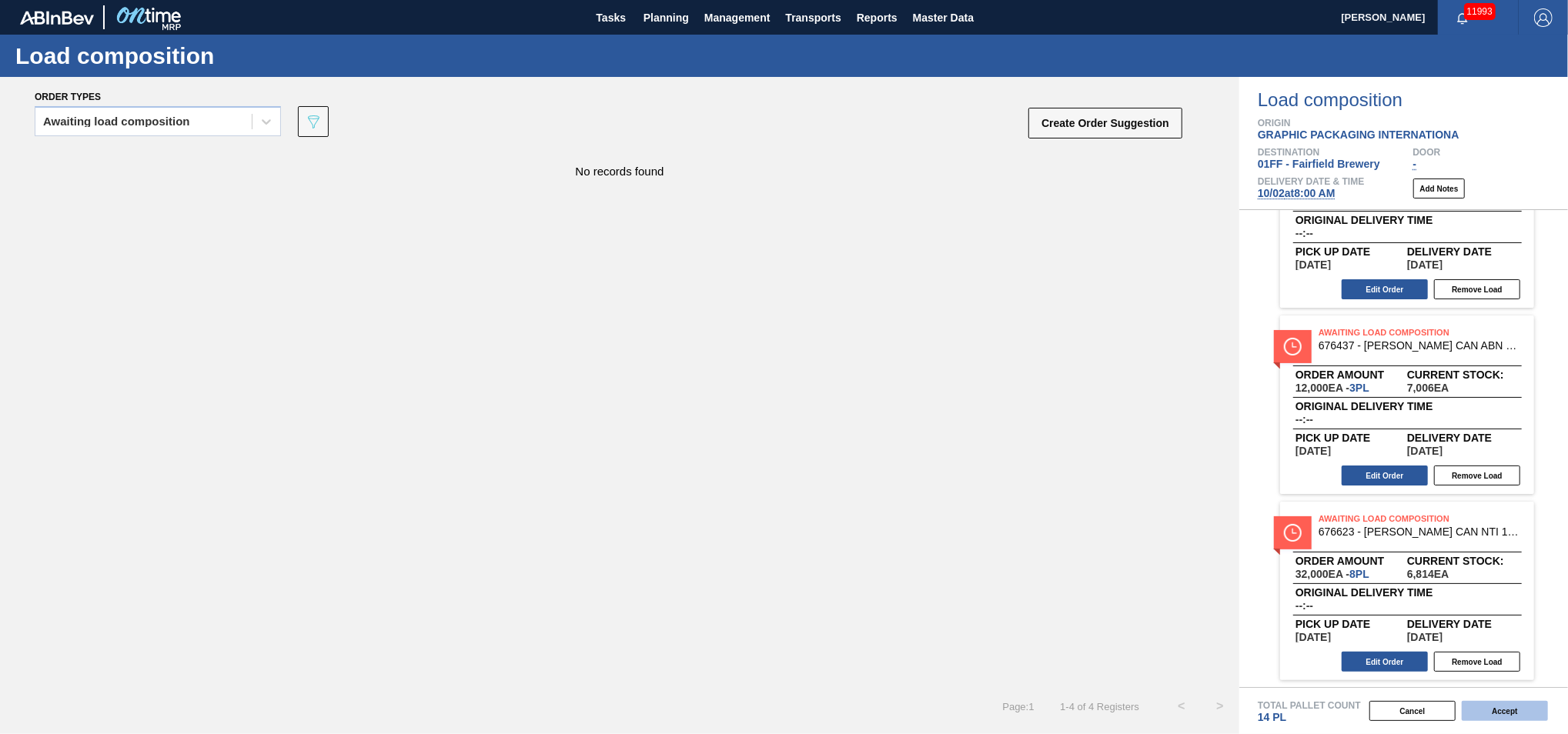
click at [1176, 551] on button "Accept" at bounding box center [1504, 712] width 86 height 20
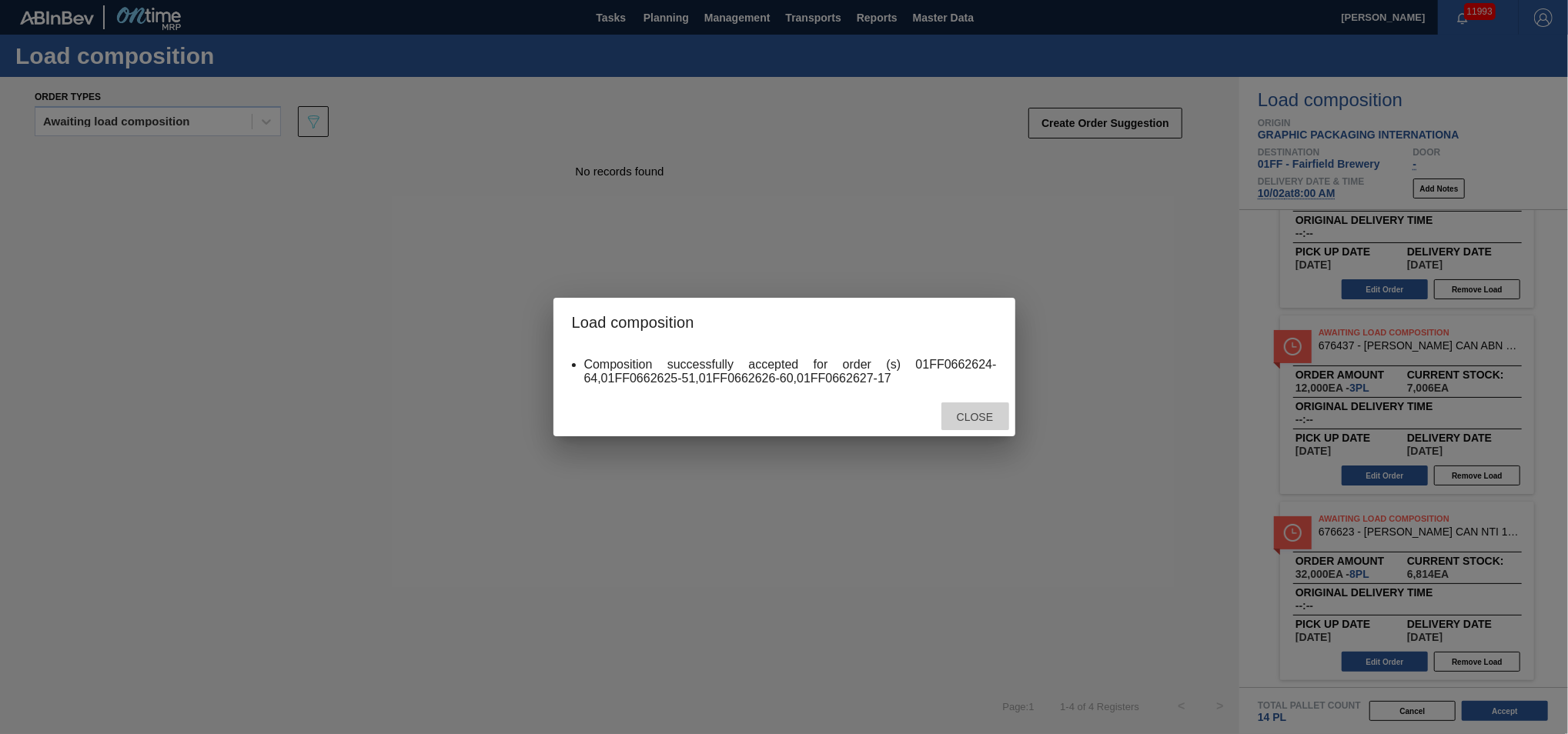
click at [980, 428] on div "Close" at bounding box center [975, 417] width 68 height 29
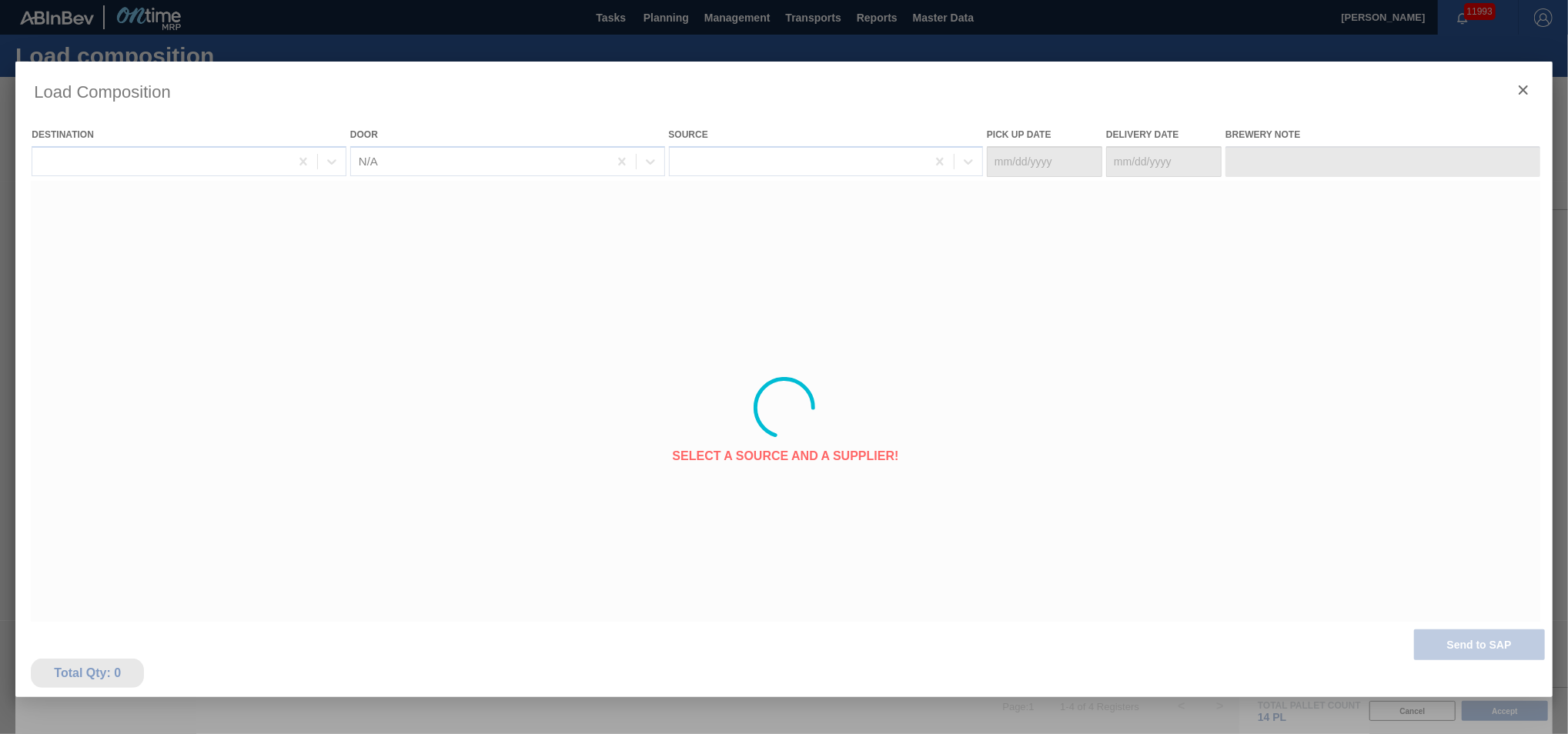
type Date "[DATE]"
